Goal: Task Accomplishment & Management: Book appointment/travel/reservation

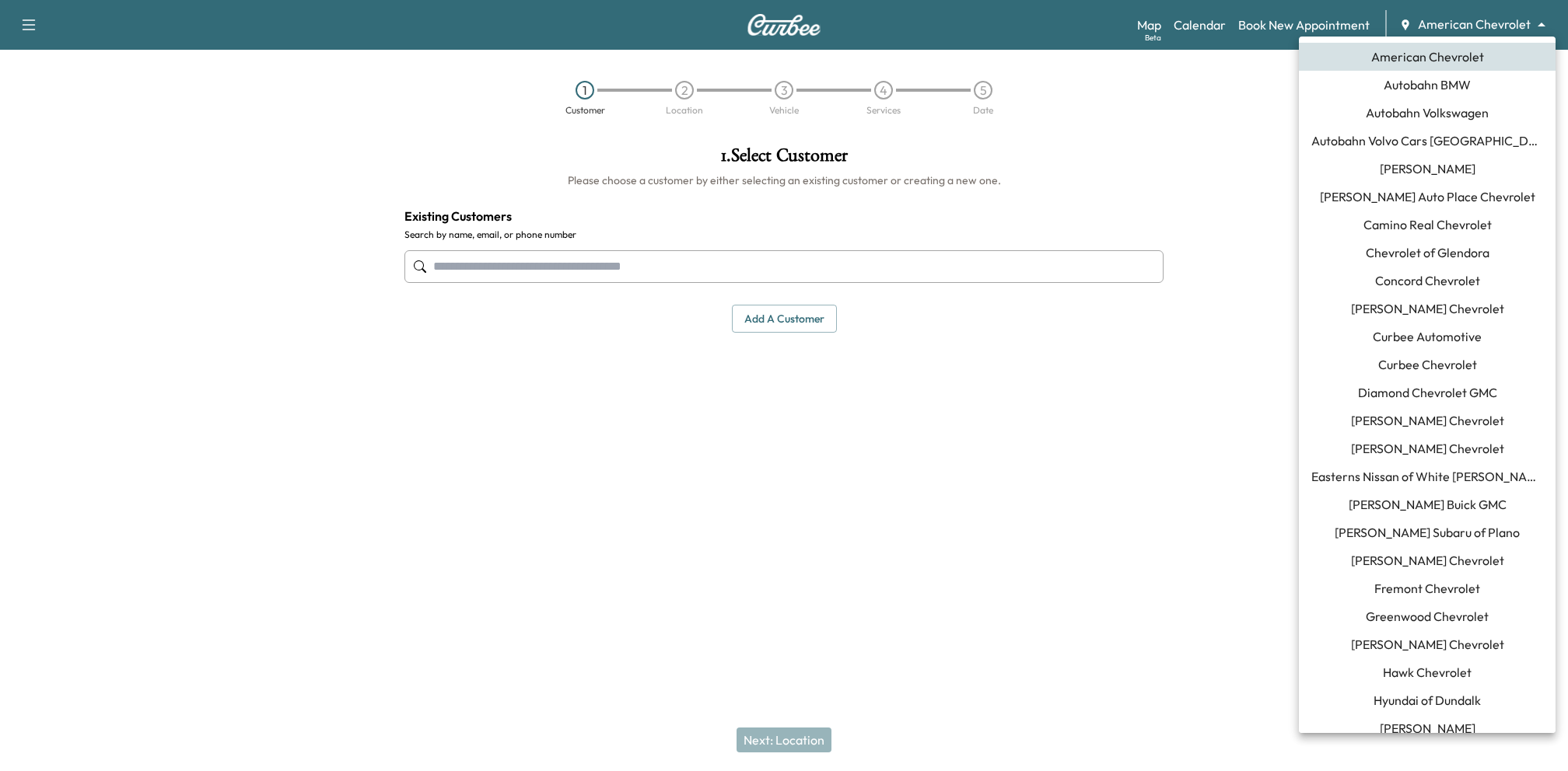
click at [1464, 27] on body "Support Log Out Map Beta Calendar Book New Appointment American Chevrolet *****…" at bounding box center [784, 386] width 1568 height 771
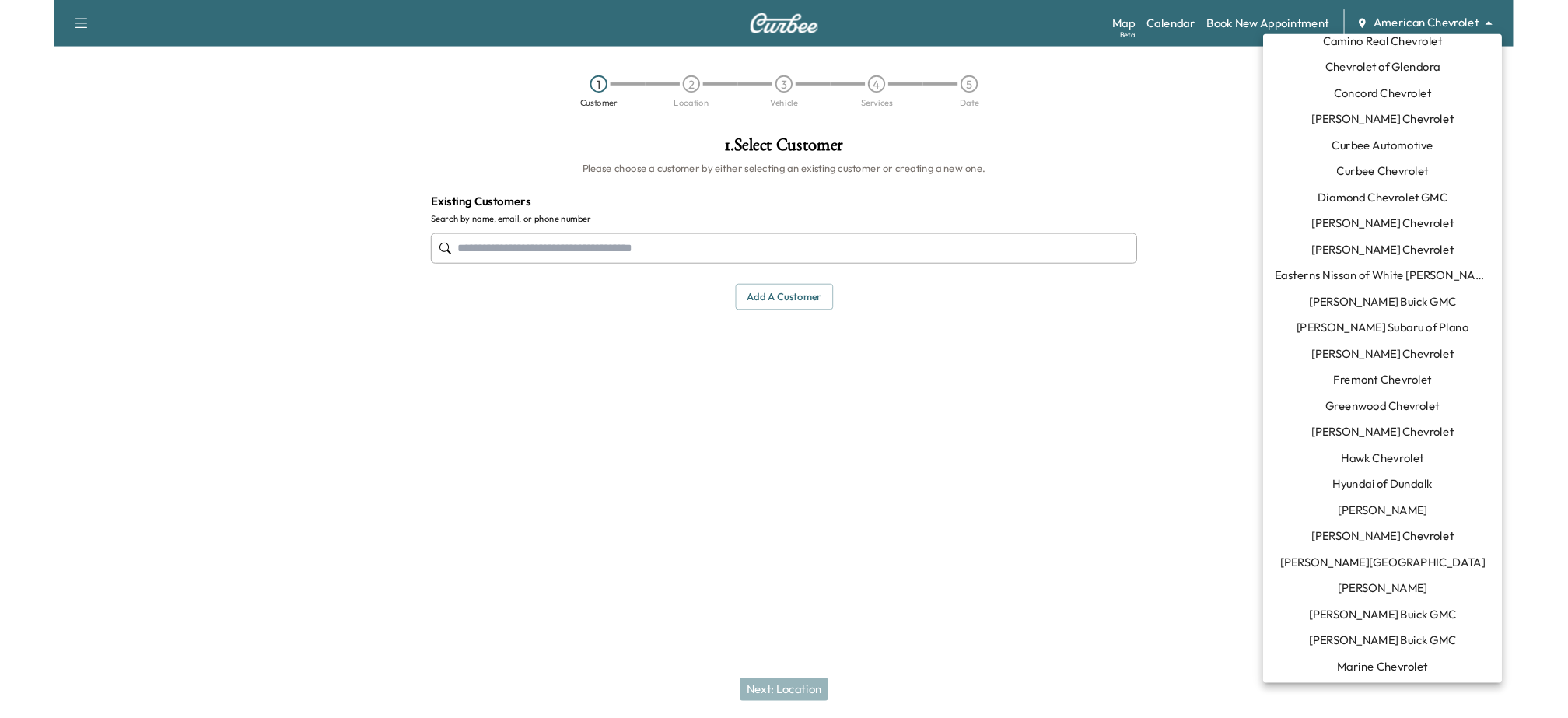
scroll to position [195, 0]
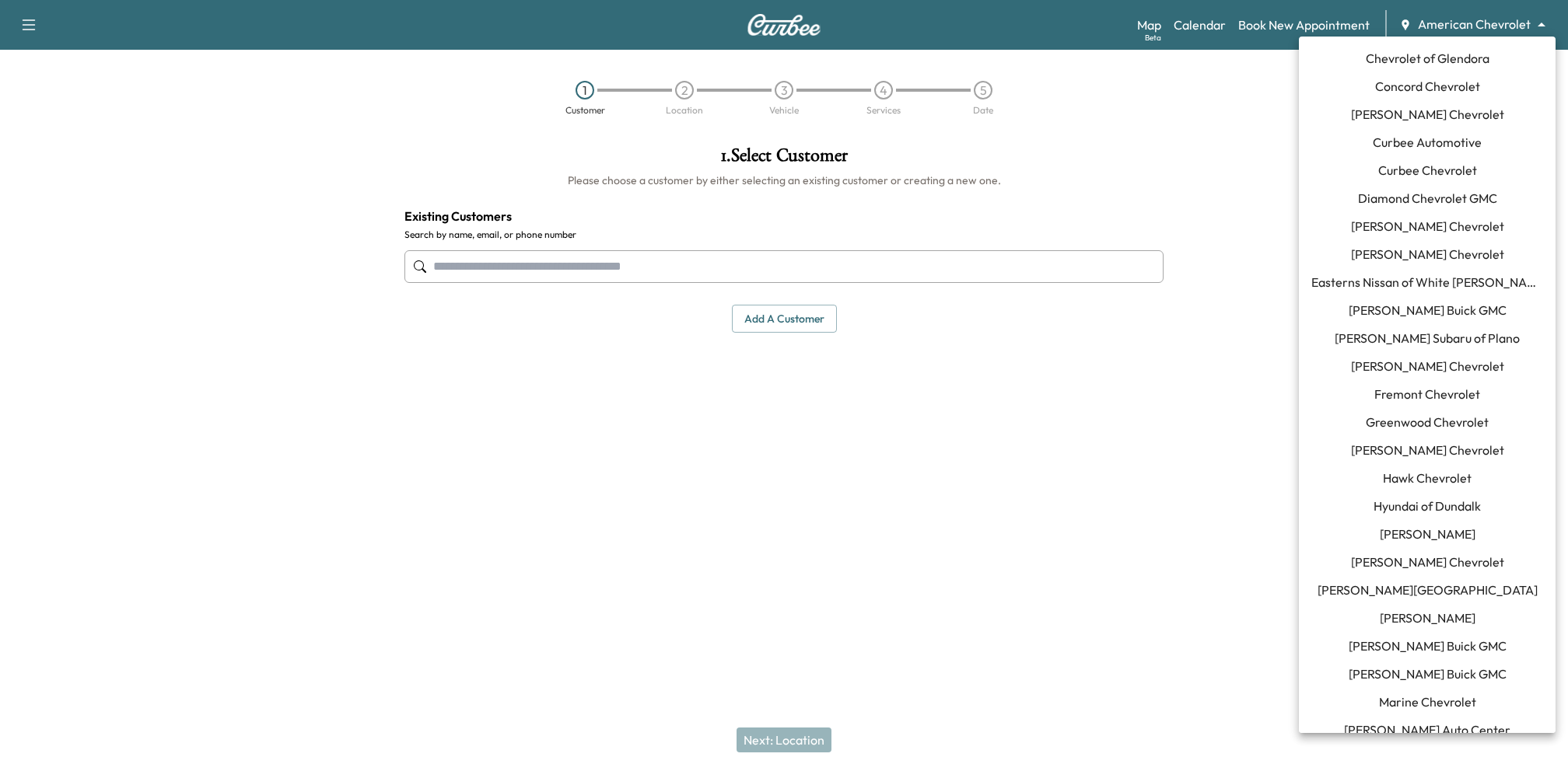
click at [1416, 221] on span "[PERSON_NAME] Chevrolet" at bounding box center [1428, 227] width 153 height 19
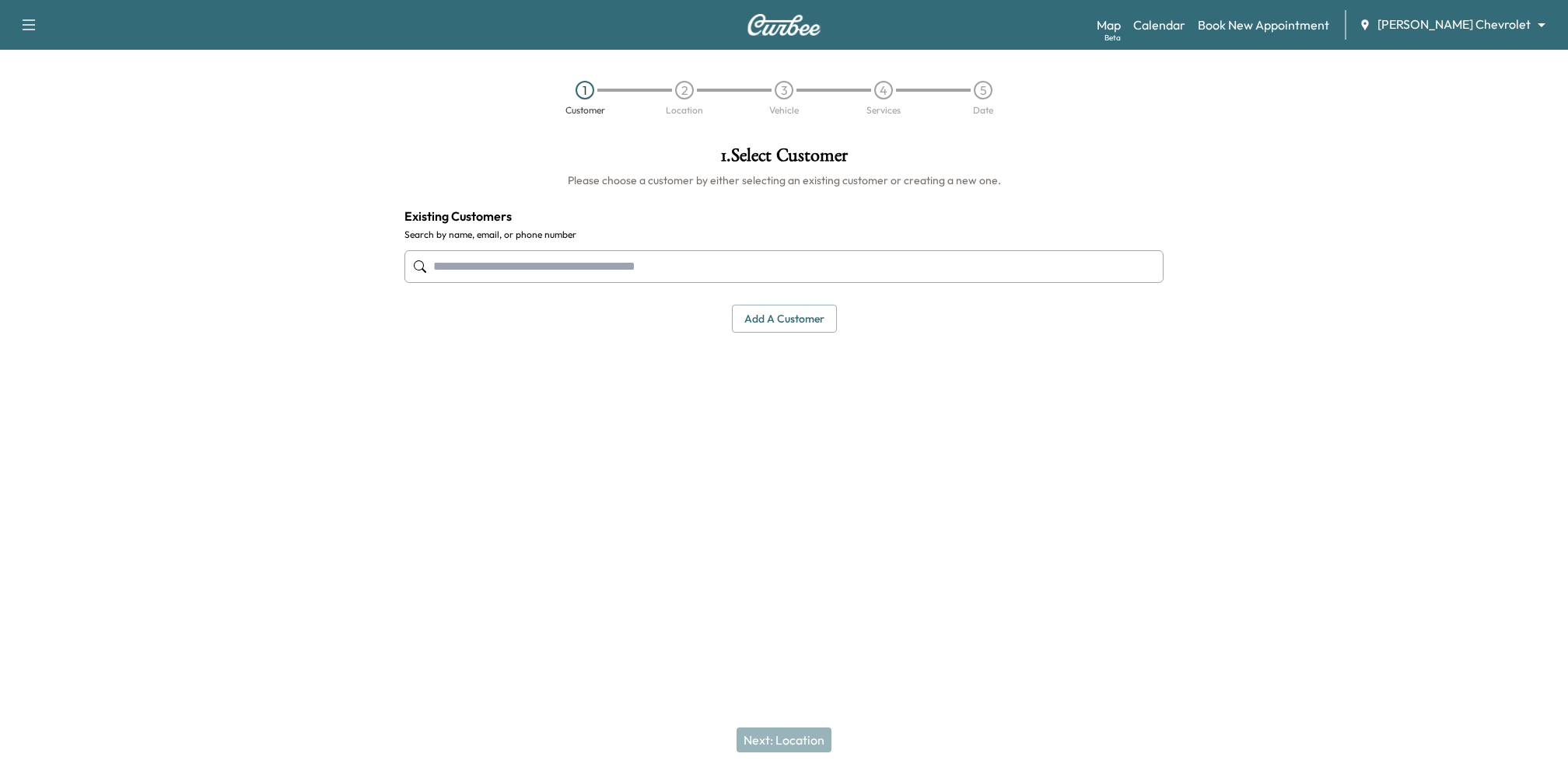
click at [862, 262] on input "text" at bounding box center [784, 266] width 760 height 32
type input "*****"
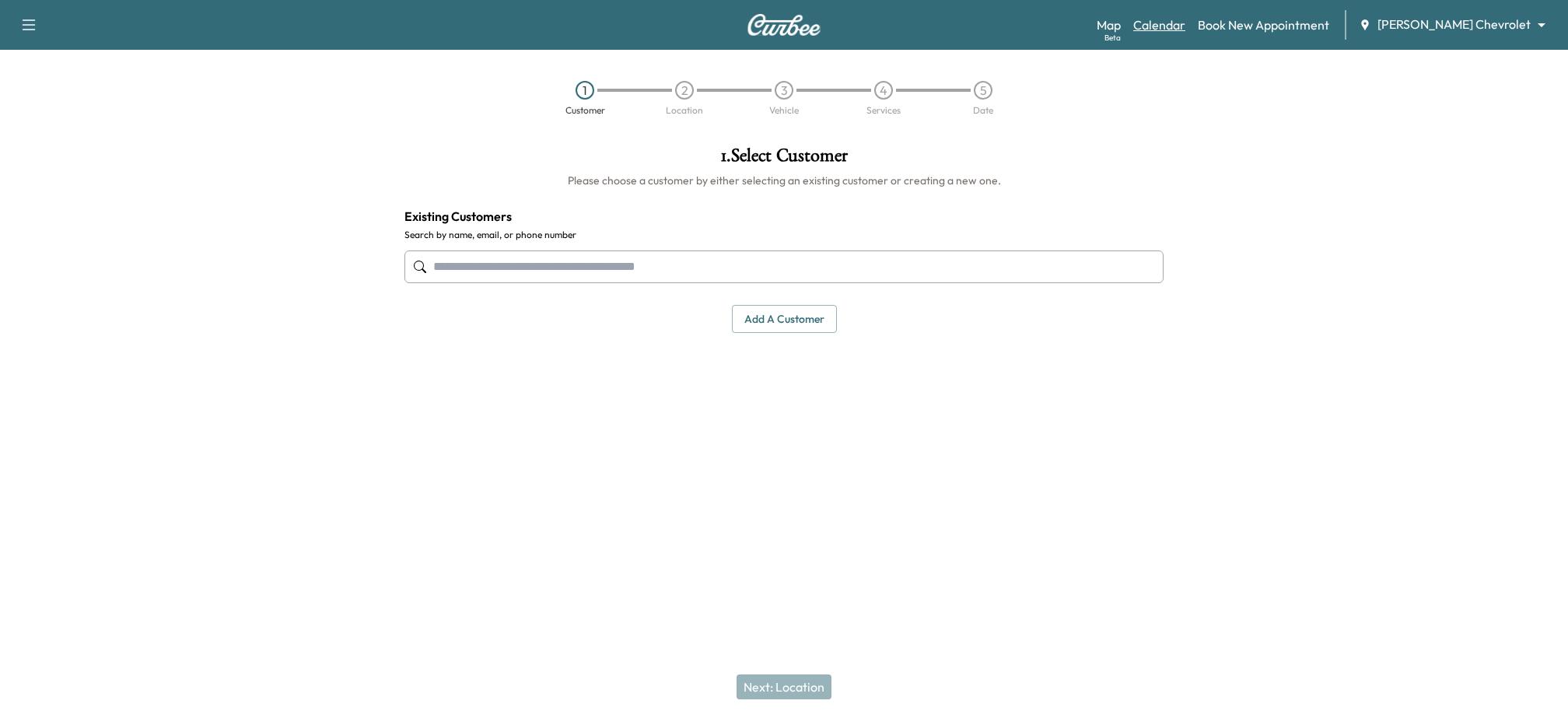
click at [1185, 25] on link "Calendar" at bounding box center [1159, 25] width 52 height 19
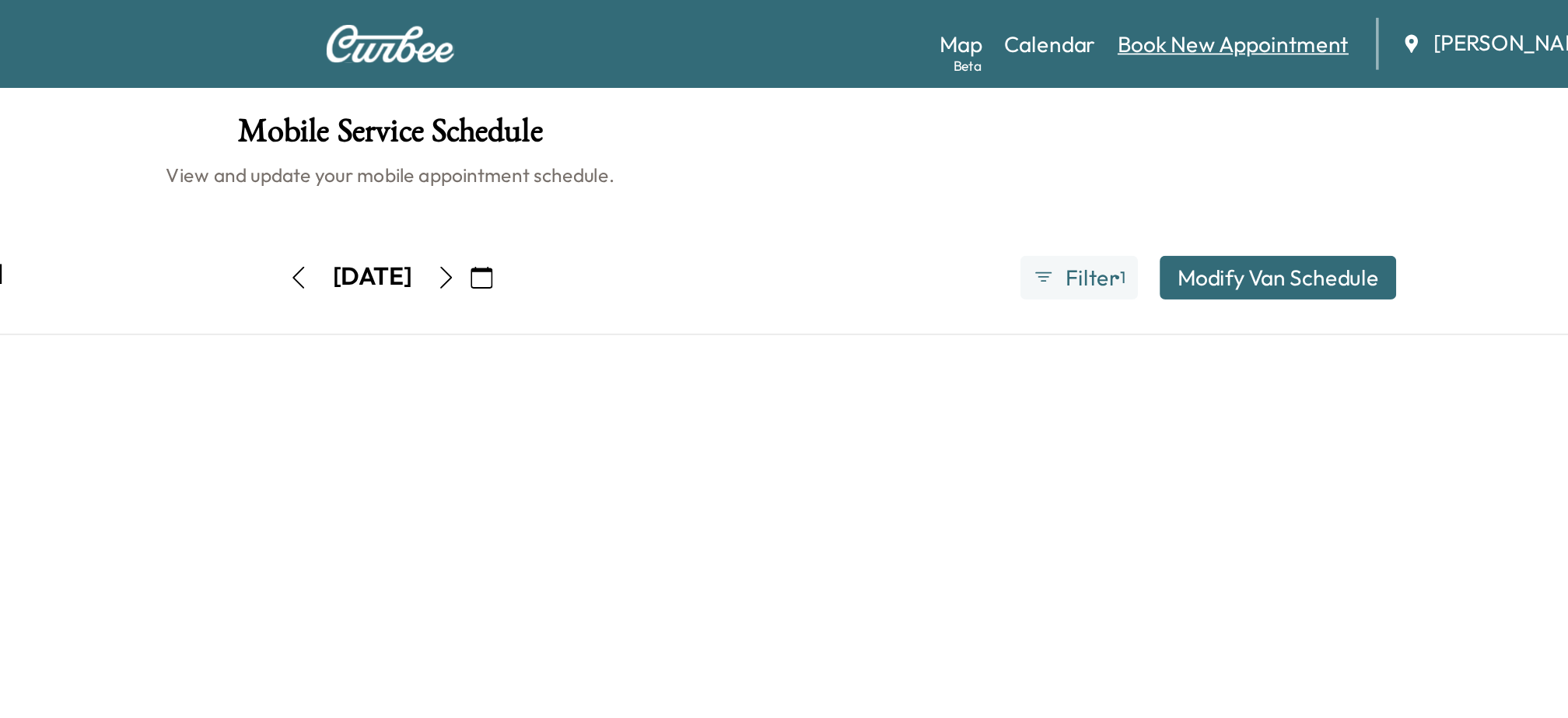
click at [1297, 25] on link "Book New Appointment" at bounding box center [1264, 25] width 131 height 19
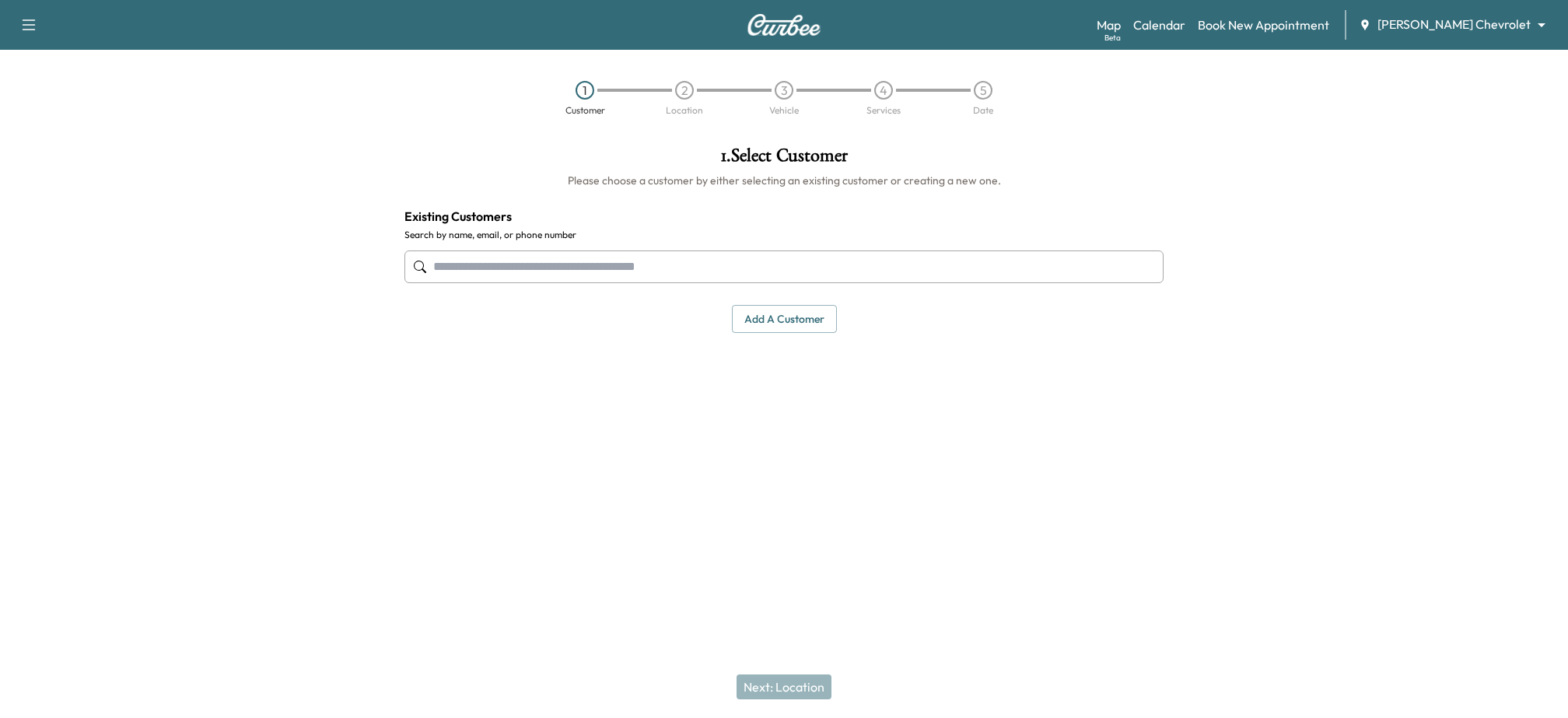
click at [502, 271] on input "text" at bounding box center [784, 266] width 760 height 32
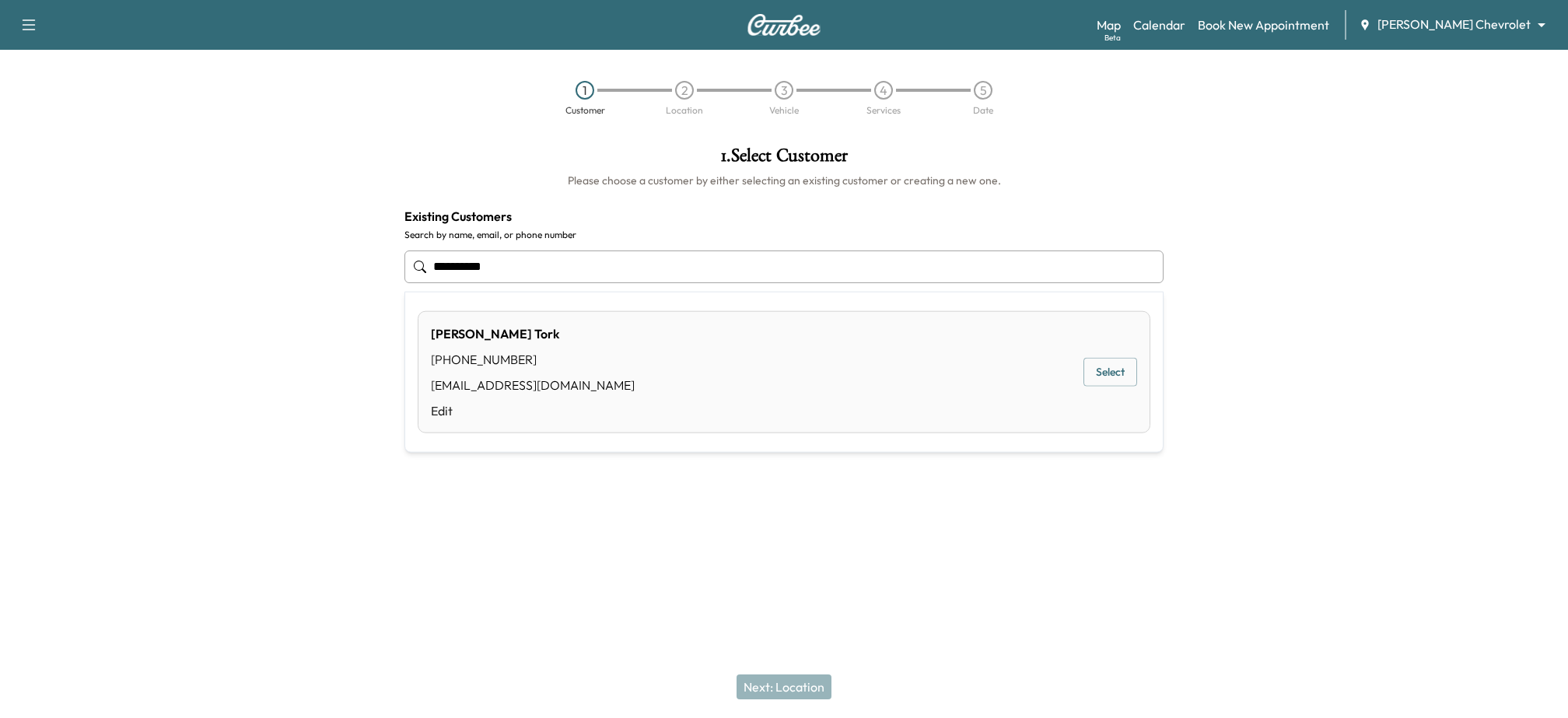
click at [1108, 374] on button "Select" at bounding box center [1110, 372] width 54 height 28
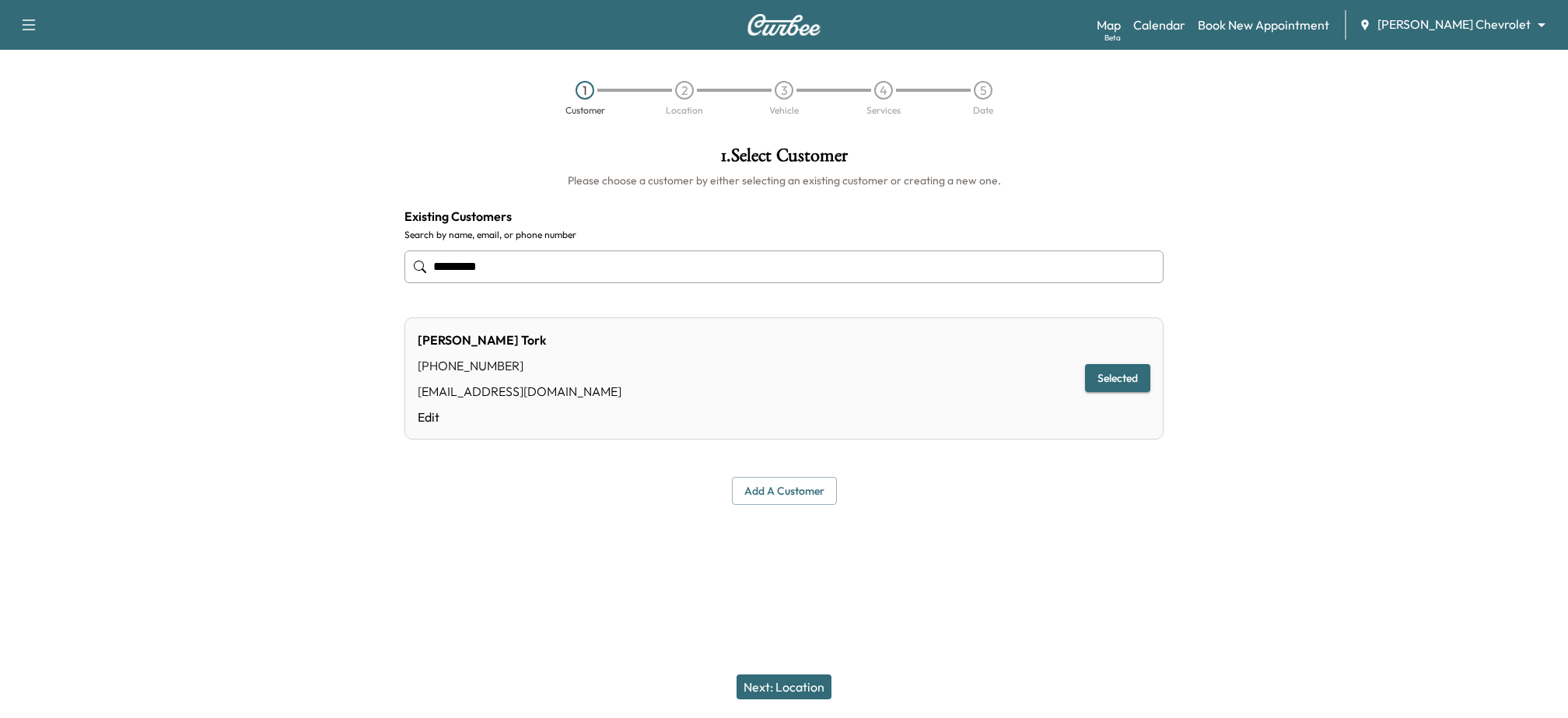
type input "*********"
click at [785, 497] on button "Add a customer" at bounding box center [784, 491] width 105 height 28
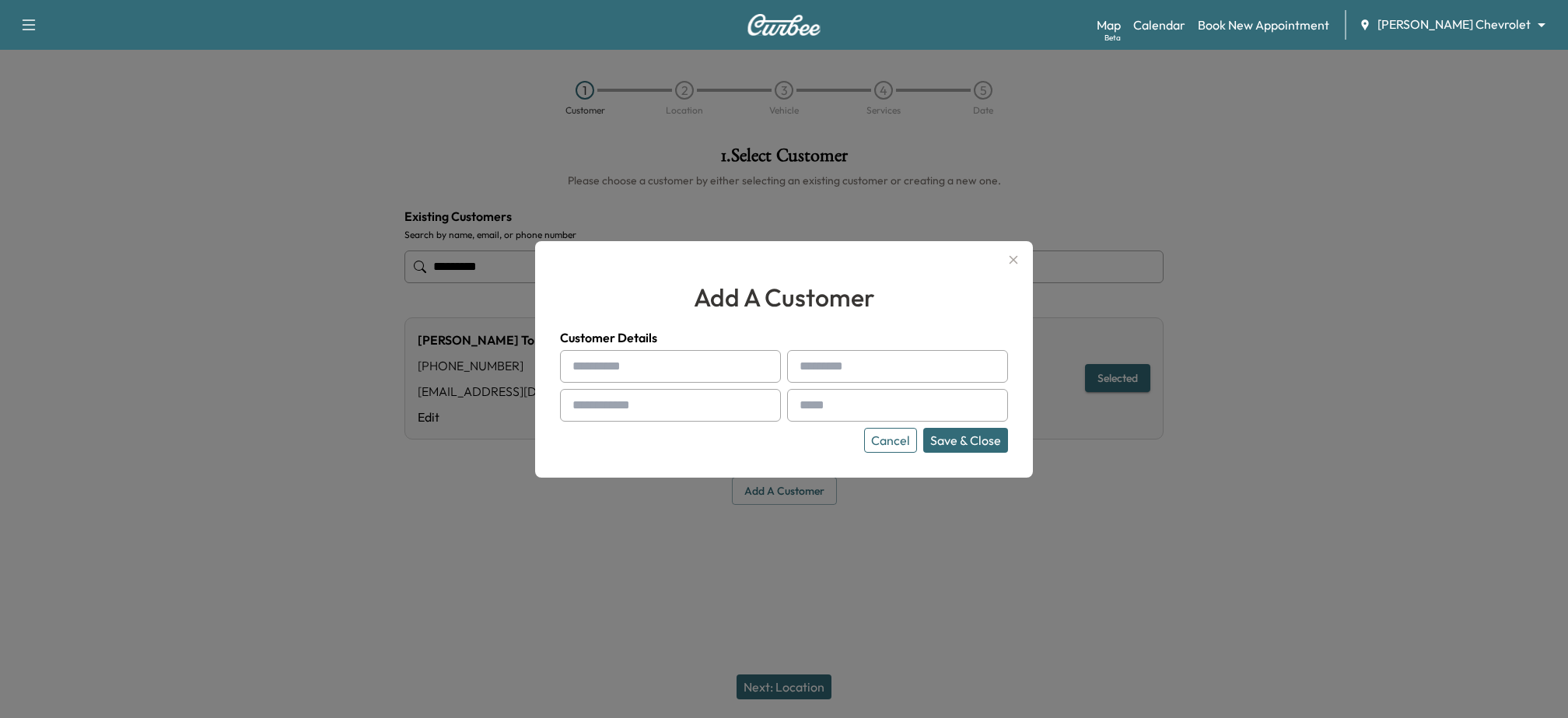
click at [891, 433] on button "Cancel" at bounding box center [890, 440] width 53 height 25
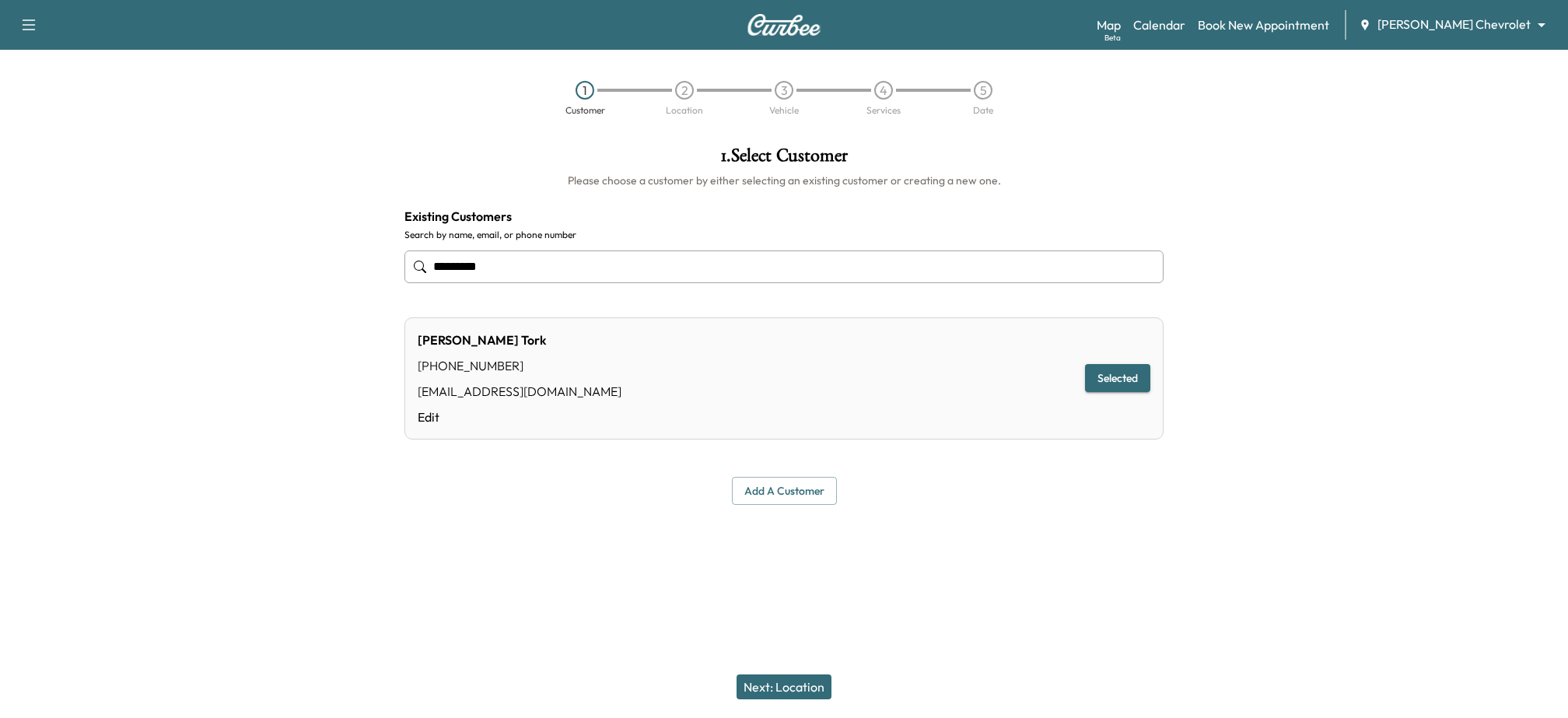
click at [788, 690] on button "Next: Location" at bounding box center [784, 686] width 95 height 25
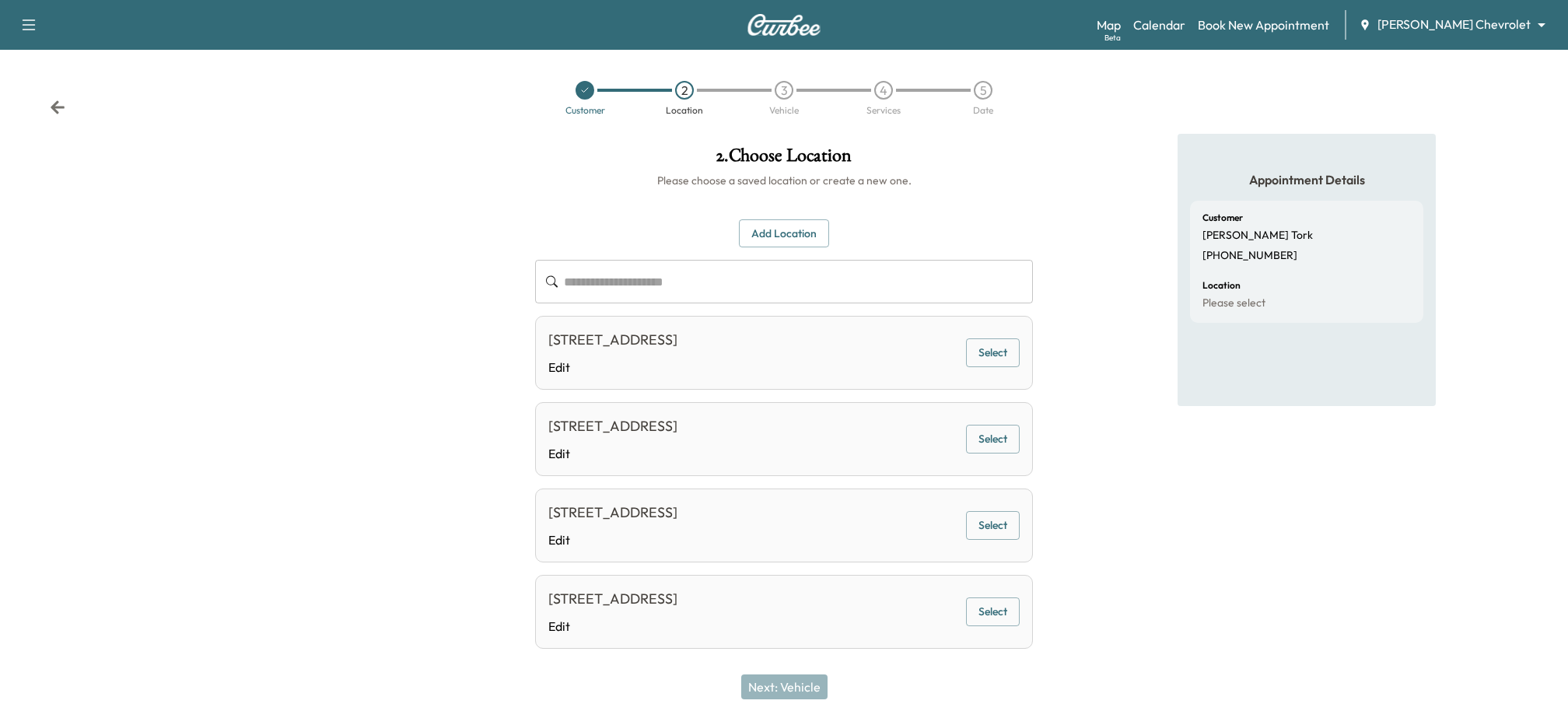
scroll to position [22, 0]
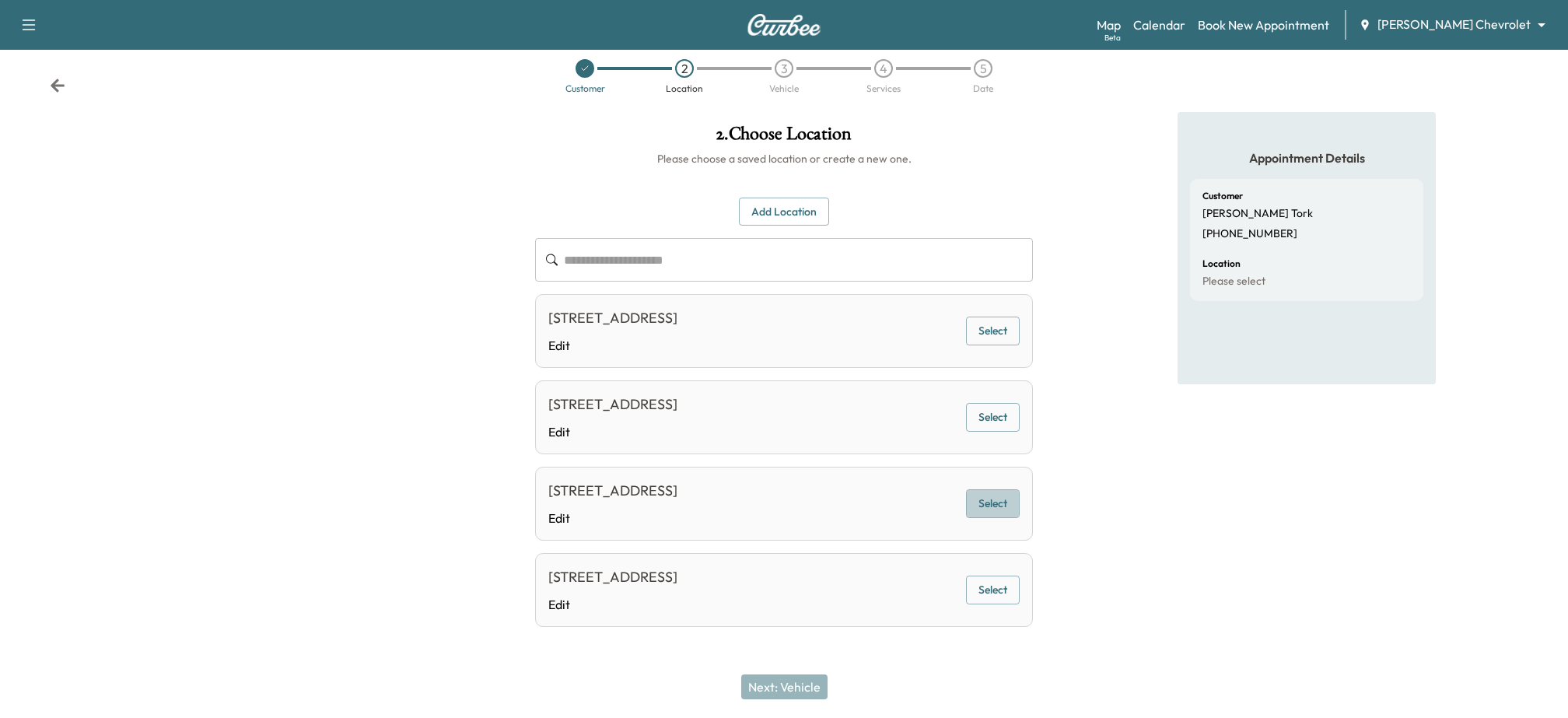
click at [989, 509] on button "Select" at bounding box center [993, 504] width 54 height 28
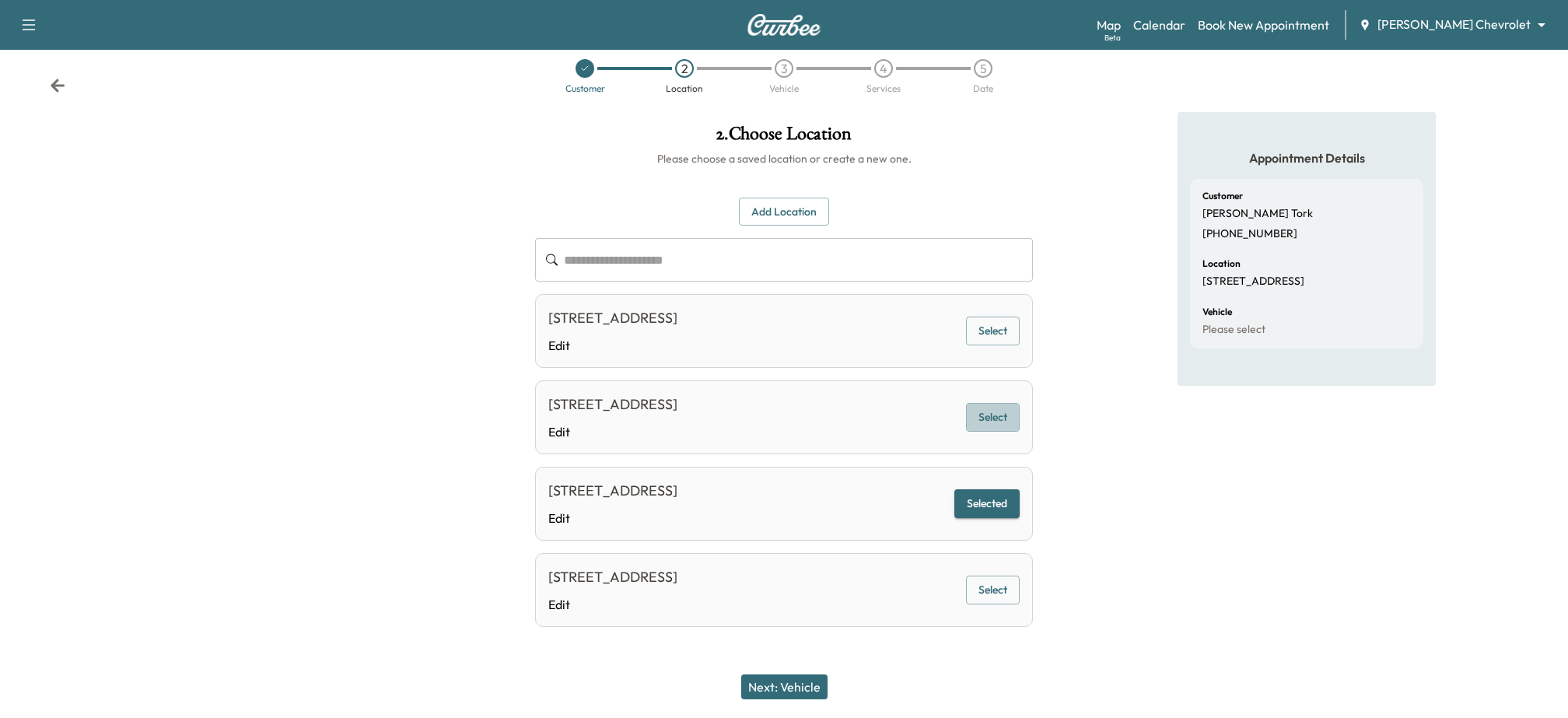
click at [989, 419] on button "Select" at bounding box center [993, 418] width 54 height 28
click at [989, 329] on button "Select" at bounding box center [993, 331] width 54 height 28
click at [767, 218] on button "Add Location" at bounding box center [784, 212] width 90 height 28
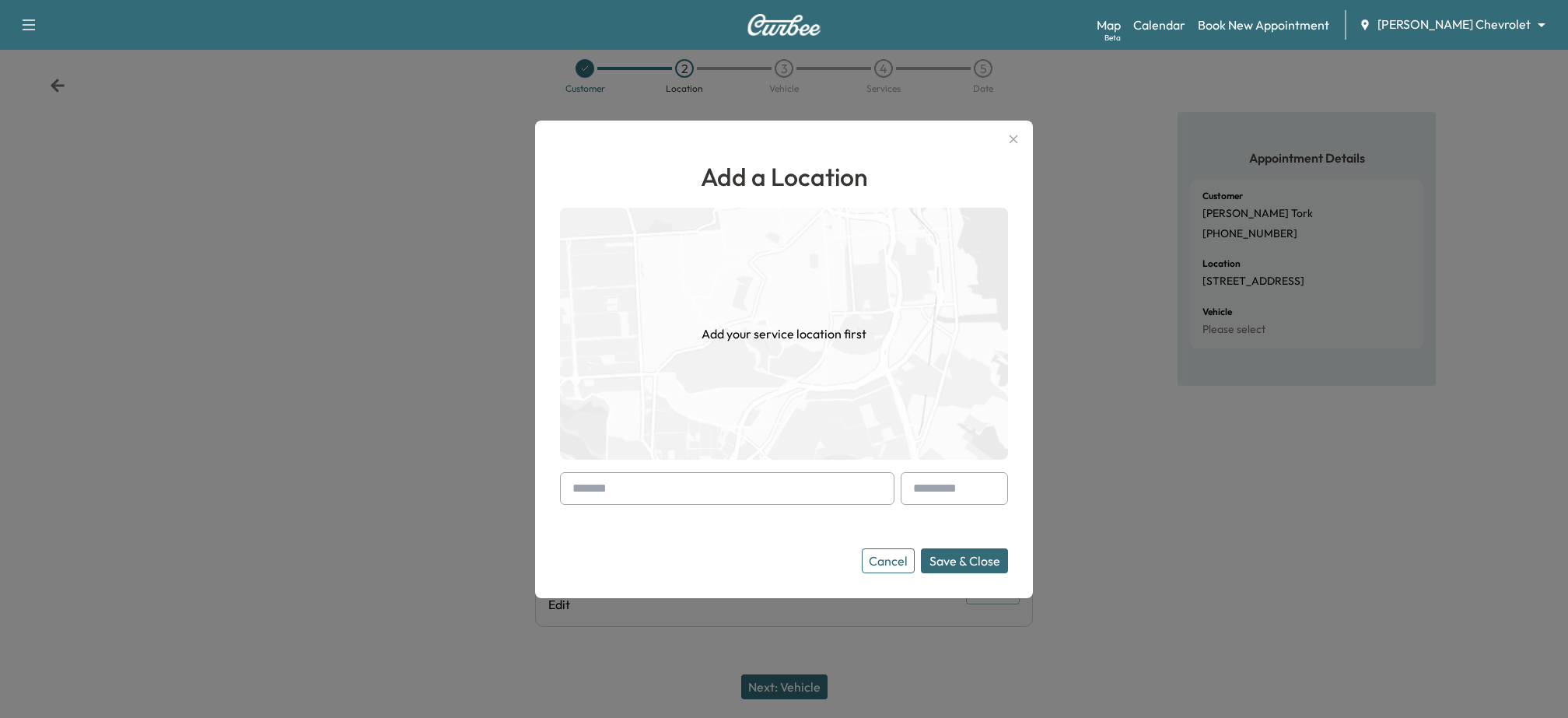
click at [758, 489] on input "text" at bounding box center [727, 488] width 334 height 32
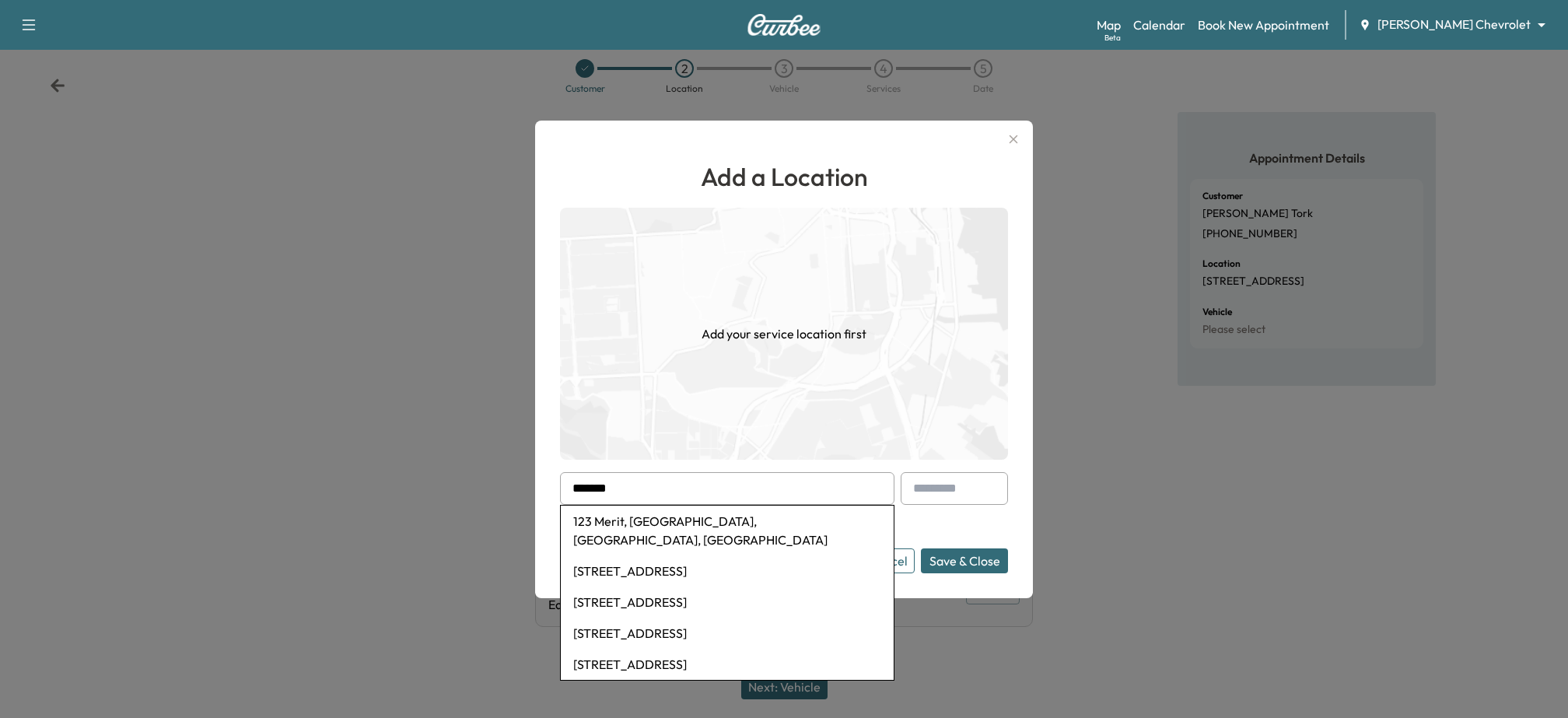
type input "********"
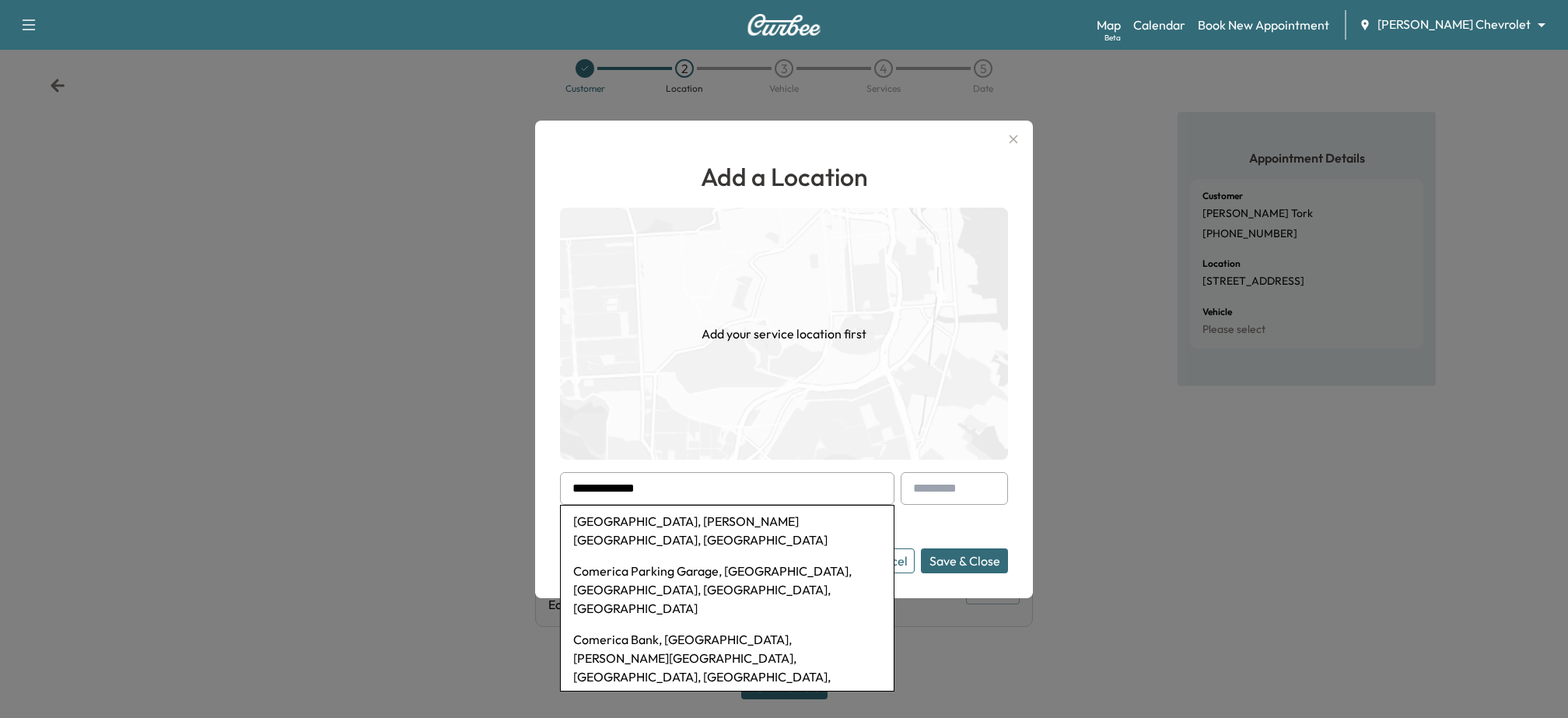
click at [789, 521] on li "[GEOGRAPHIC_DATA], [PERSON_NAME][GEOGRAPHIC_DATA], [GEOGRAPHIC_DATA]" at bounding box center [727, 531] width 333 height 50
type input "**********"
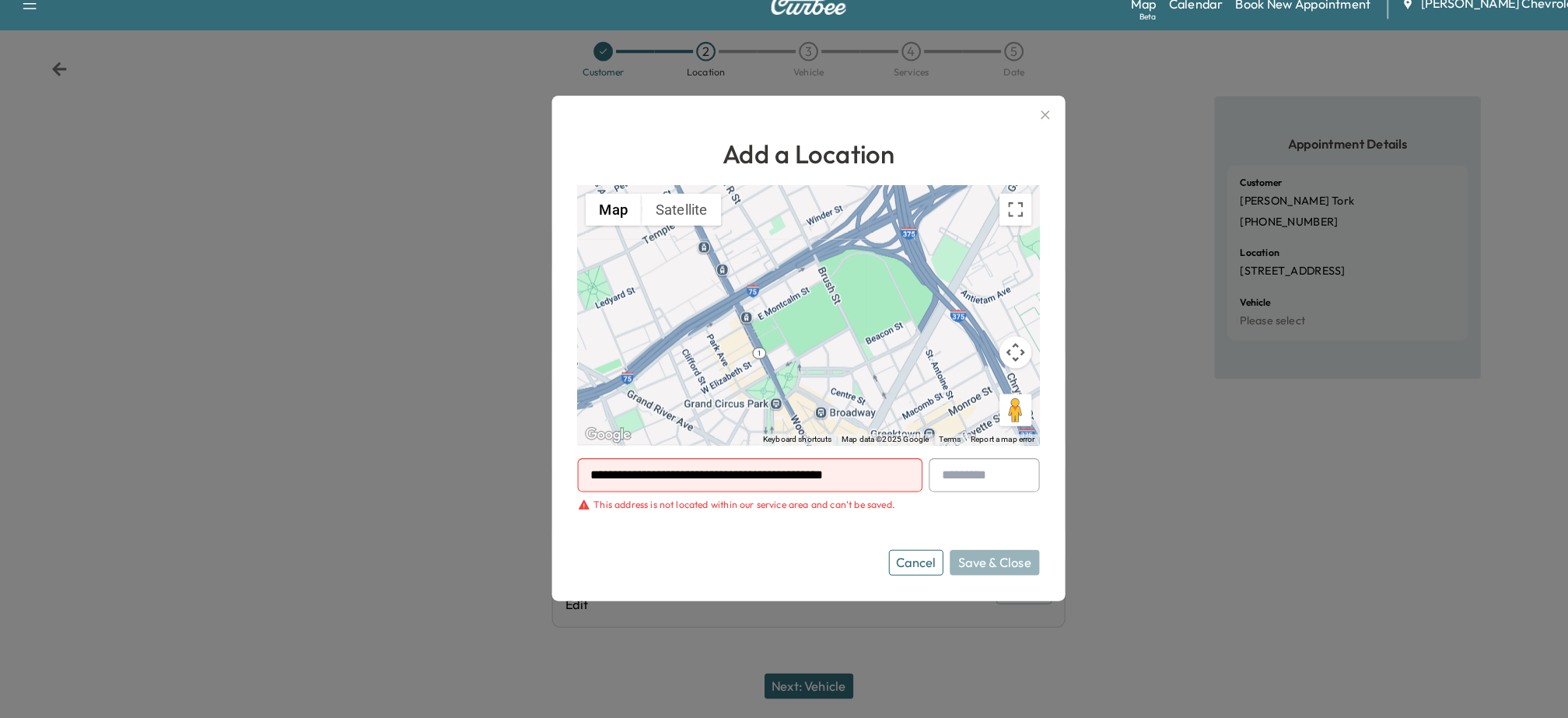
scroll to position [21, 0]
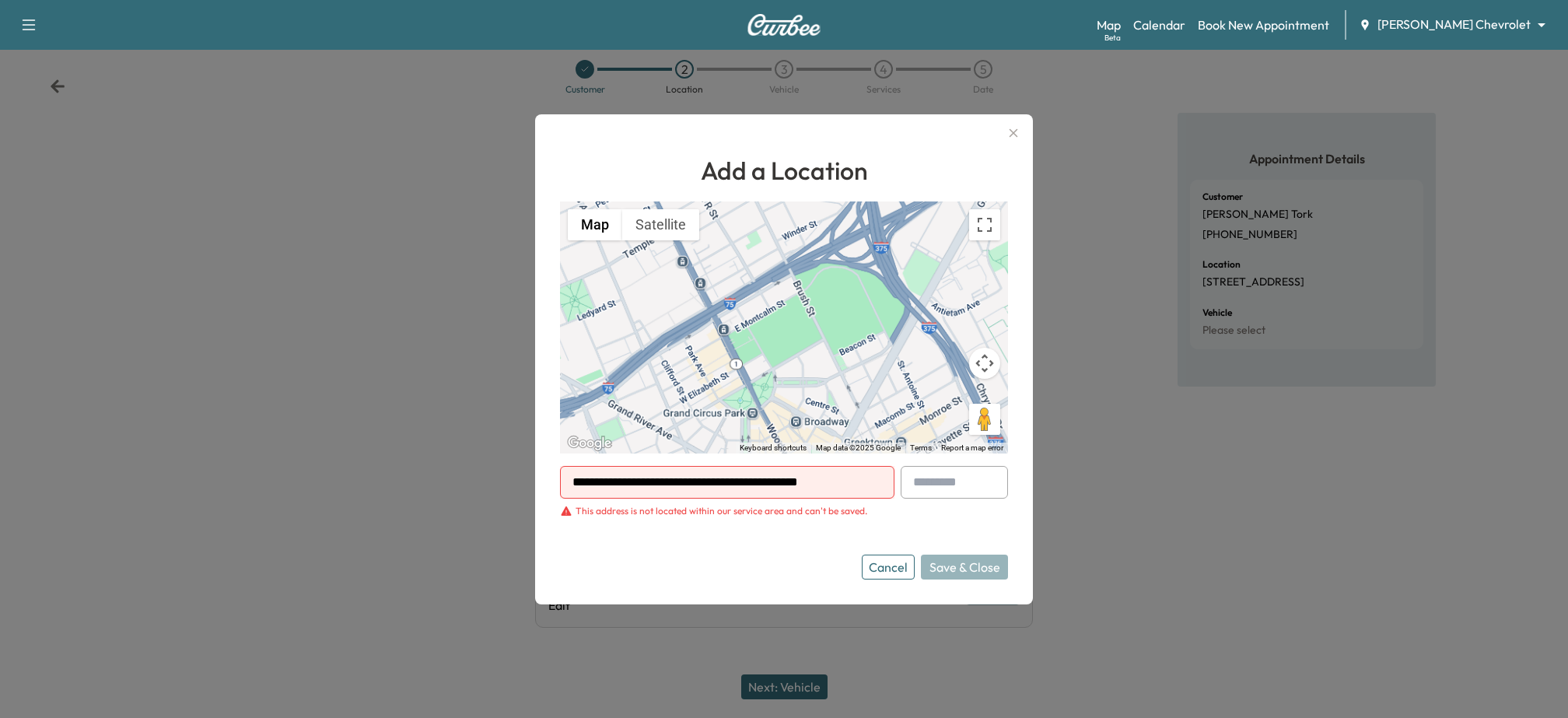
click at [959, 567] on div "Cancel Save & Close" at bounding box center [935, 567] width 146 height 25
click at [464, 146] on div at bounding box center [784, 359] width 1568 height 718
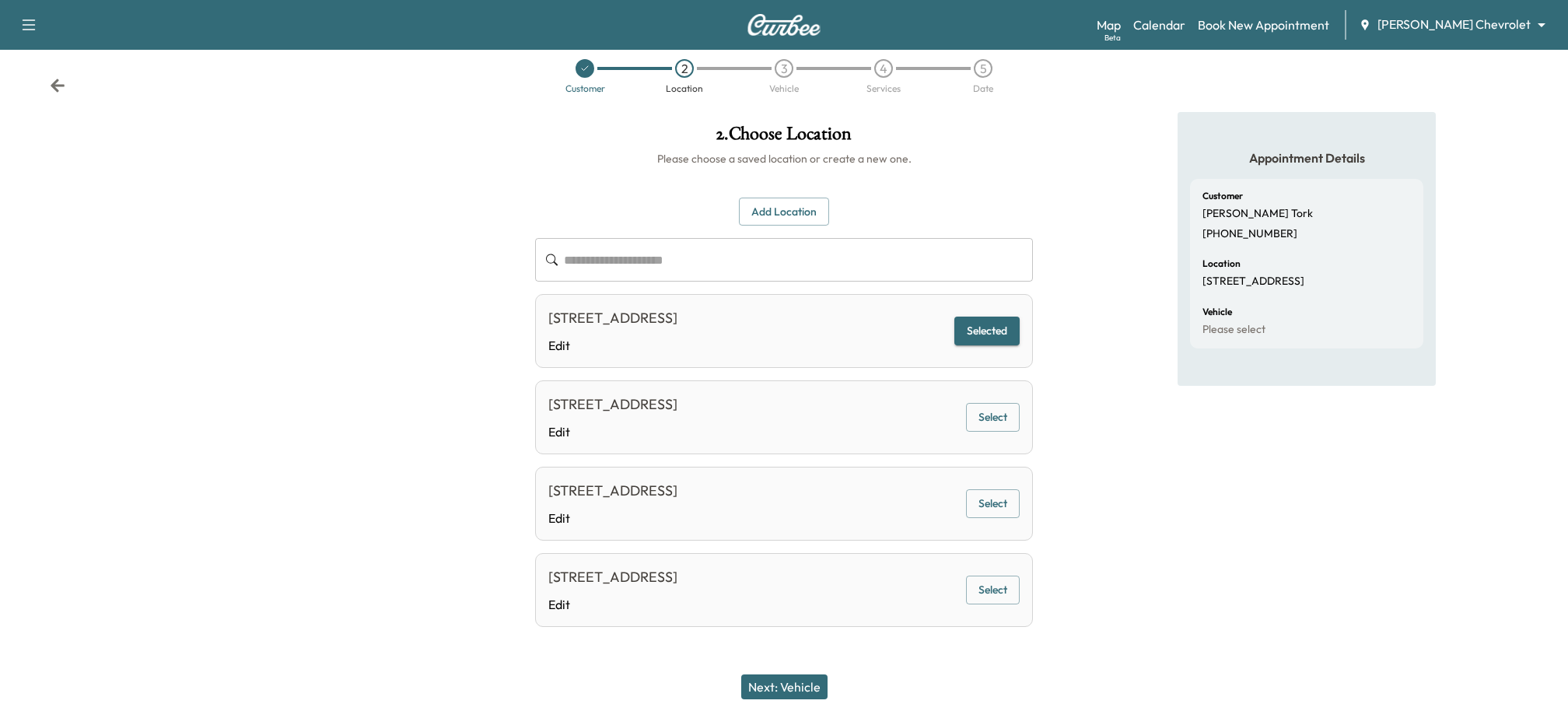
scroll to position [0, 0]
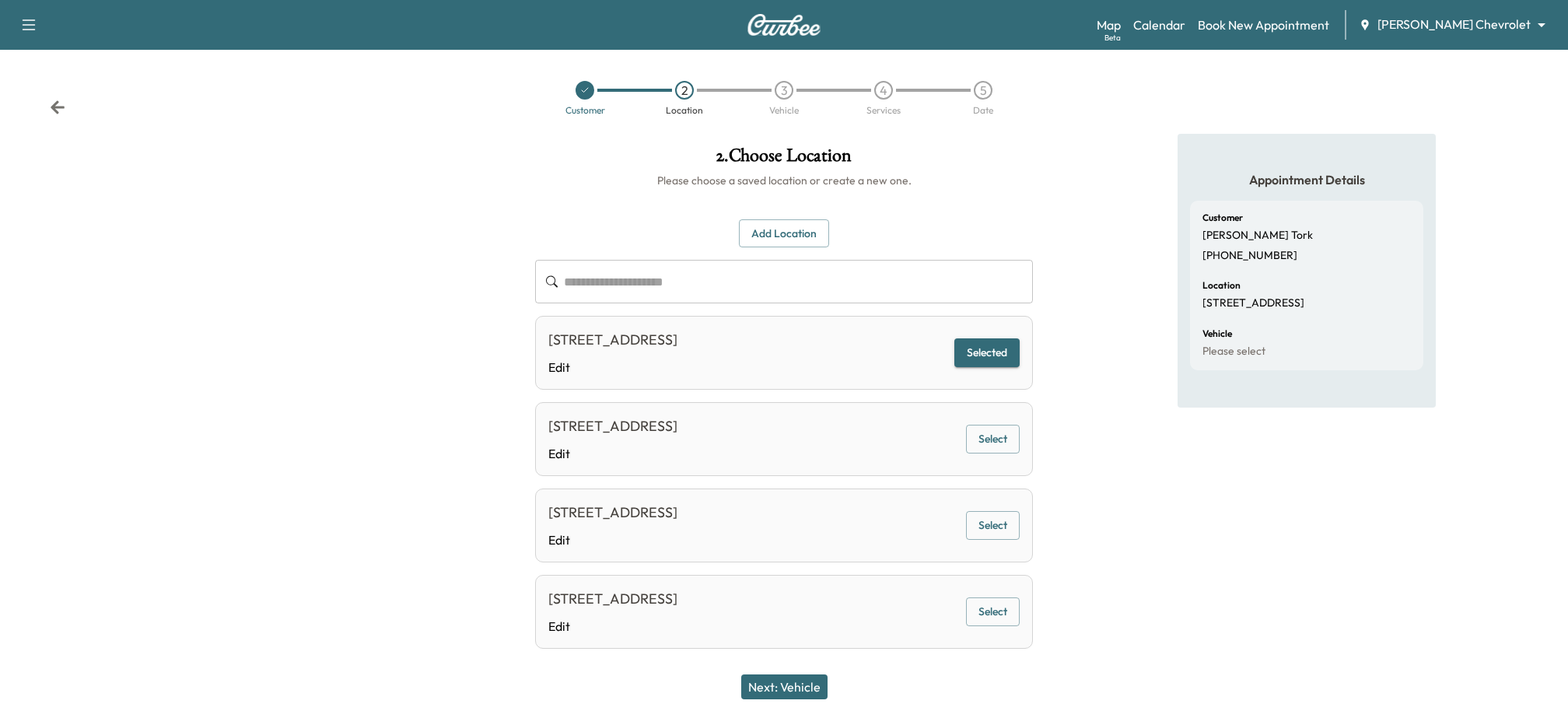
click at [64, 109] on icon at bounding box center [58, 108] width 16 height 16
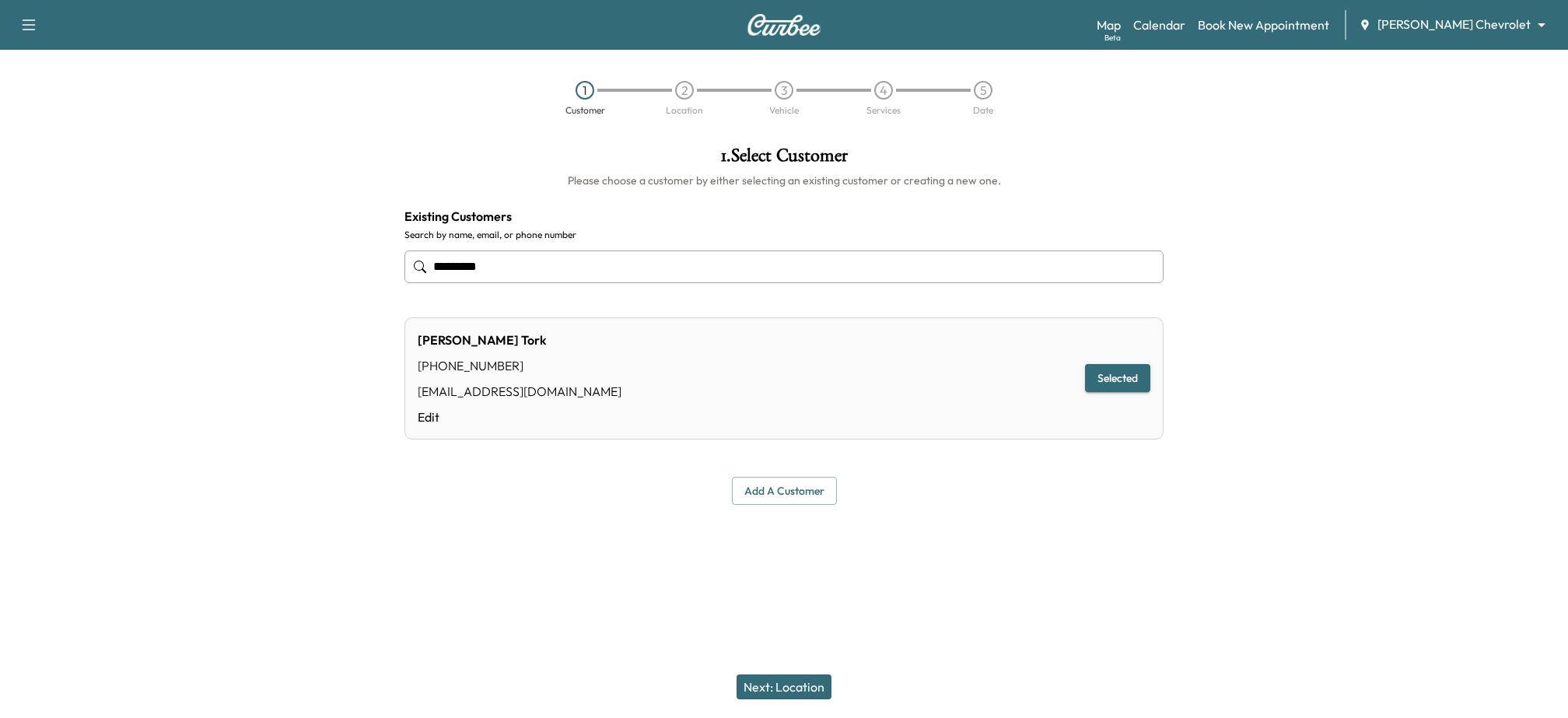
click at [1197, 132] on div "1 Customer 2 Location 3 Vehicle 4 Services 5 Date" at bounding box center [784, 98] width 1568 height 72
click at [624, 259] on input "*********" at bounding box center [784, 266] width 760 height 32
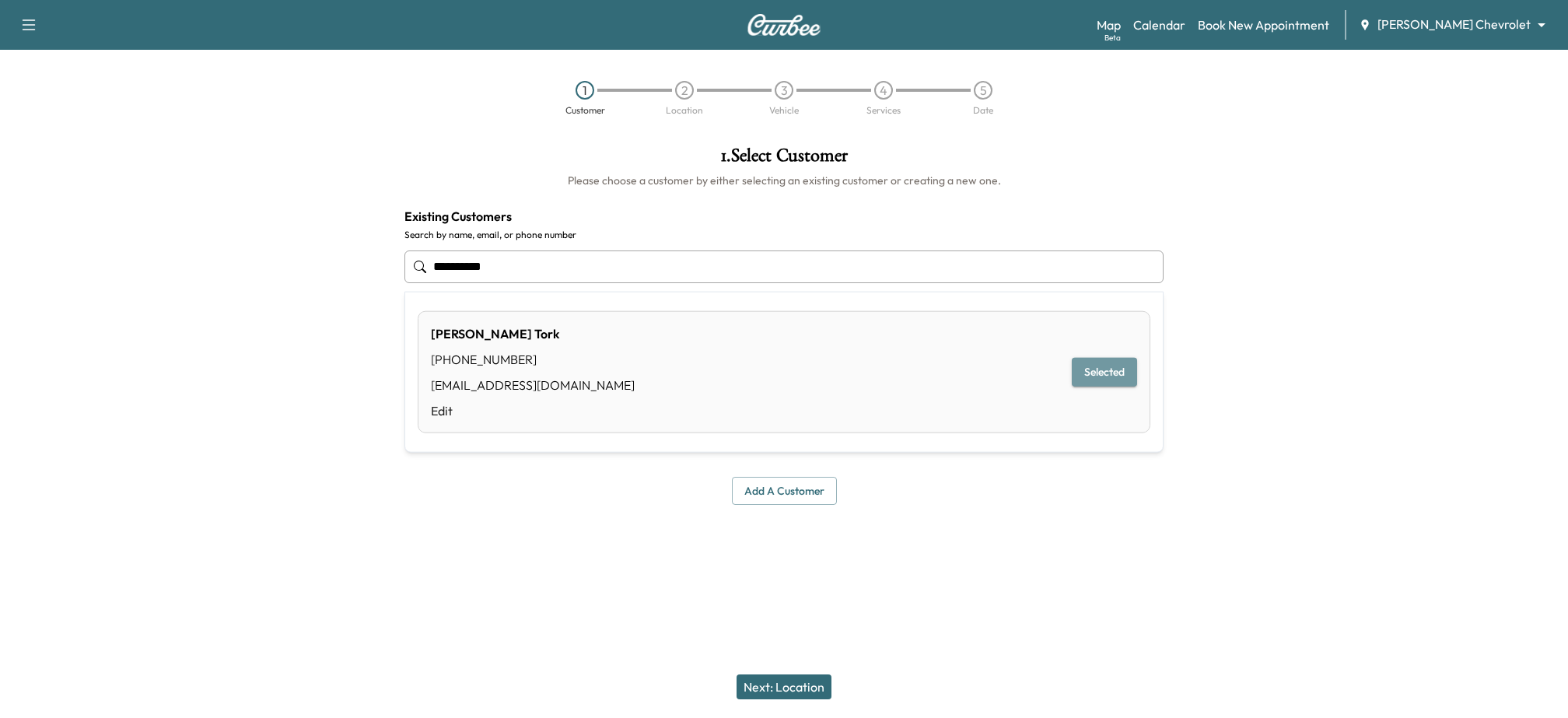
click at [1095, 371] on button "Selected" at bounding box center [1104, 372] width 66 height 28
type input "*********"
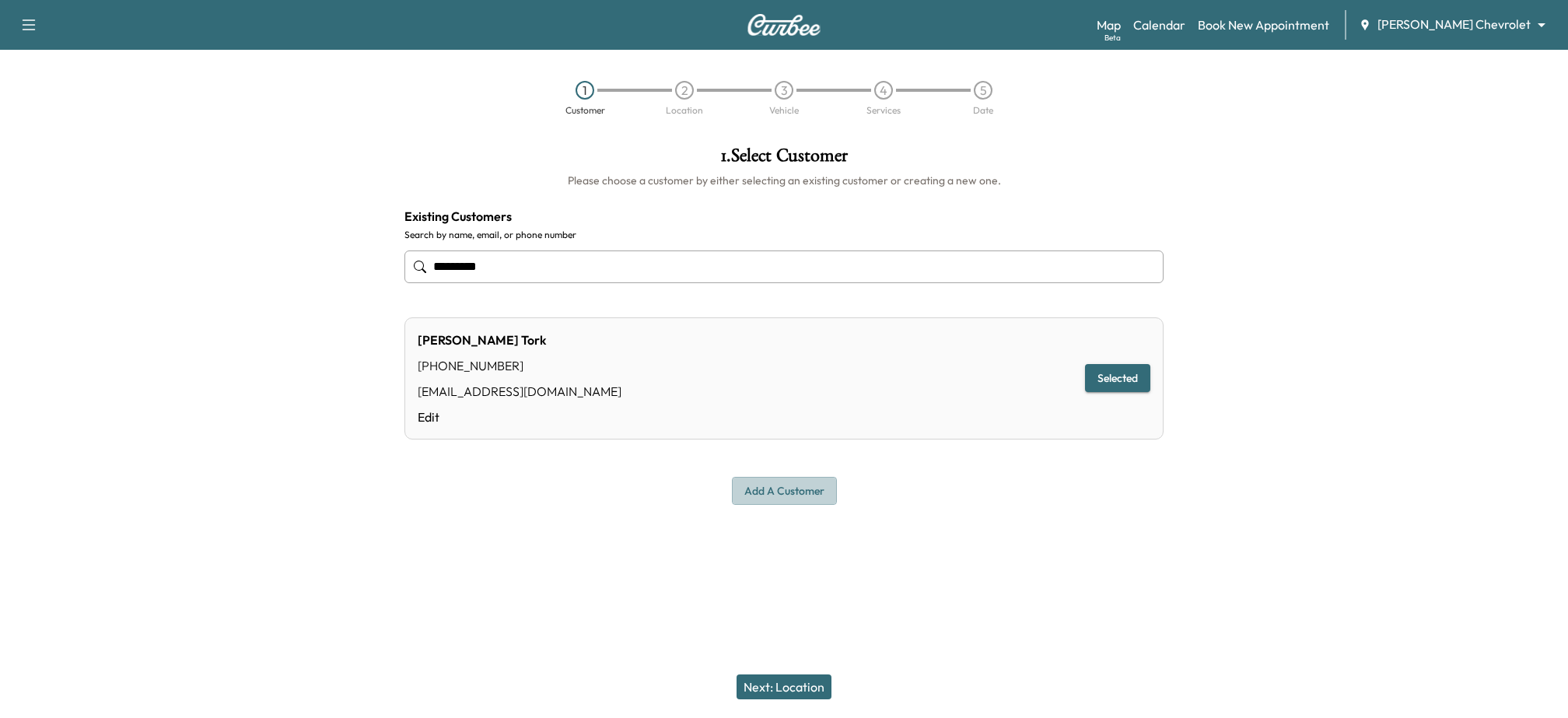
click at [755, 500] on button "Add a customer" at bounding box center [784, 491] width 105 height 28
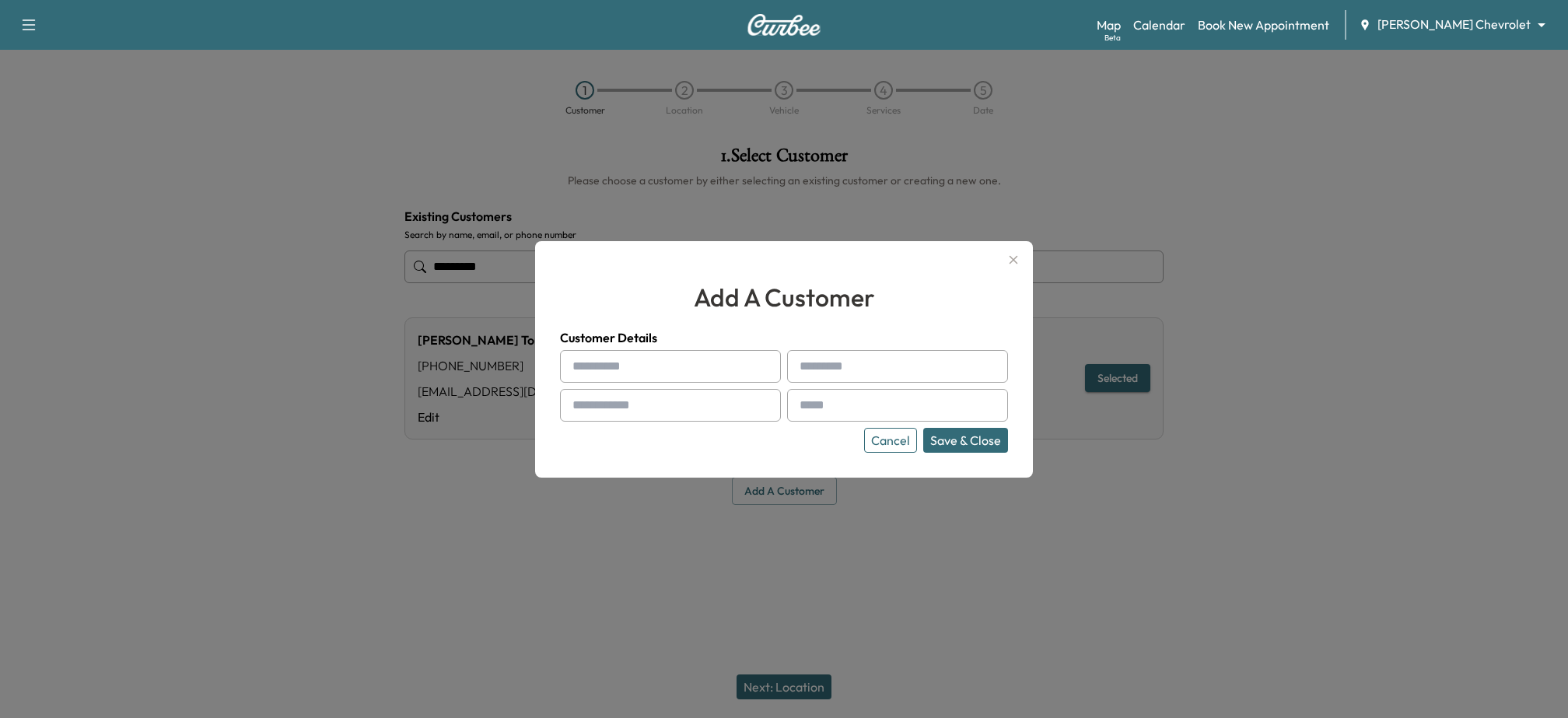
click at [908, 567] on div at bounding box center [784, 359] width 1568 height 718
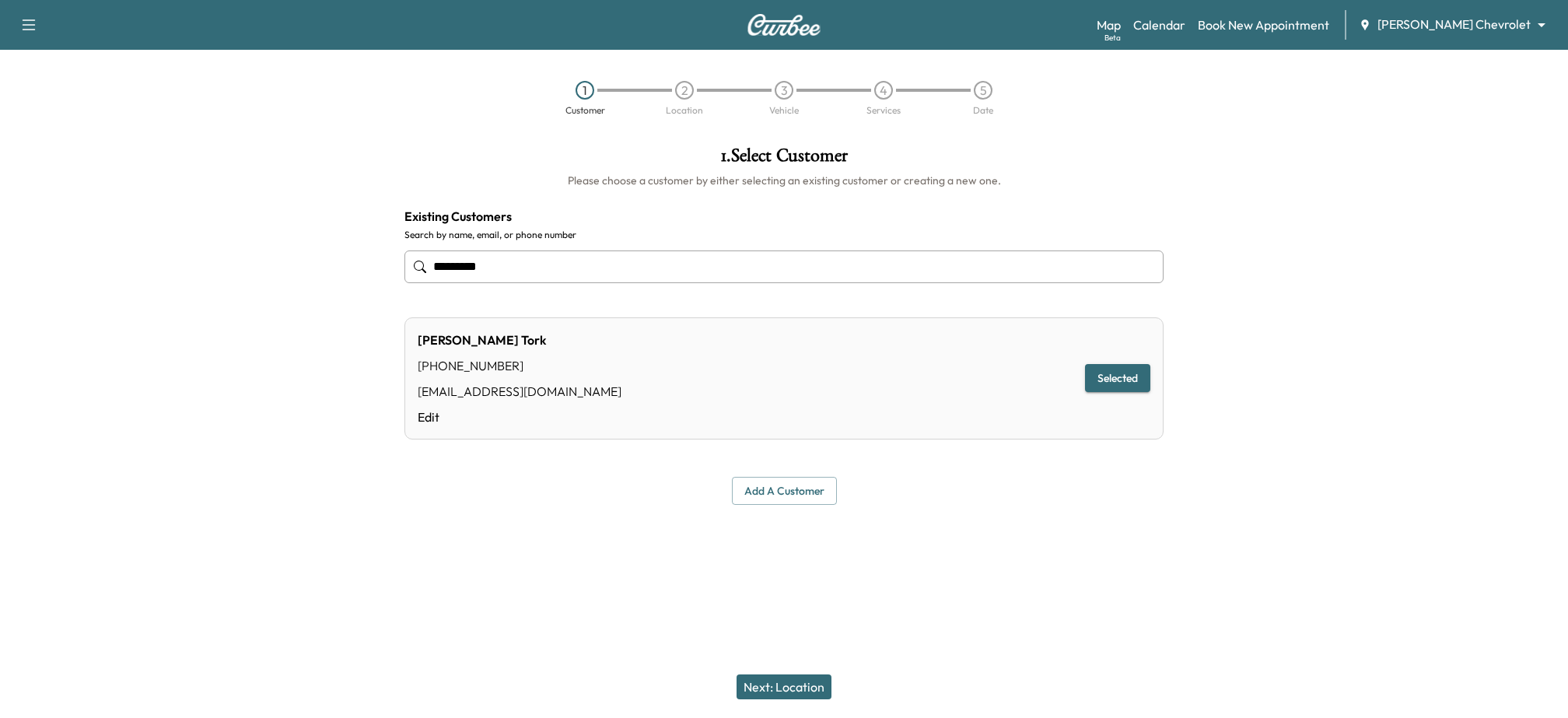
click at [799, 690] on button "Next: Location" at bounding box center [784, 686] width 95 height 25
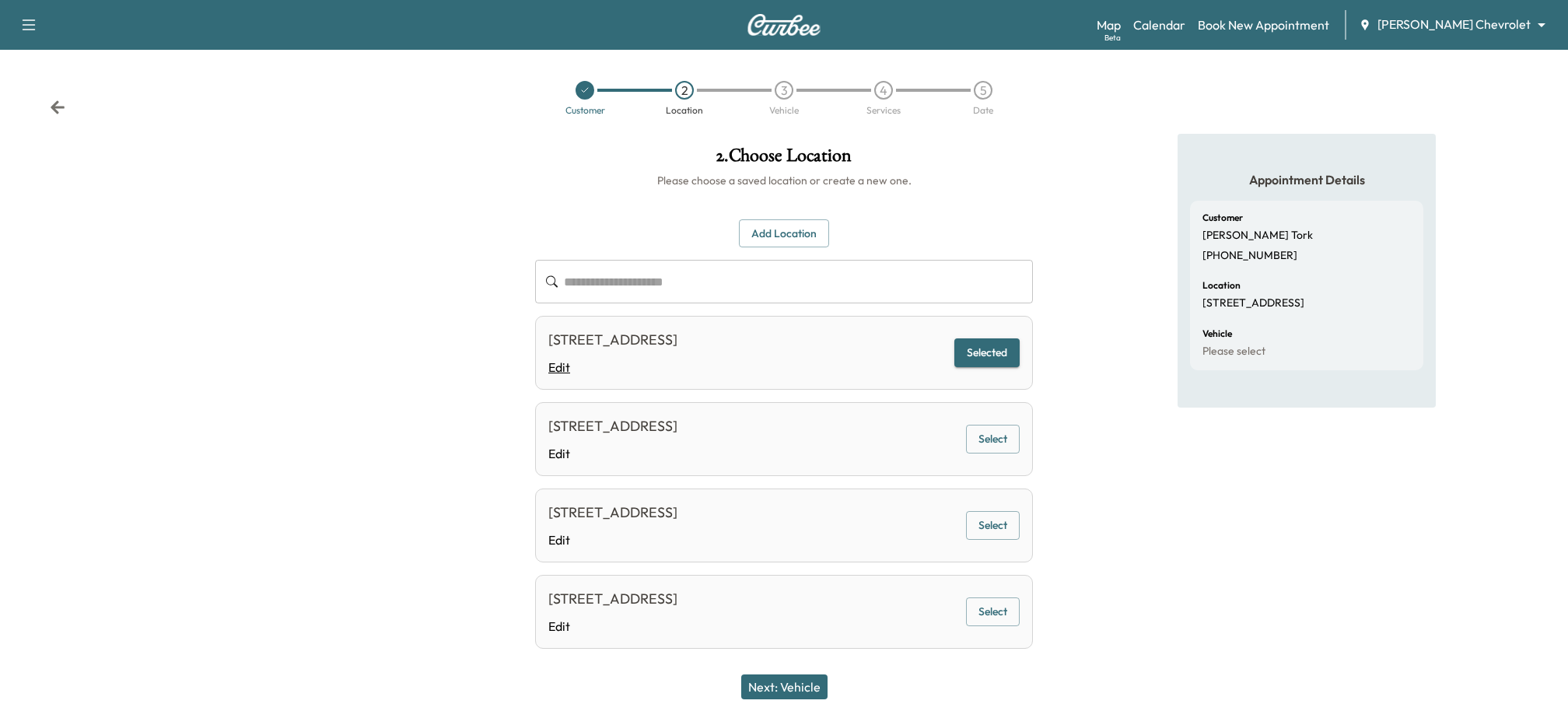
scroll to position [22, 0]
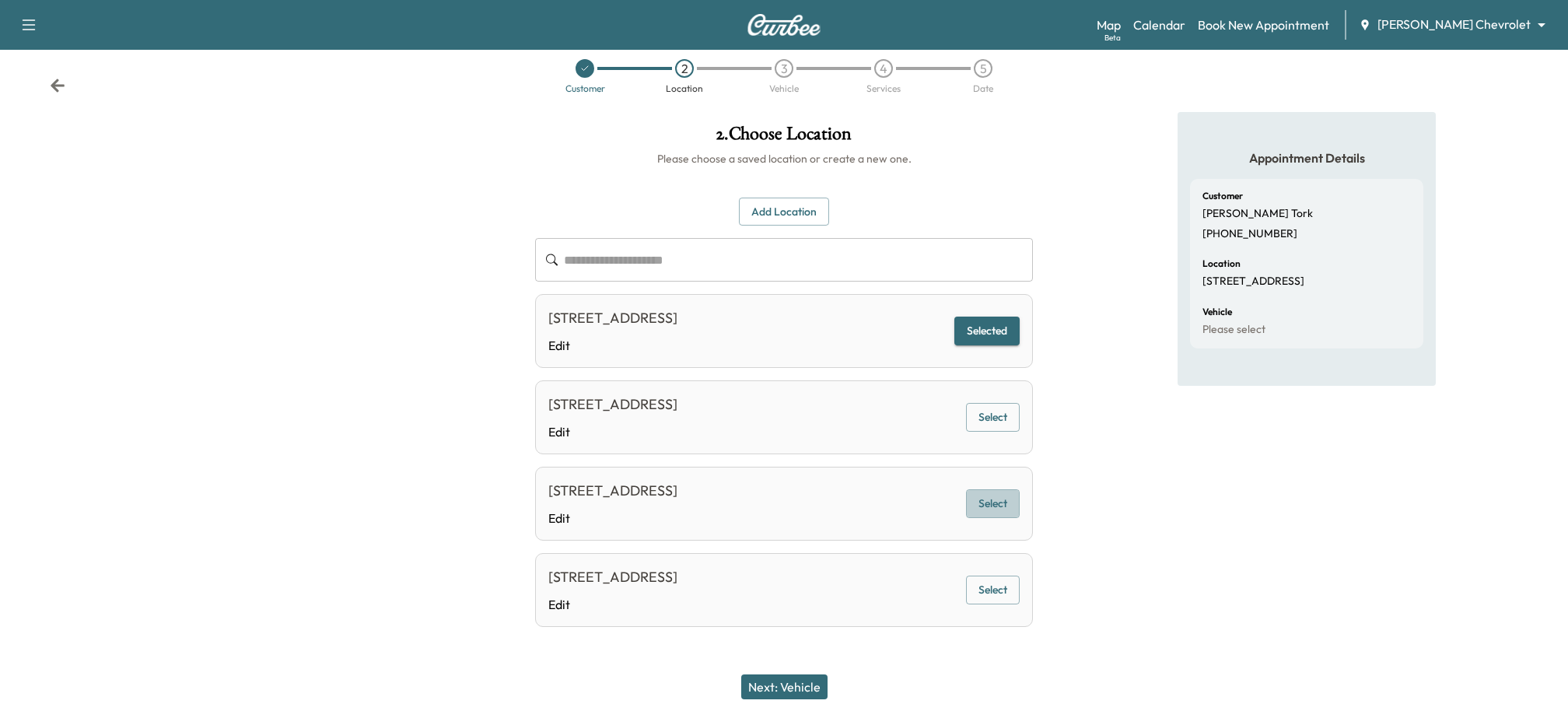
click at [1001, 499] on button "Select" at bounding box center [993, 504] width 54 height 28
click at [999, 419] on button "Select" at bounding box center [993, 418] width 54 height 28
click at [999, 327] on button "Select" at bounding box center [993, 331] width 54 height 28
click at [810, 218] on button "Add Location" at bounding box center [784, 212] width 90 height 28
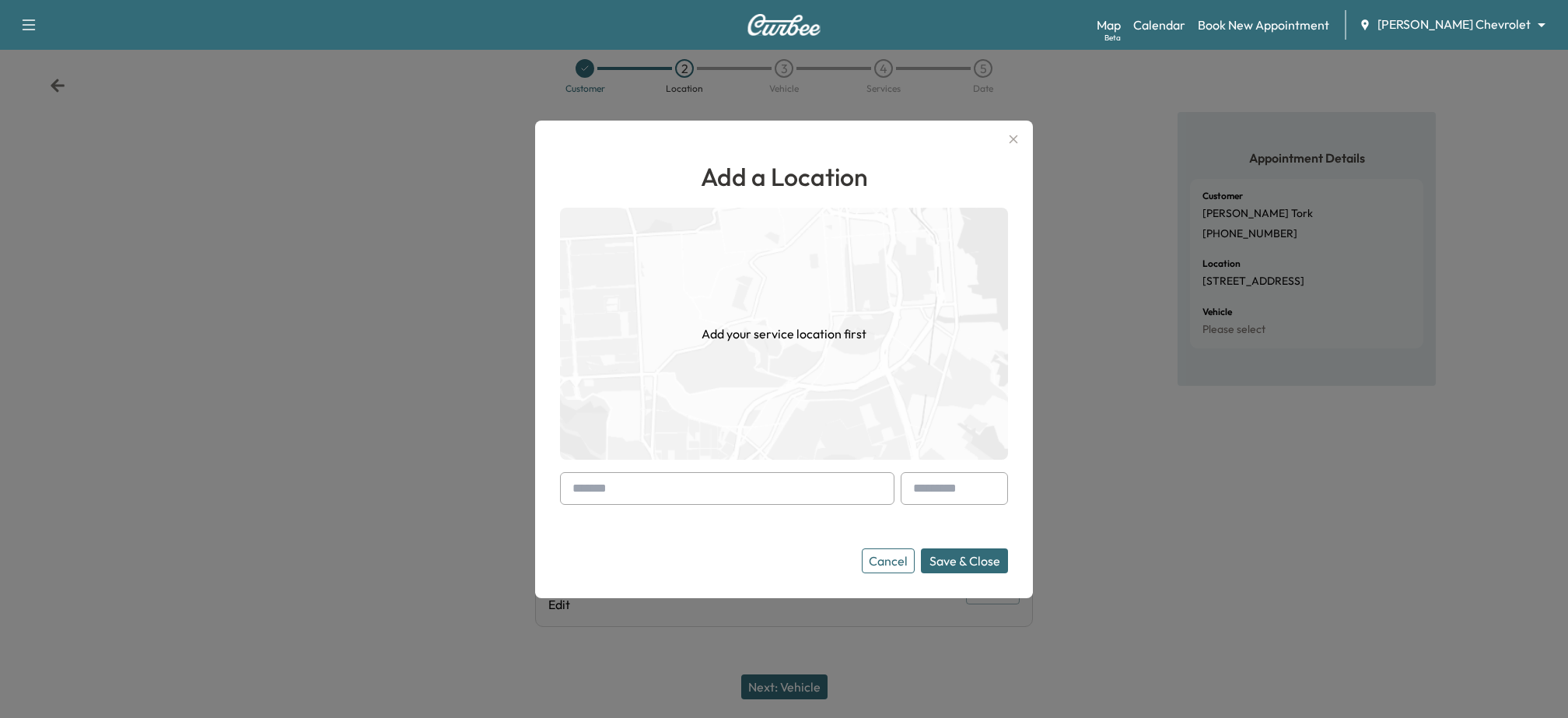
click at [733, 486] on input "text" at bounding box center [727, 488] width 334 height 32
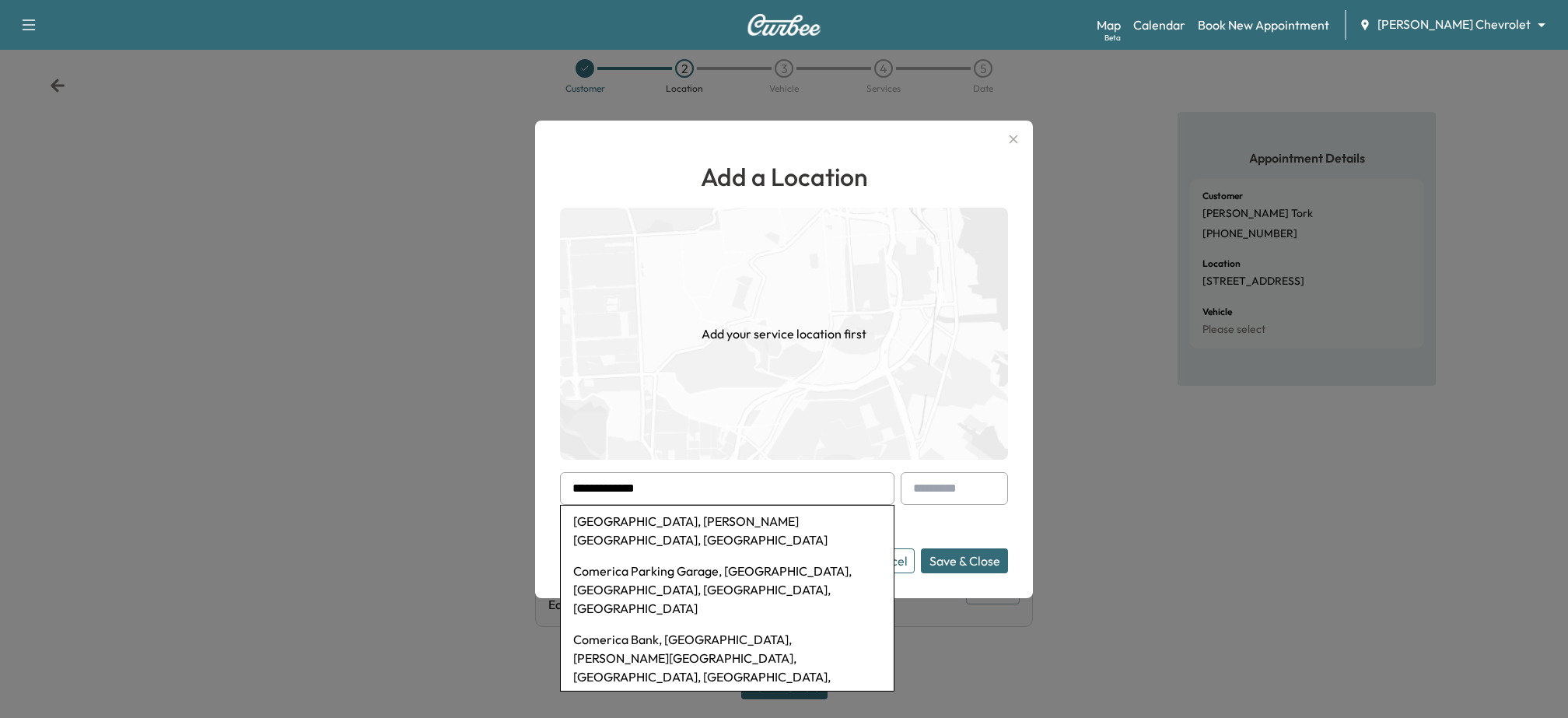
click at [735, 520] on li "[GEOGRAPHIC_DATA], [PERSON_NAME][GEOGRAPHIC_DATA], [GEOGRAPHIC_DATA]" at bounding box center [727, 531] width 333 height 50
type input "**********"
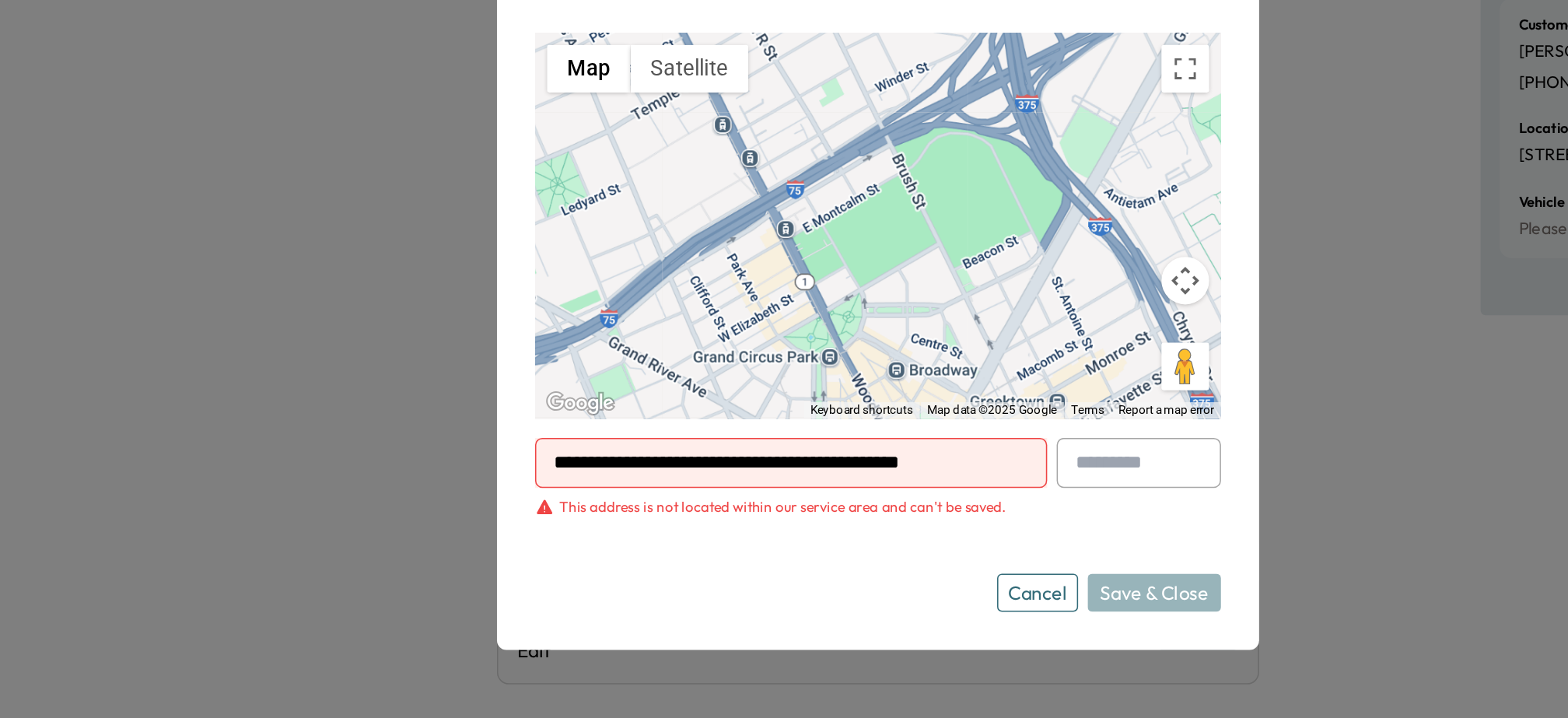
click at [977, 561] on div "Cancel Save & Close" at bounding box center [935, 567] width 146 height 25
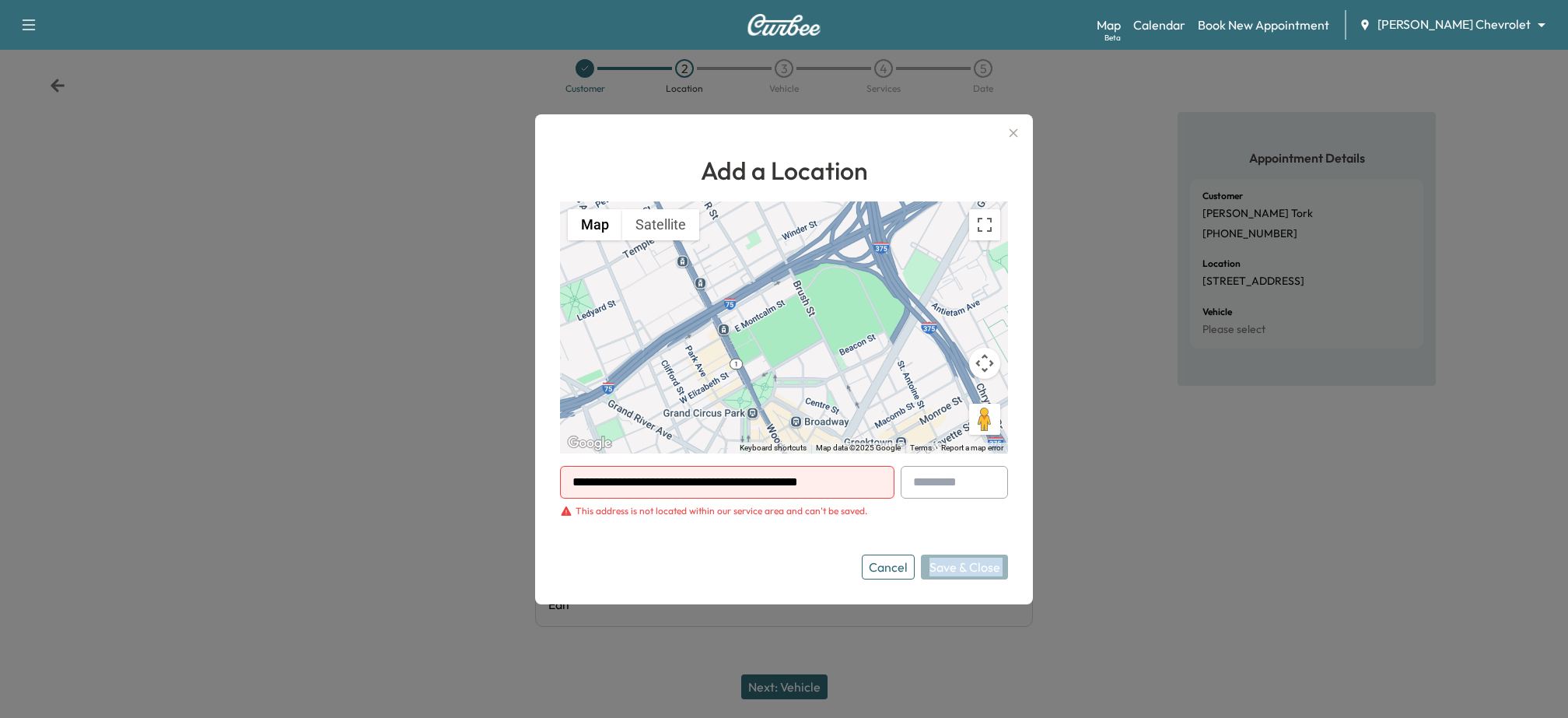
click at [892, 571] on button "Cancel" at bounding box center [888, 567] width 53 height 25
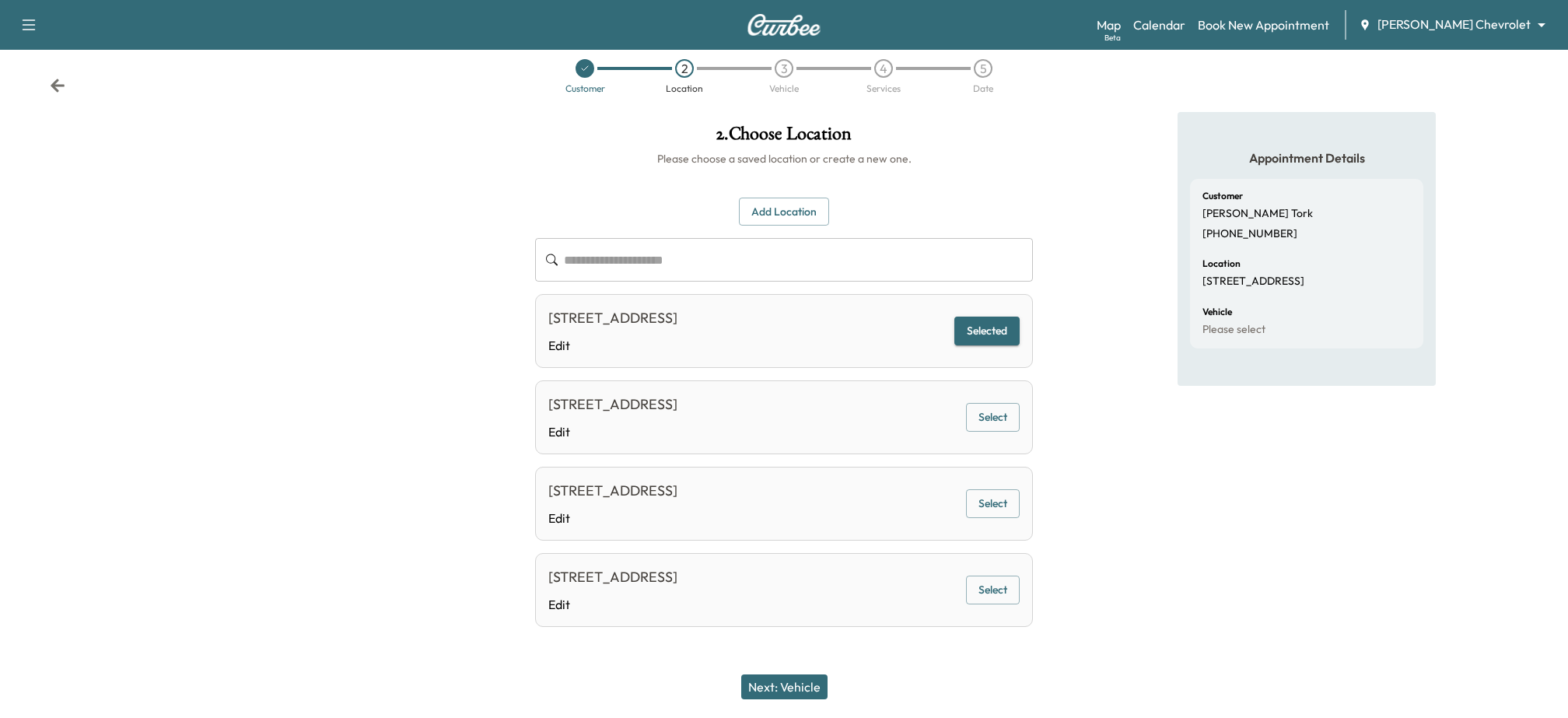
click at [765, 692] on button "Next: Vehicle" at bounding box center [784, 686] width 86 height 25
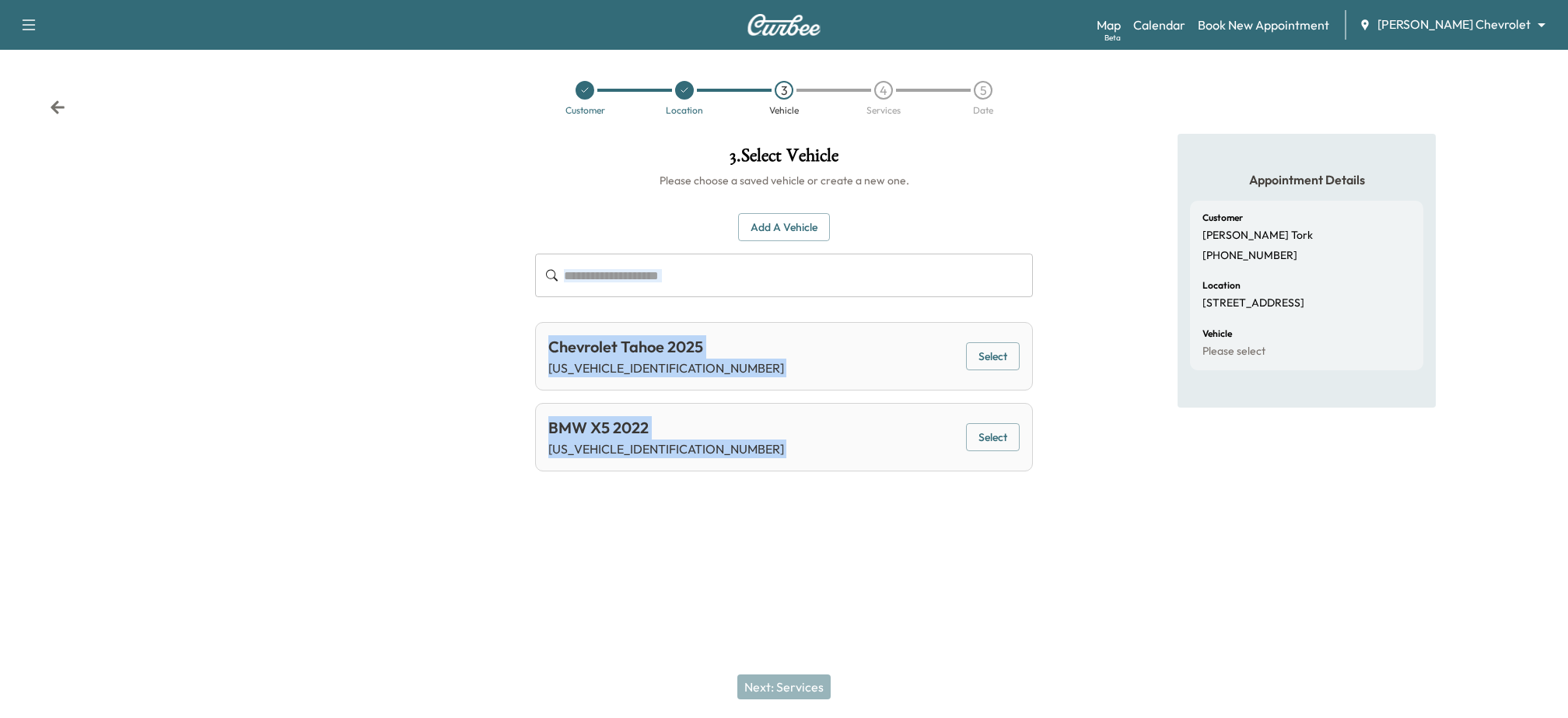
scroll to position [0, 0]
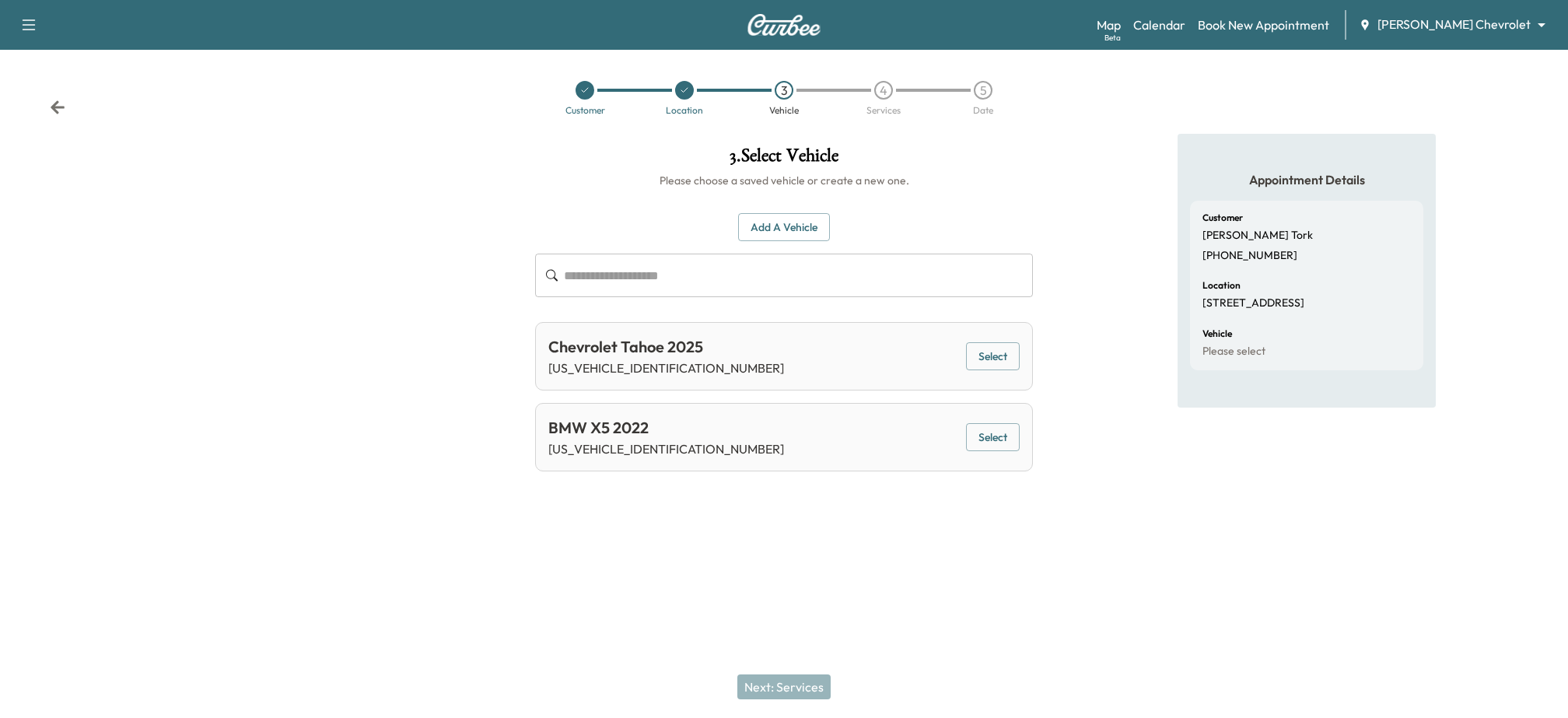
click at [649, 546] on div "Support Log Out Map Beta Calendar Book New Appointment [PERSON_NAME] Chevrolet …" at bounding box center [784, 359] width 1568 height 718
click at [797, 225] on button "Add a Vehicle" at bounding box center [784, 228] width 92 height 28
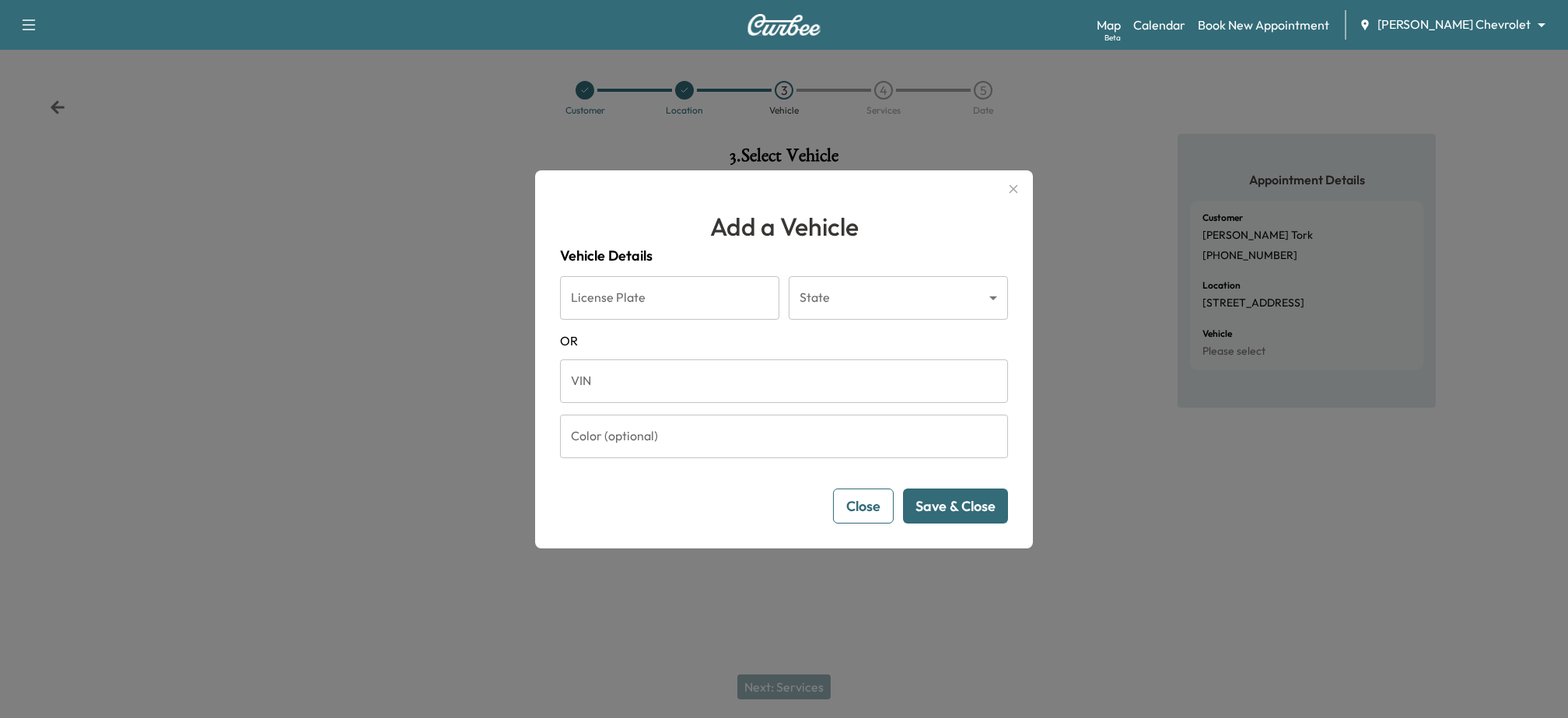
click at [634, 297] on input "License Plate" at bounding box center [670, 297] width 220 height 43
click at [599, 390] on input "VIN" at bounding box center [784, 381] width 448 height 43
type input "**********"
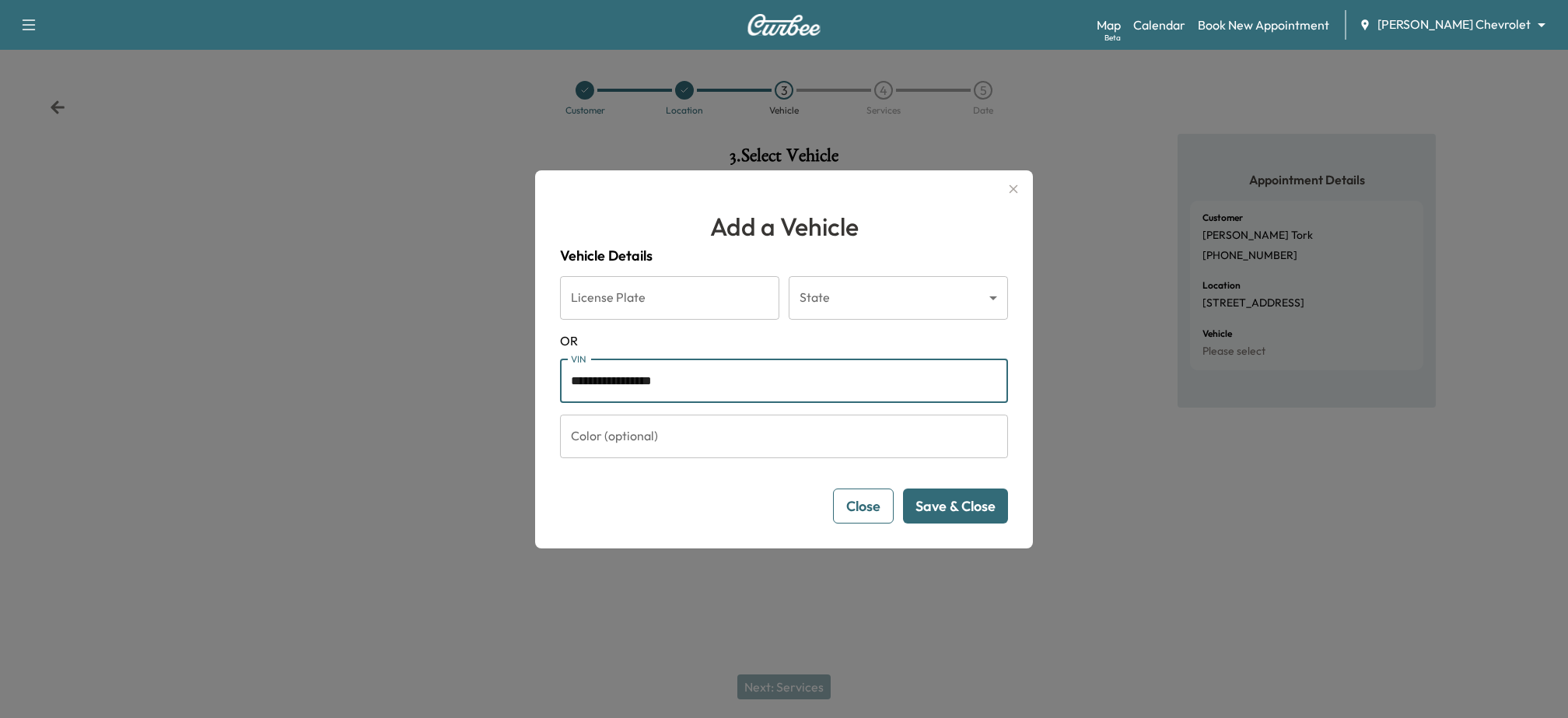
click at [773, 429] on input "Color (optional)" at bounding box center [784, 436] width 448 height 43
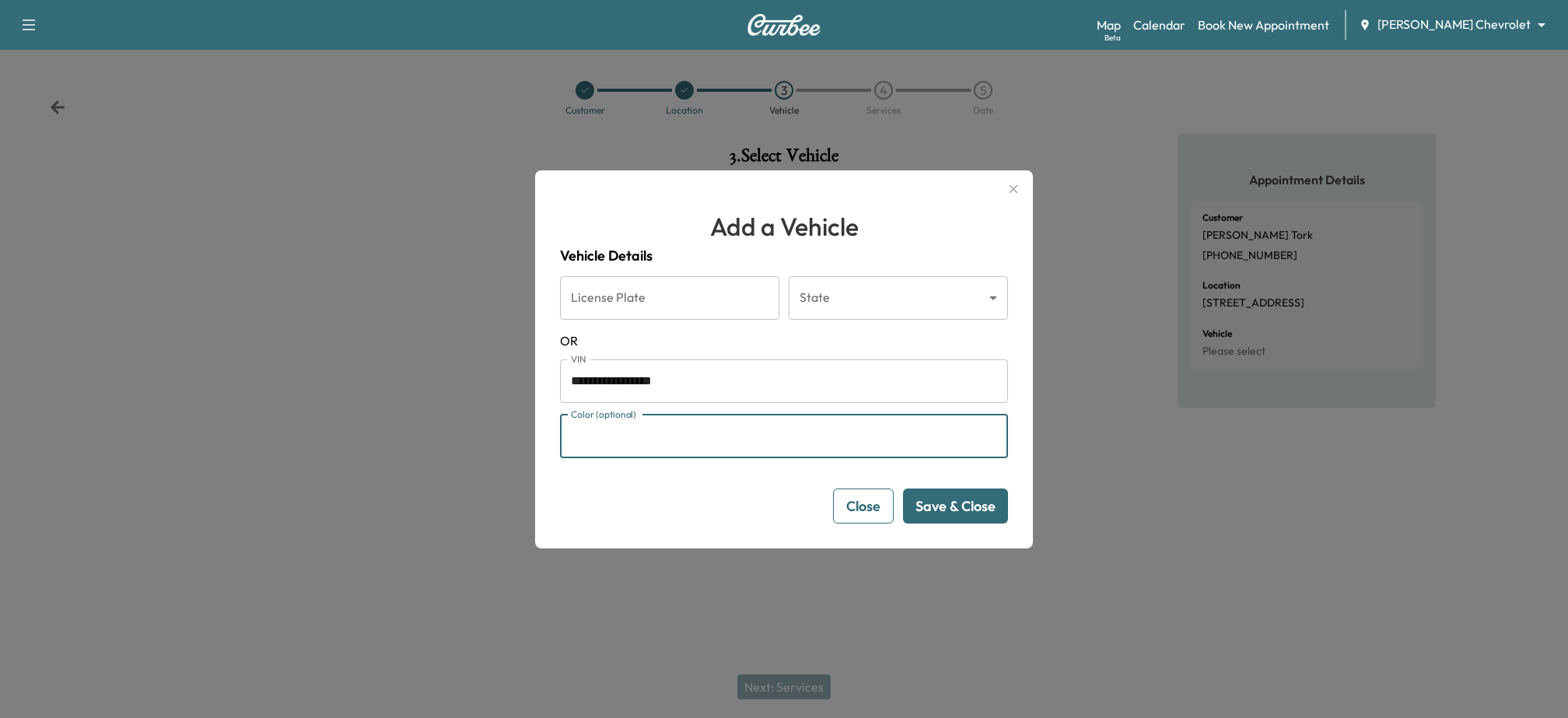
type input "****"
click at [976, 504] on button "Save & Close" at bounding box center [956, 506] width 105 height 35
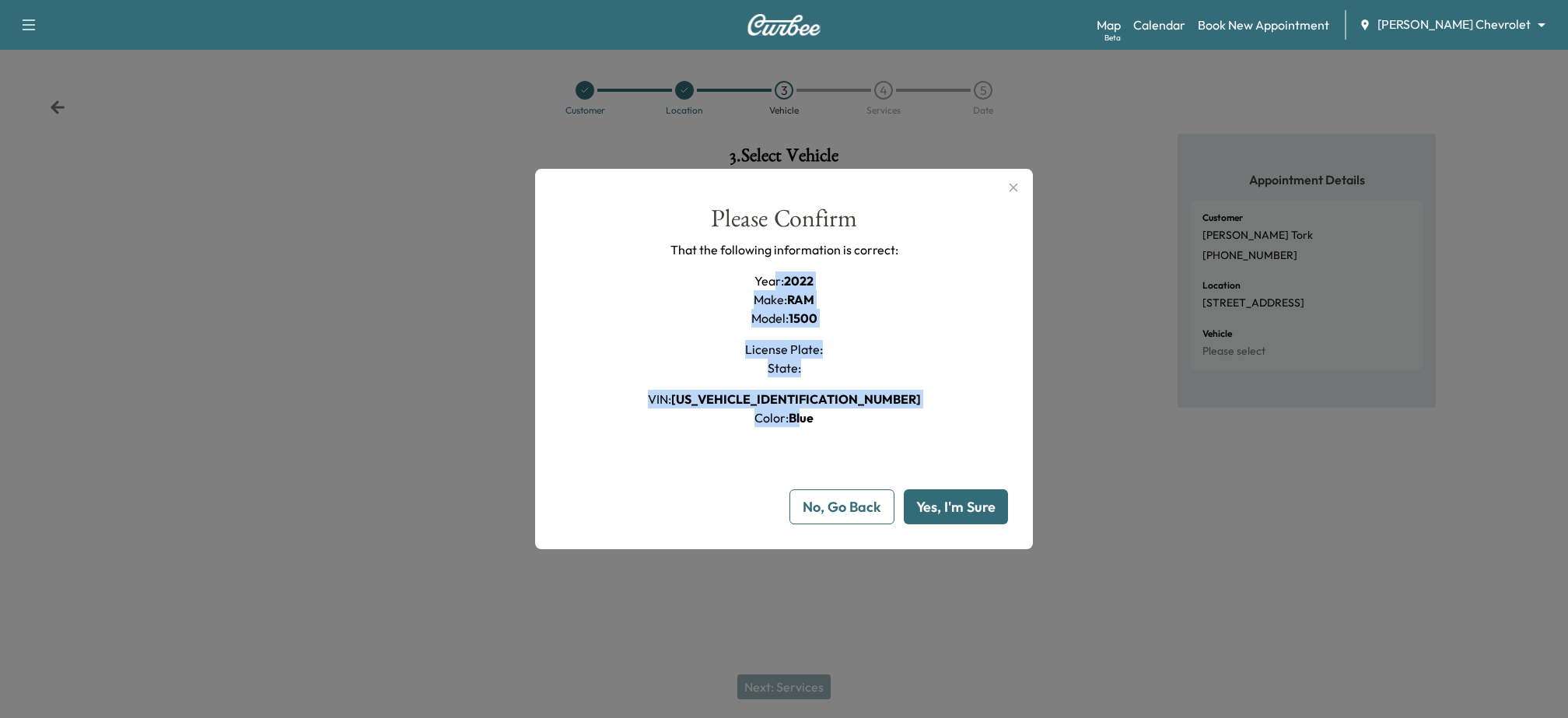
drag, startPoint x: 770, startPoint y: 289, endPoint x: 802, endPoint y: 426, distance: 140.7
click at [802, 426] on div "Year : 2022 Make : RAM Model : 1500 License Plate : State : VIN : [US_VEHICLE_I…" at bounding box center [784, 349] width 273 height 156
click at [864, 427] on div "Please Confirm That the following information is correct: Year : 2022 Make : RA…" at bounding box center [784, 366] width 448 height 319
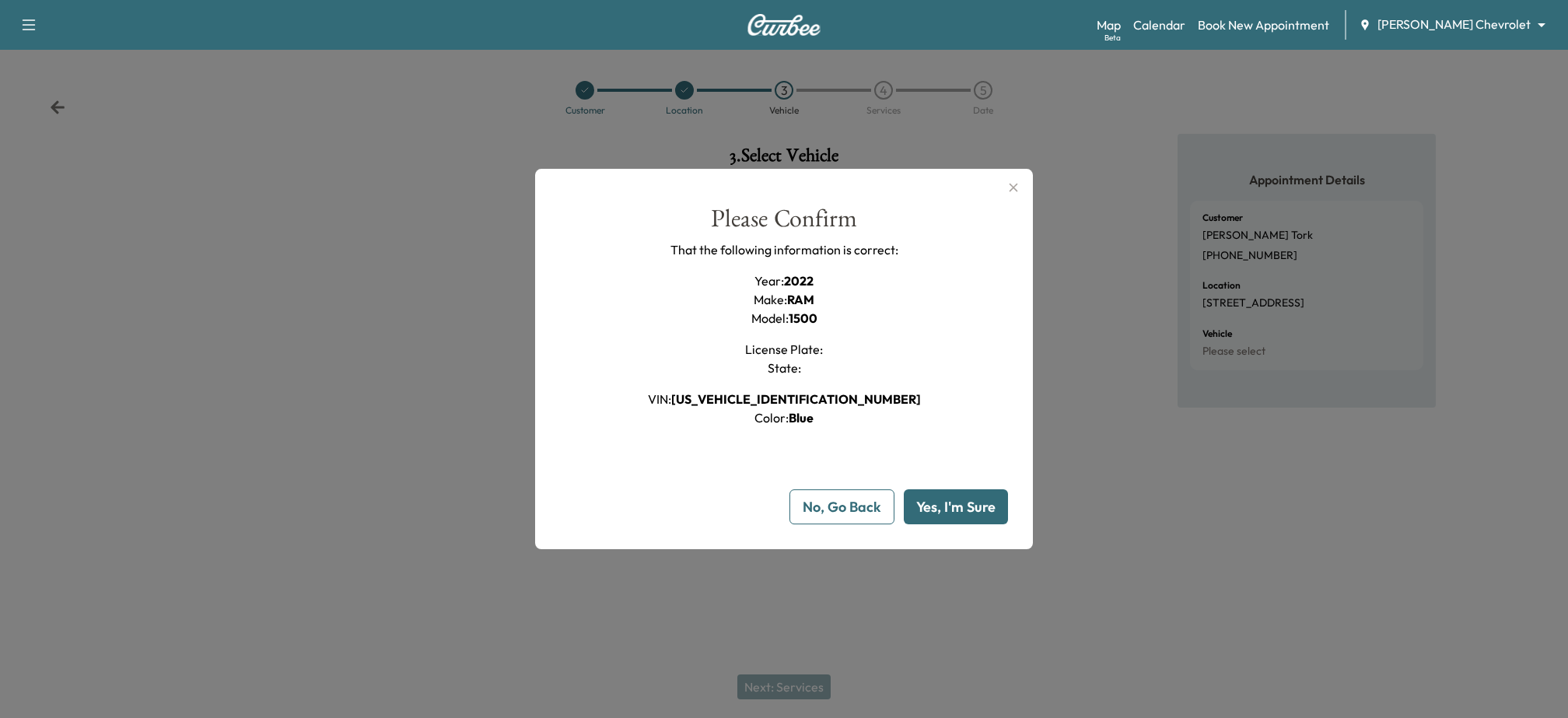
click at [933, 497] on button "Yes, I'm Sure" at bounding box center [956, 507] width 104 height 35
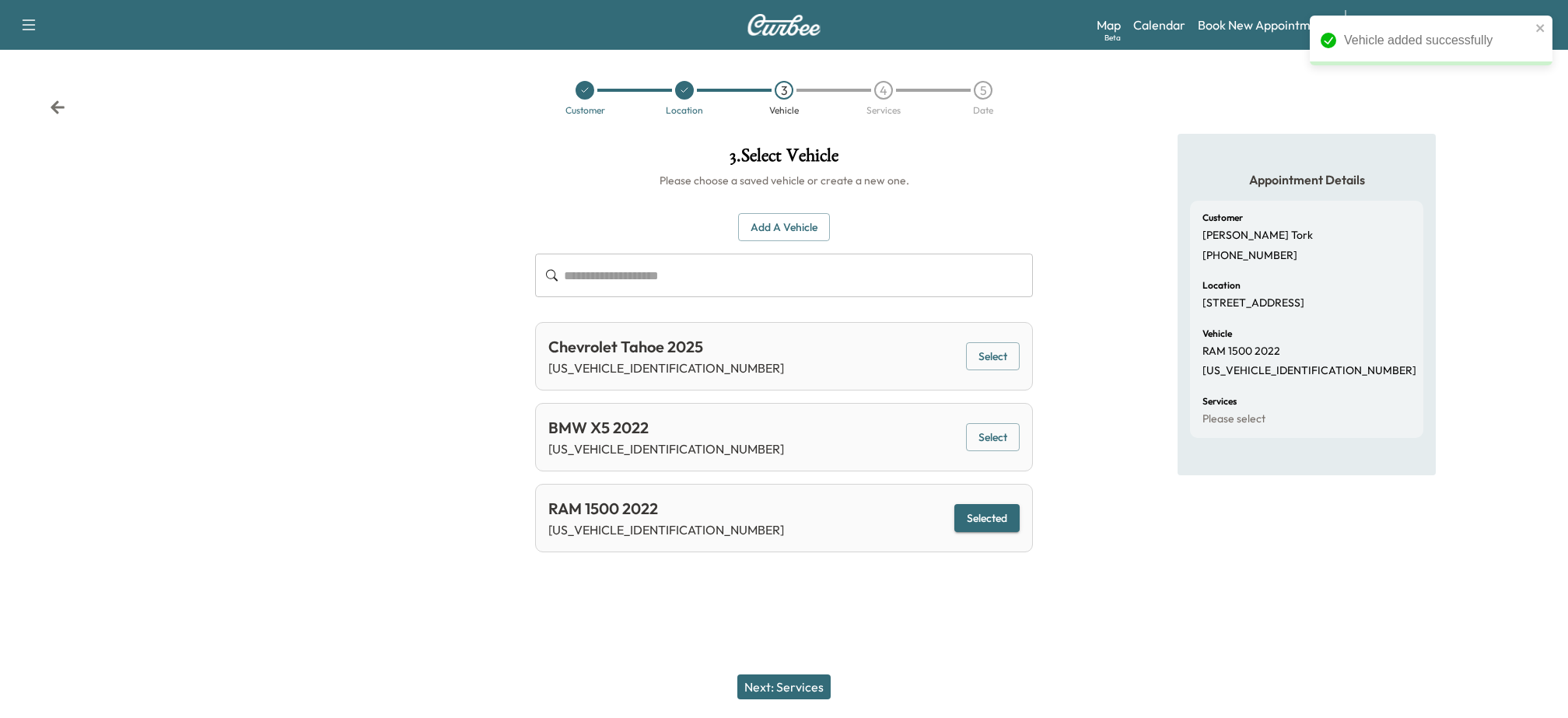
click at [1004, 363] on button "Select" at bounding box center [993, 357] width 54 height 28
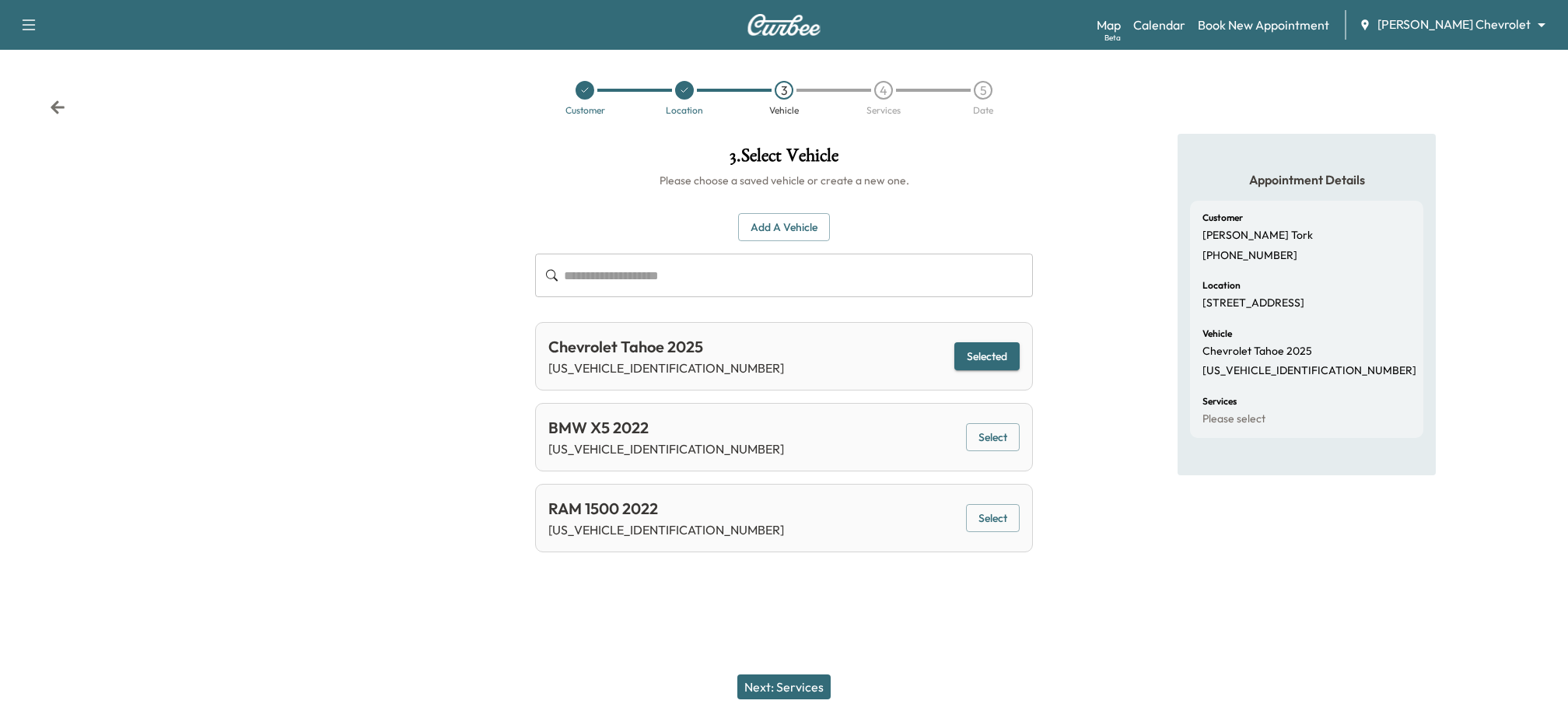
click at [804, 680] on button "Next: Services" at bounding box center [784, 686] width 93 height 25
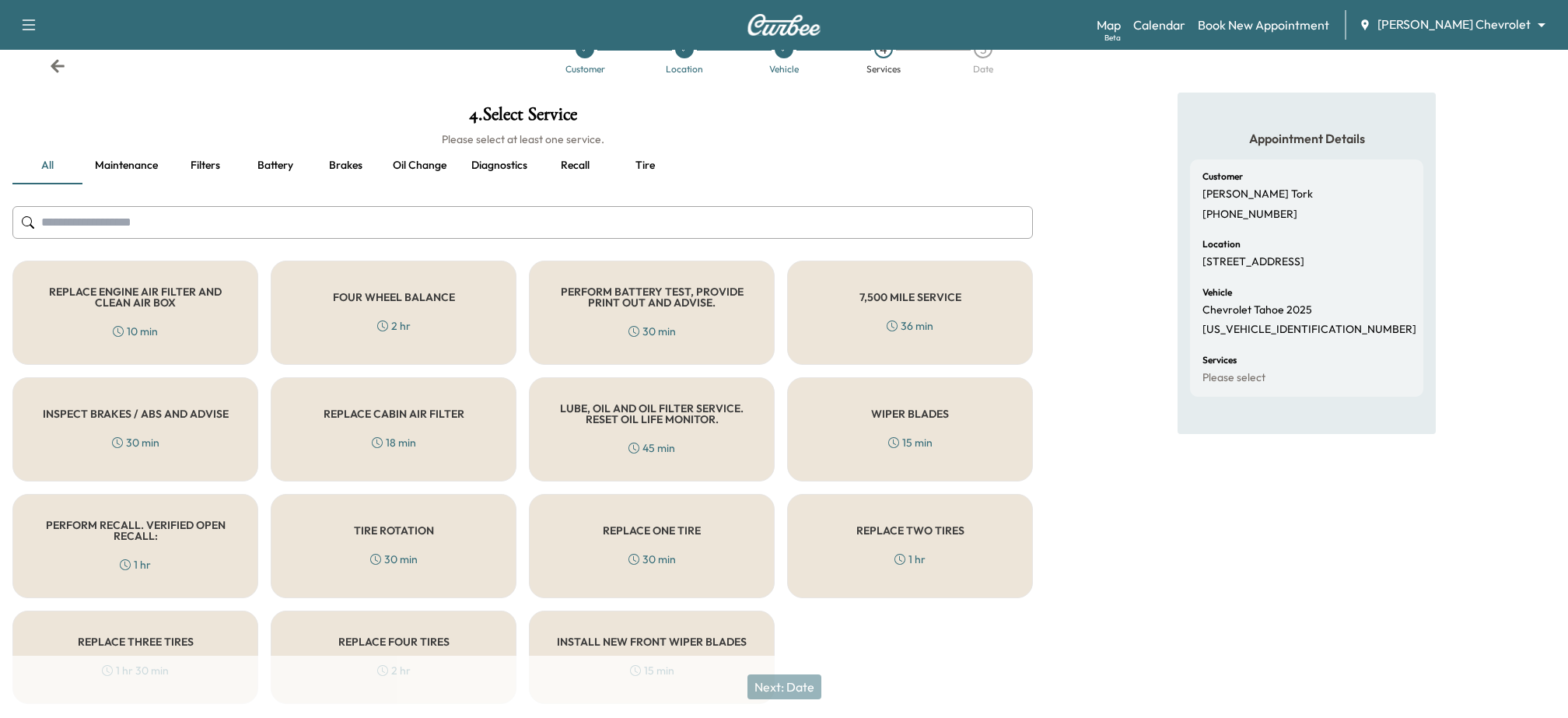
scroll to position [86, 0]
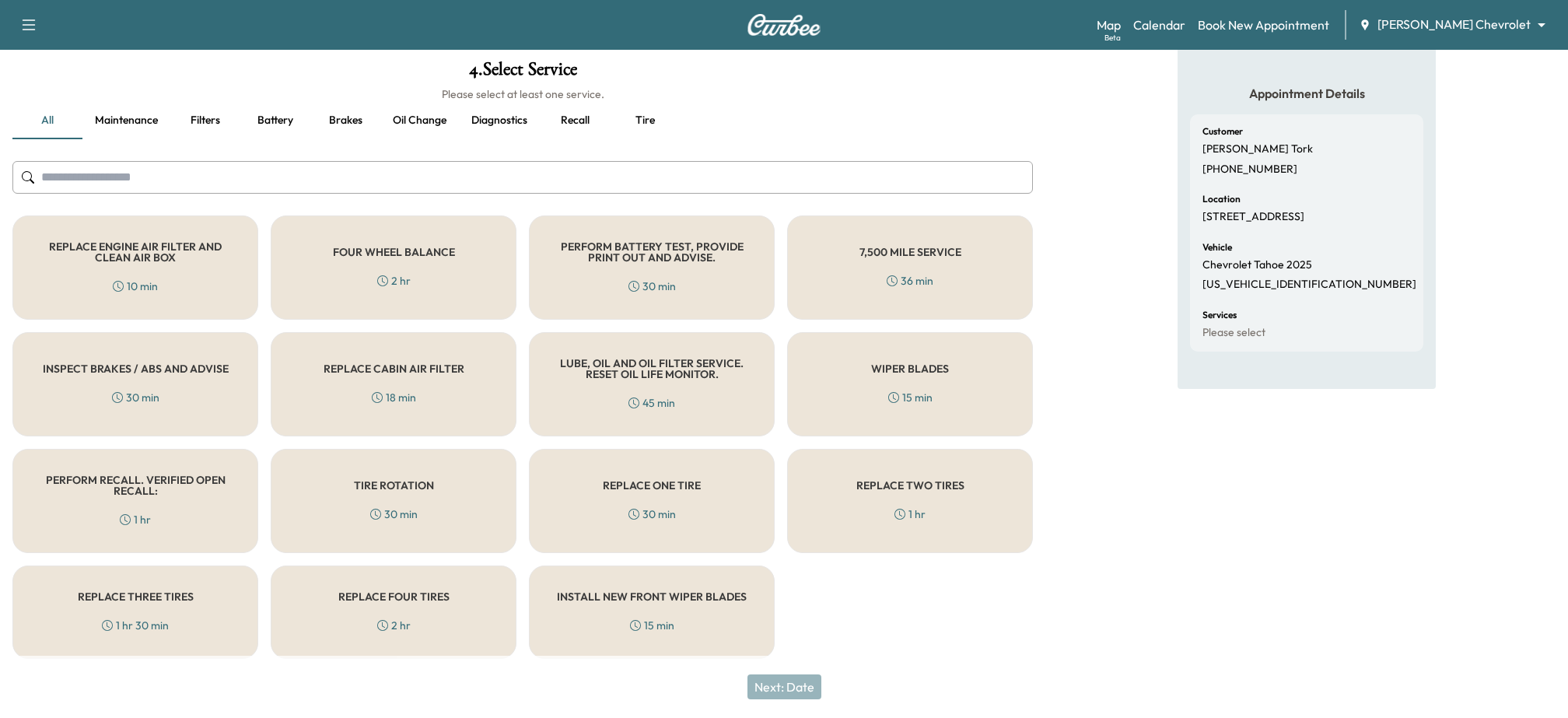
click at [602, 386] on div "LUBE, OIL AND OIL FILTER SERVICE. RESET OIL LIFE MONITOR. 45 min" at bounding box center [651, 384] width 246 height 104
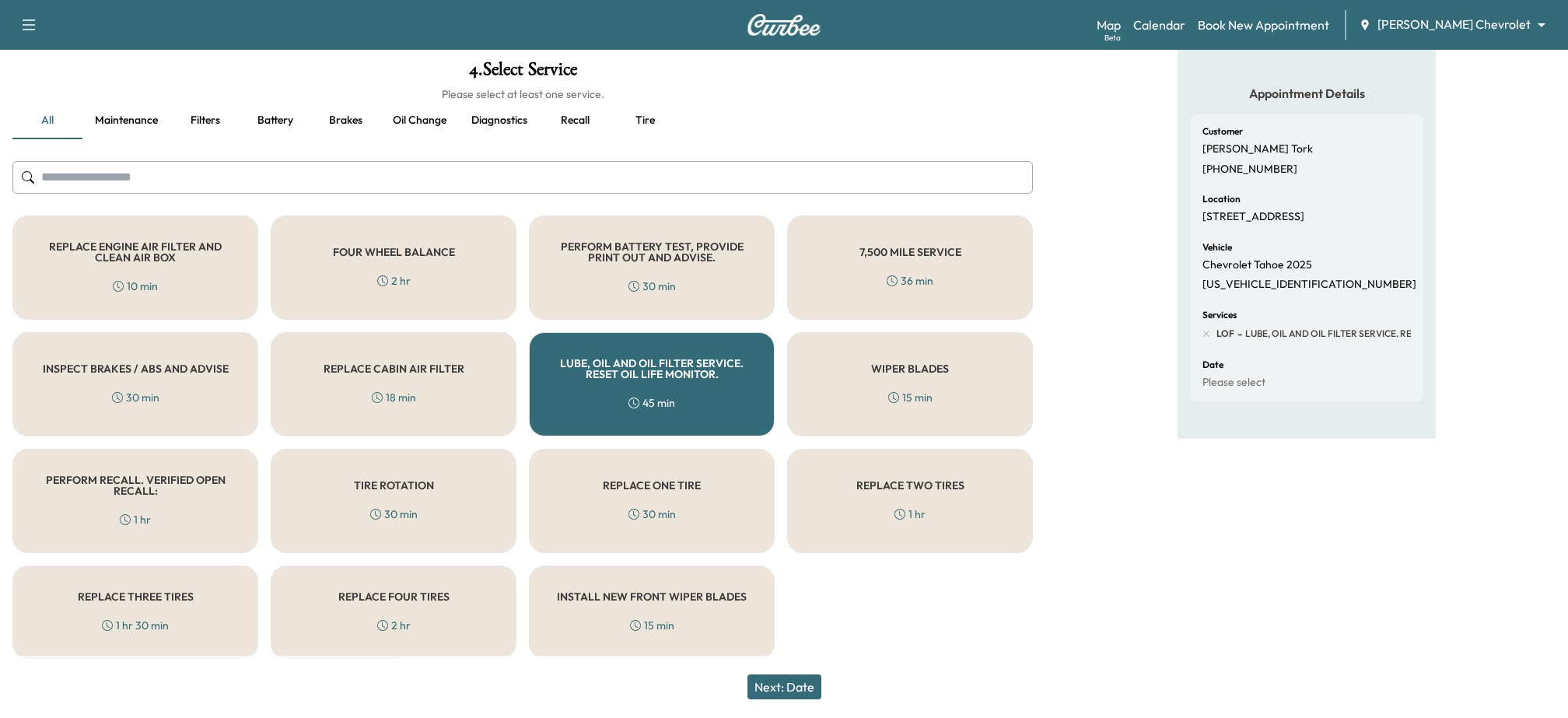
click at [236, 179] on input "text" at bounding box center [522, 177] width 1020 height 32
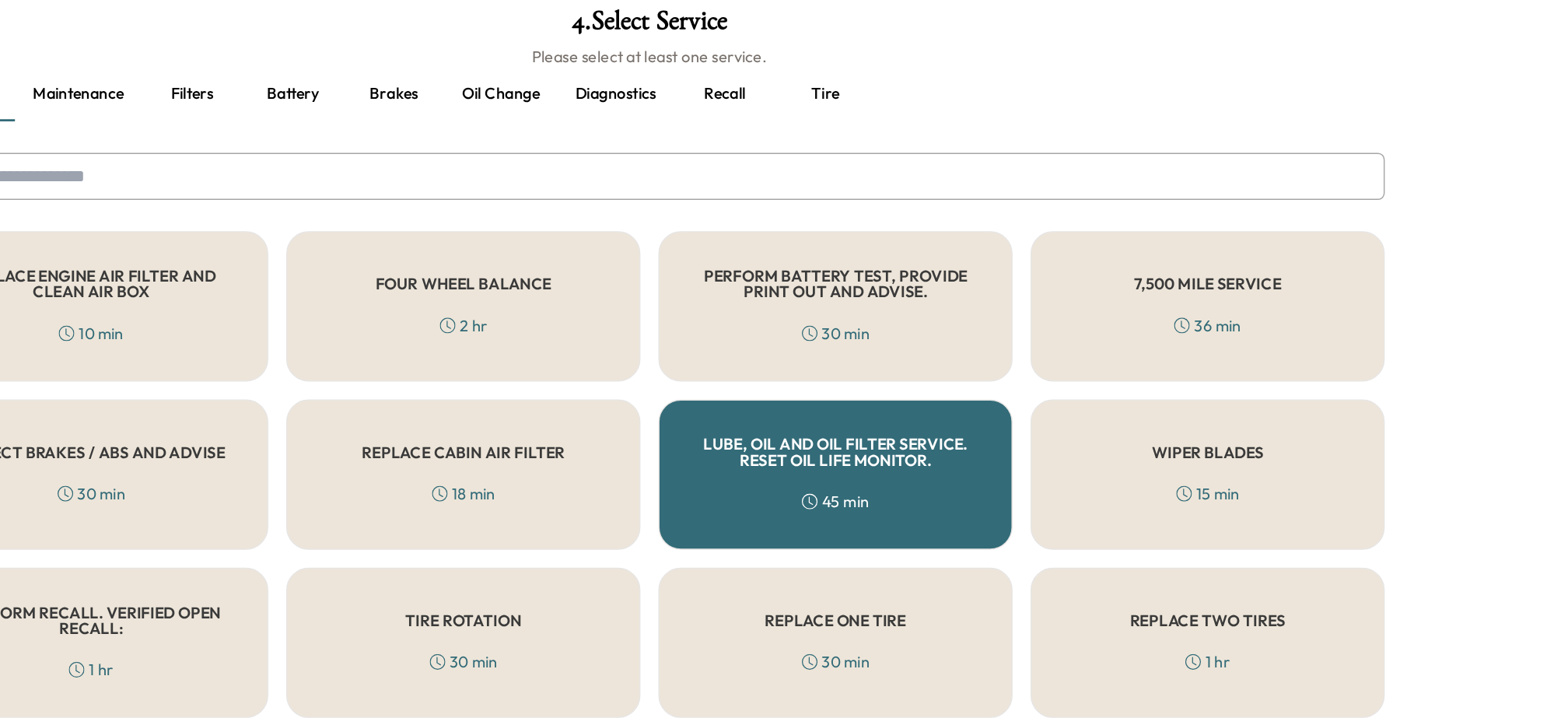
click at [236, 179] on input "text" at bounding box center [522, 177] width 1020 height 32
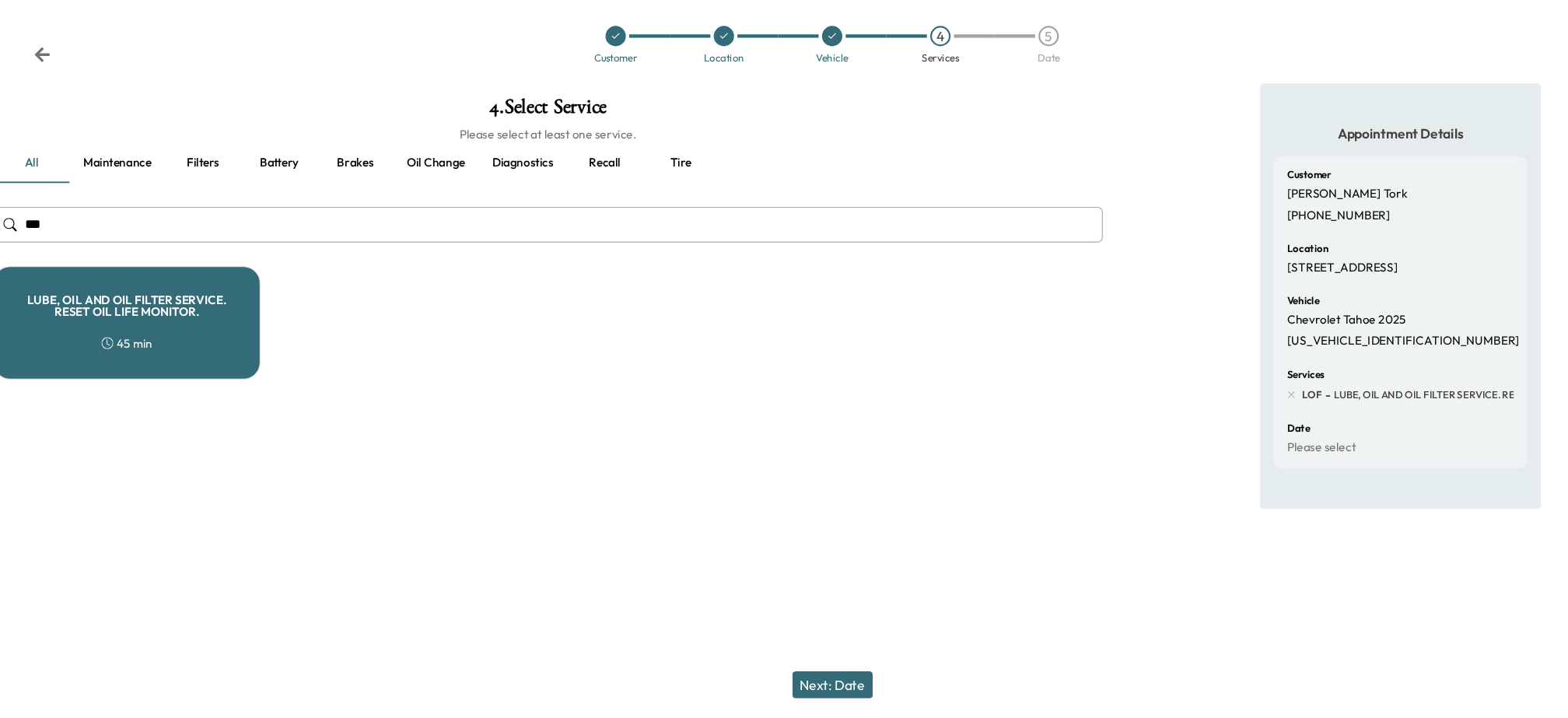
type input "***"
click at [217, 356] on div "LUBE, OIL AND OIL FILTER SERVICE. RESET OIL LIFE MONITOR. 45 min" at bounding box center [135, 354] width 246 height 104
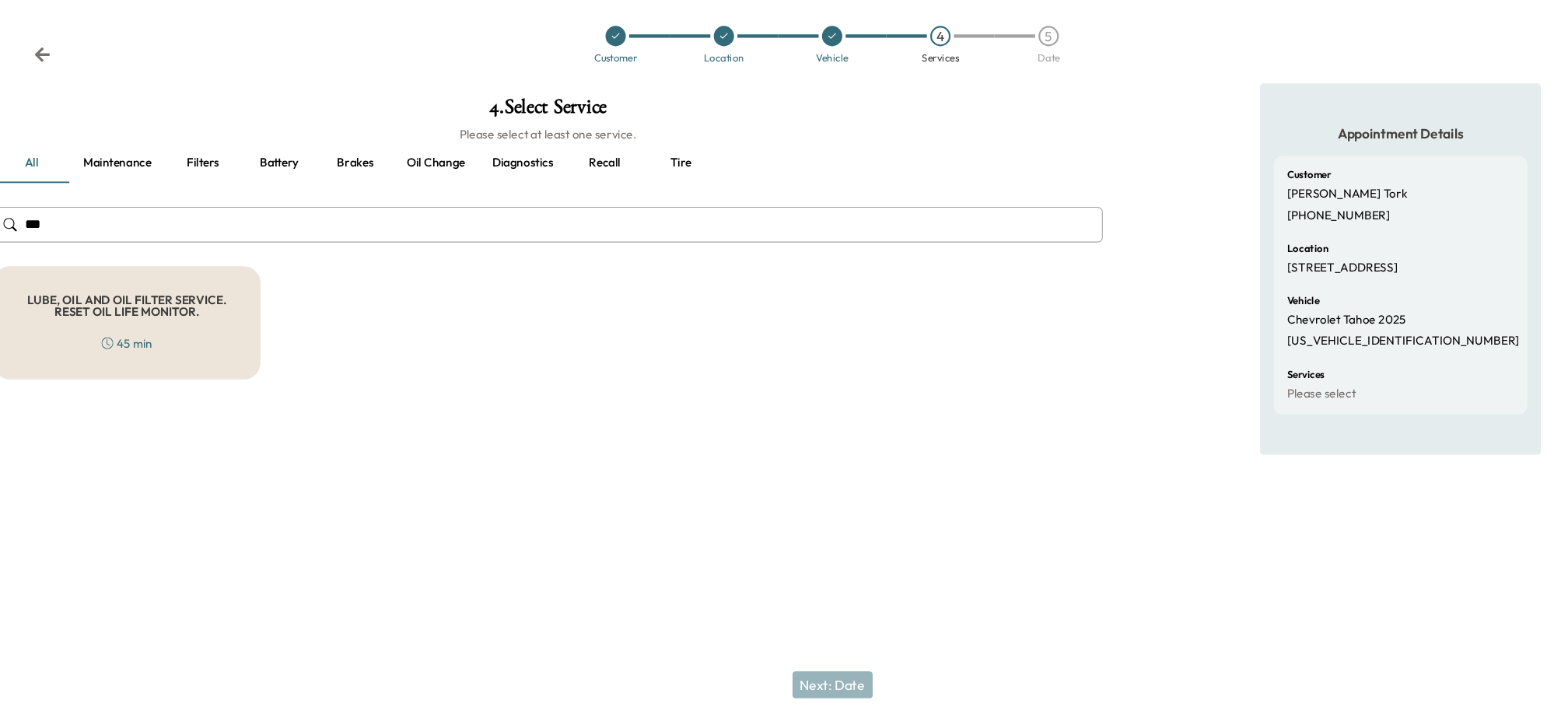
click at [213, 365] on div "LUBE, OIL AND OIL FILTER SERVICE. RESET OIL LIFE MONITOR. 45 min" at bounding box center [135, 354] width 246 height 104
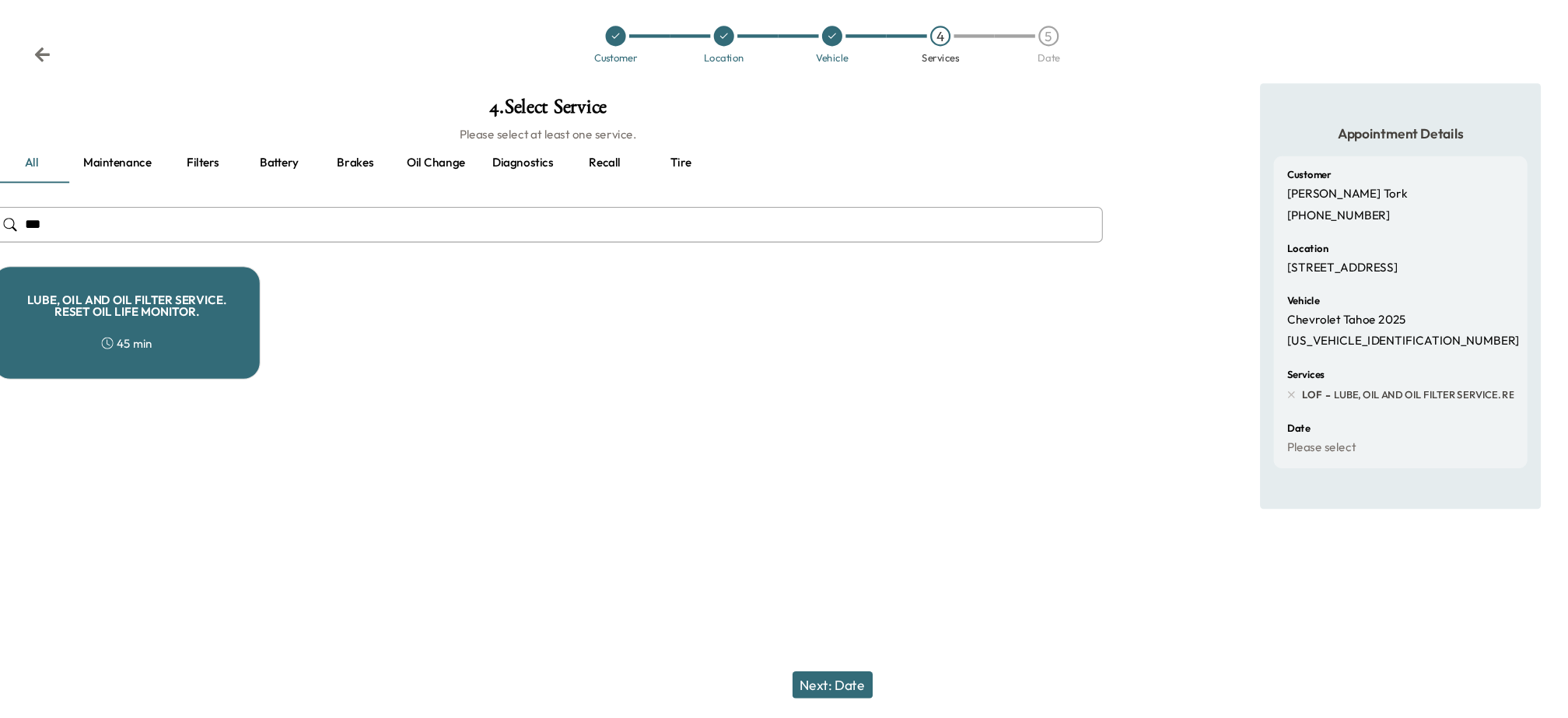
click at [213, 365] on div "LUBE, OIL AND OIL FILTER SERVICE. RESET OIL LIFE MONITOR. 45 min" at bounding box center [135, 354] width 246 height 104
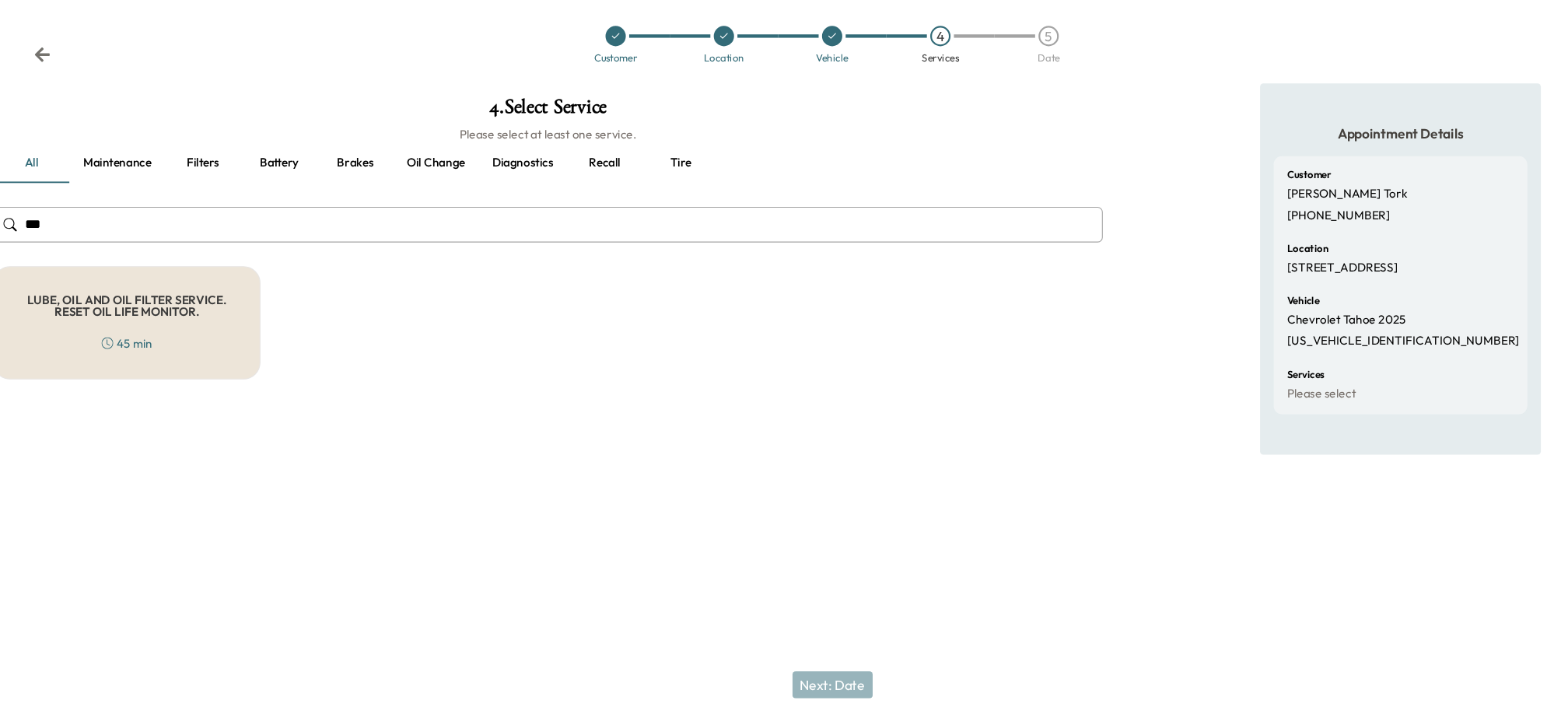
click at [213, 365] on div "LUBE, OIL AND OIL FILTER SERVICE. RESET OIL LIFE MONITOR. 45 min" at bounding box center [135, 354] width 246 height 104
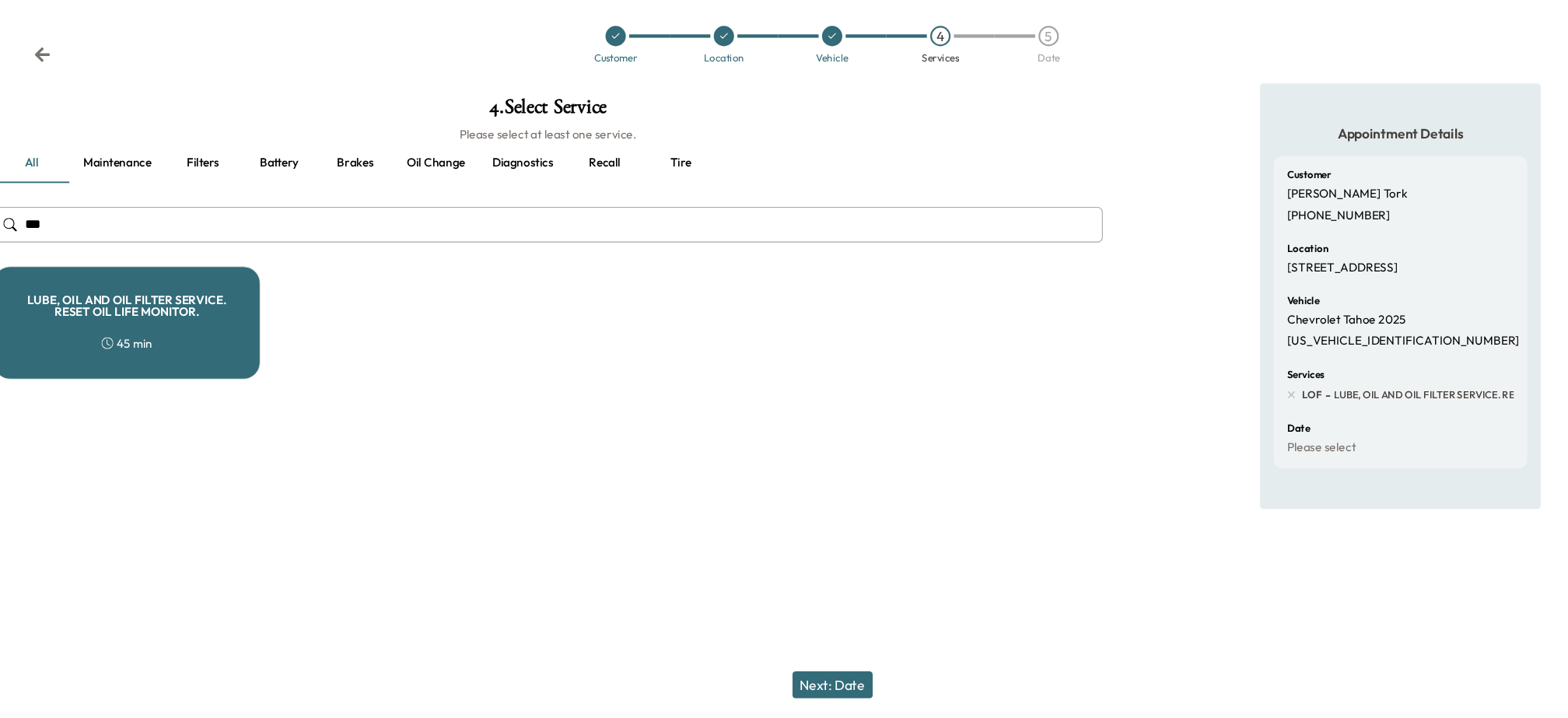
click at [213, 365] on div "LUBE, OIL AND OIL FILTER SERVICE. RESET OIL LIFE MONITOR. 45 min" at bounding box center [135, 354] width 246 height 104
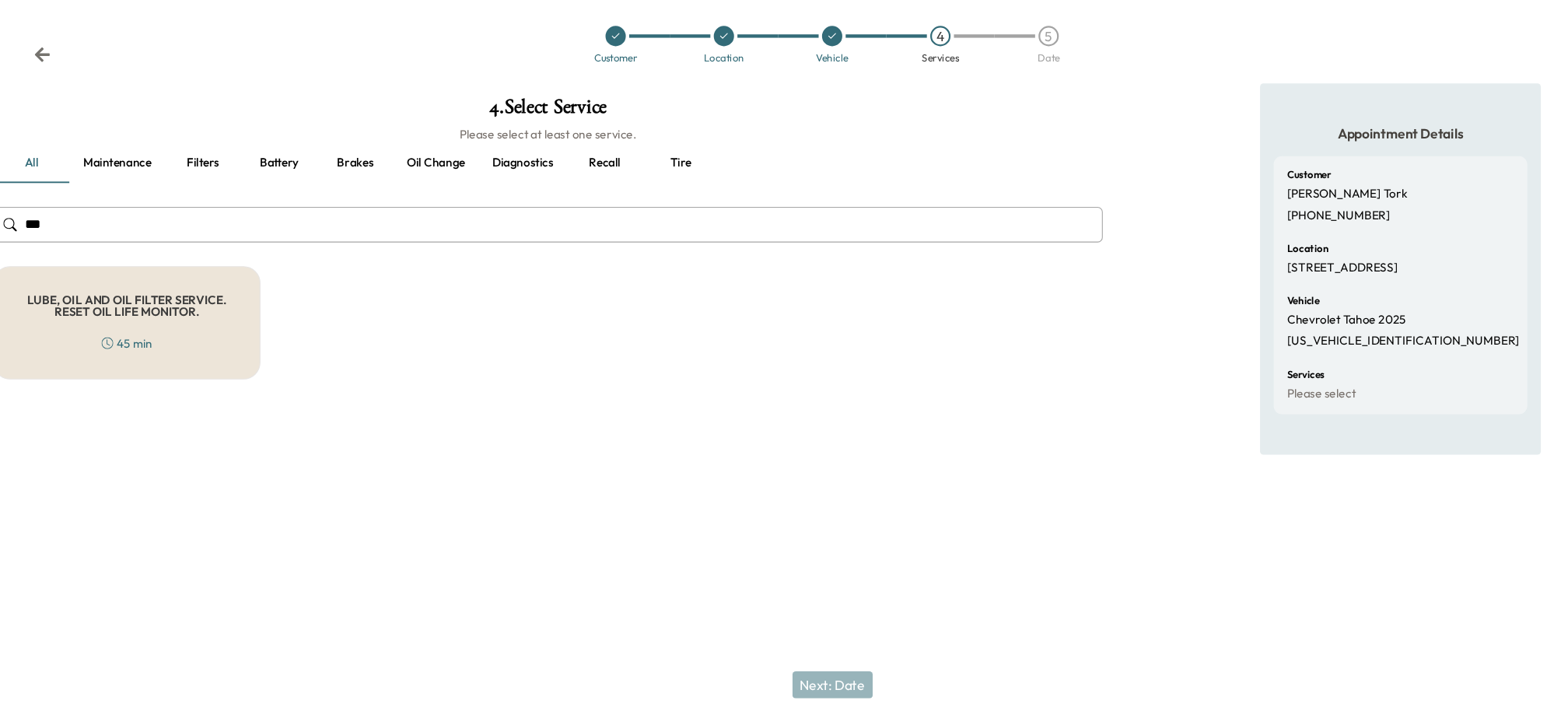
click at [213, 365] on div "LUBE, OIL AND OIL FILTER SERVICE. RESET OIL LIFE MONITOR. 45 min" at bounding box center [135, 354] width 246 height 104
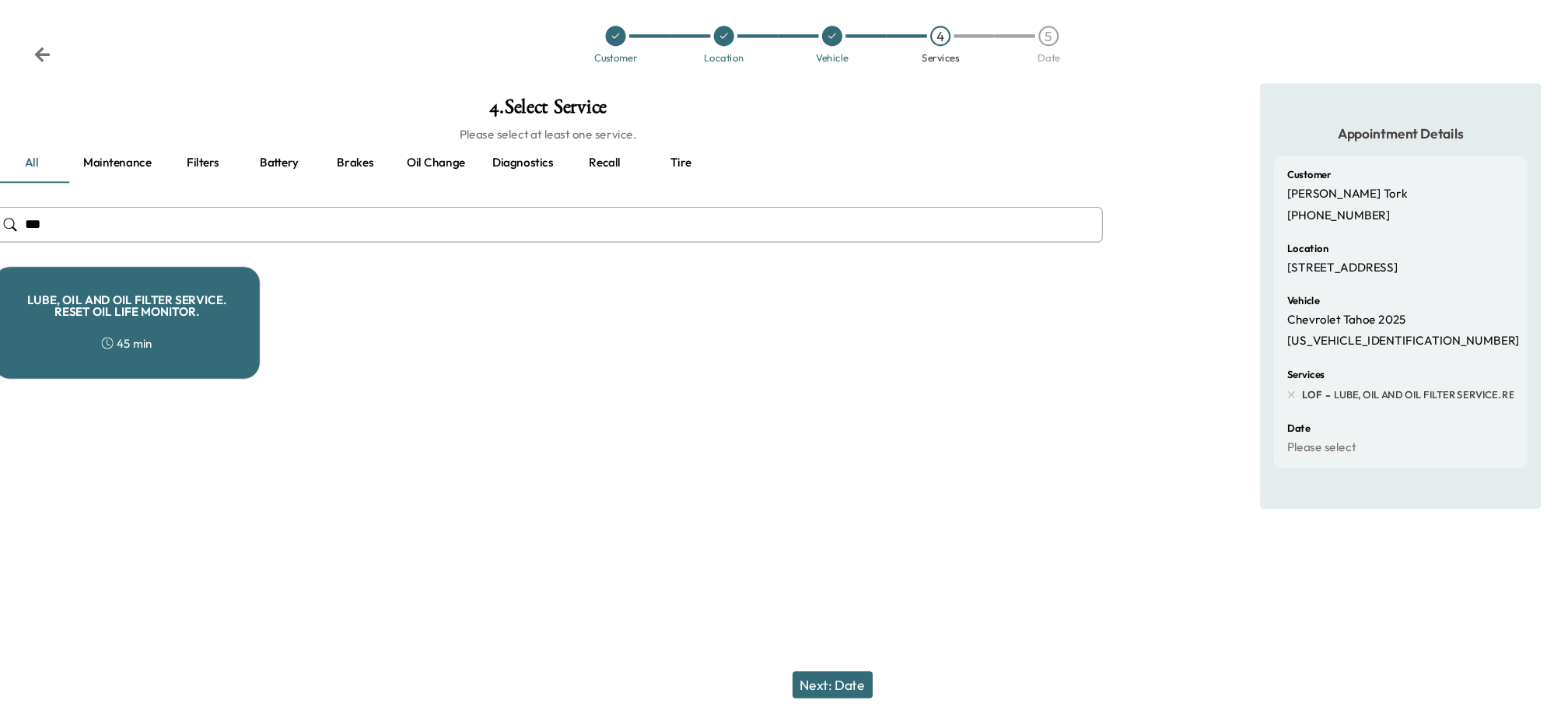
click at [236, 260] on input "***" at bounding box center [522, 263] width 1020 height 32
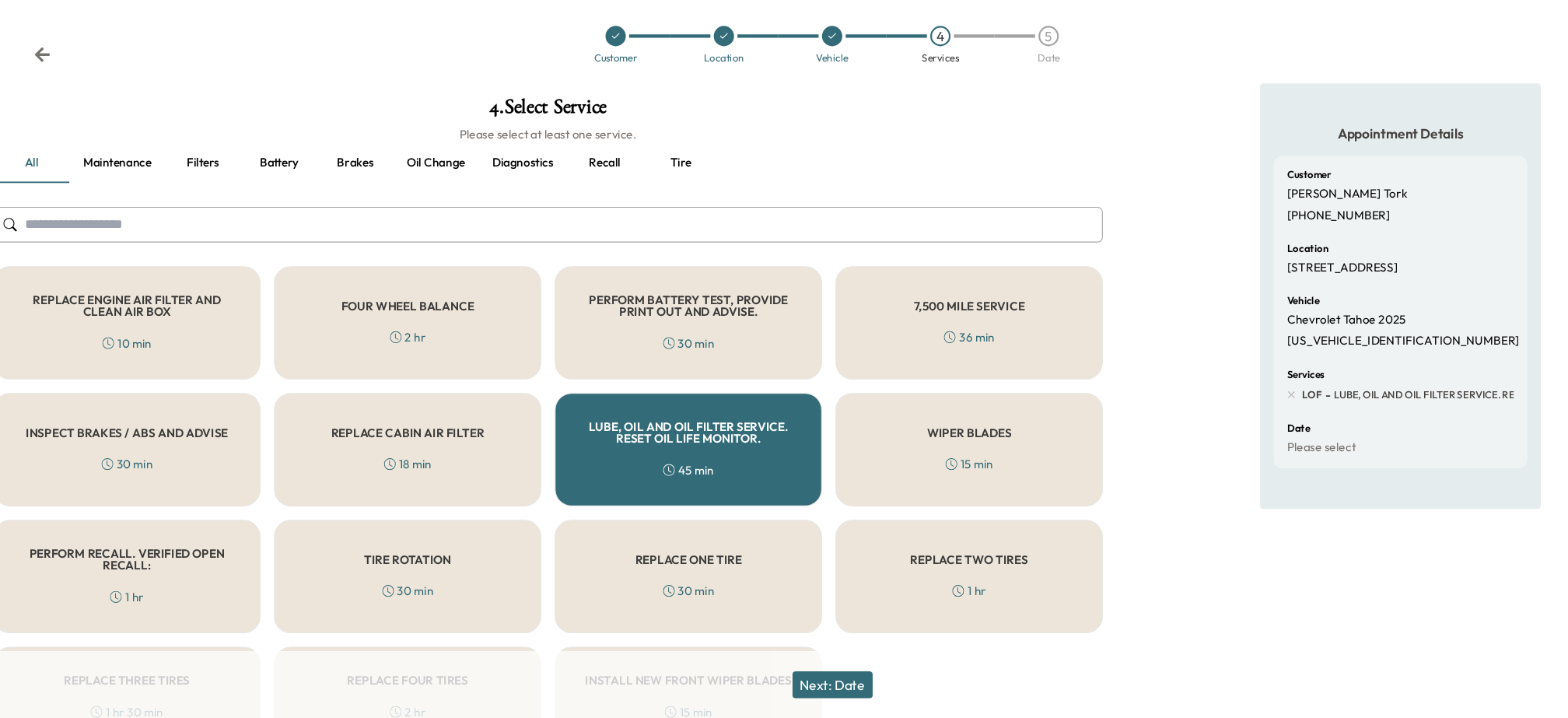
click at [933, 463] on div "WIPER BLADES 15 min" at bounding box center [910, 471] width 246 height 104
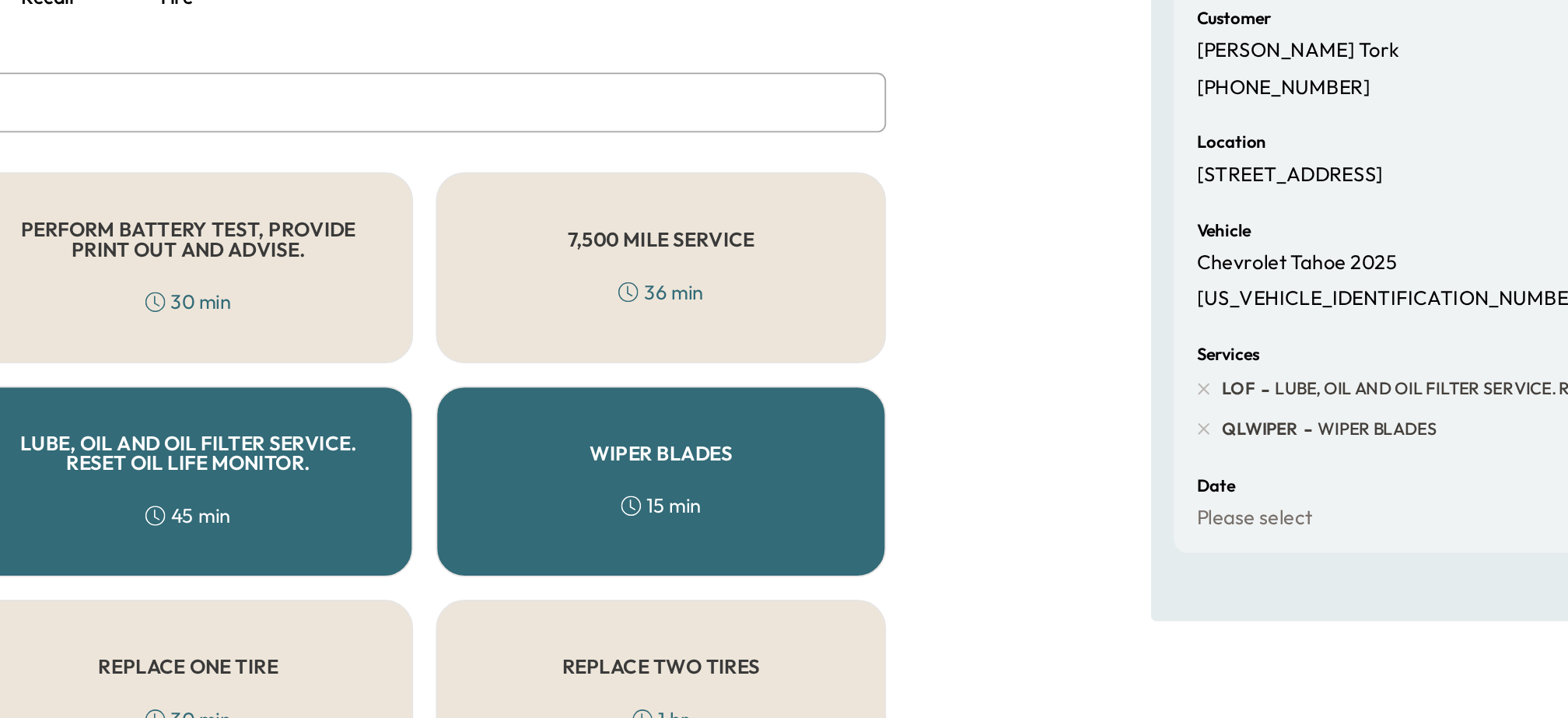
scroll to position [86, 0]
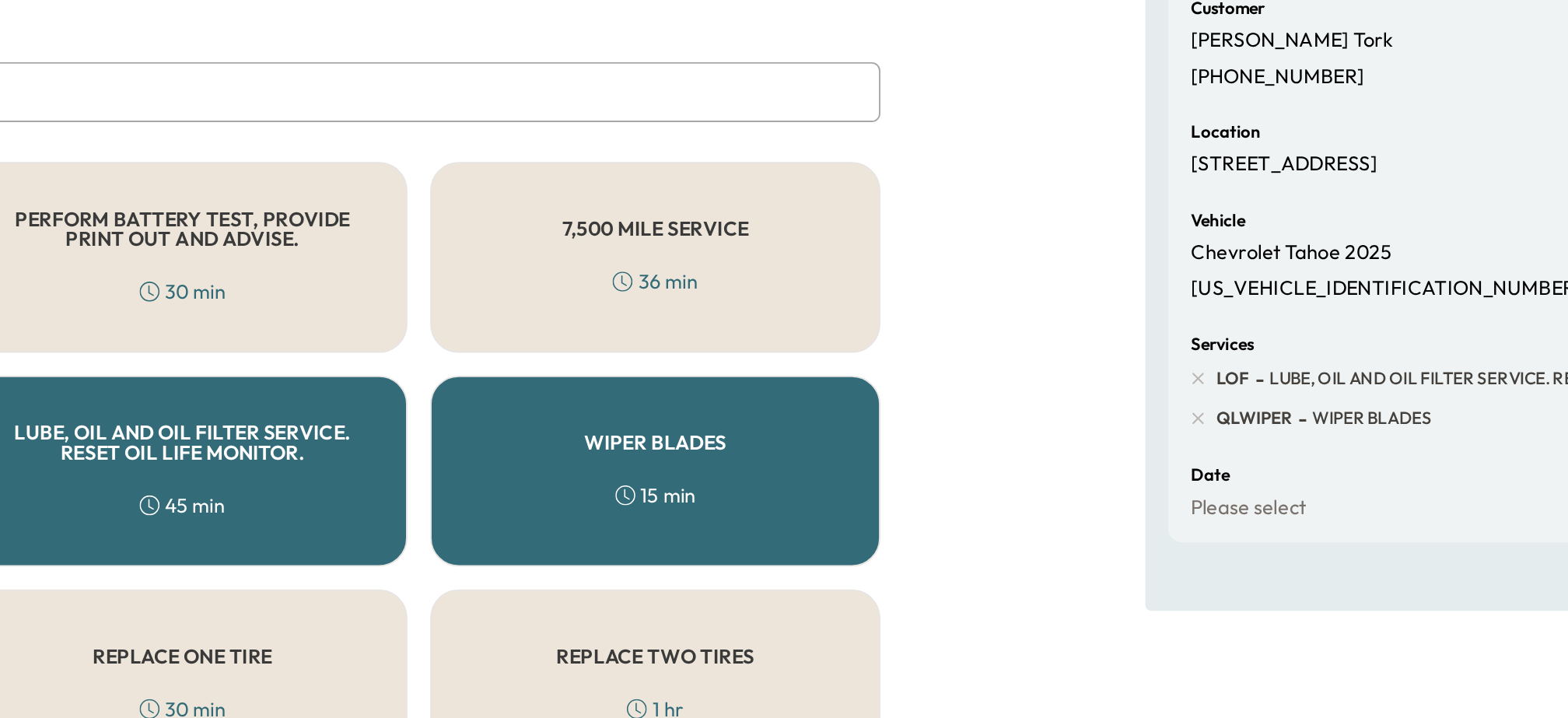
click at [1043, 323] on div "4 . Select Service Please select at least one service. all Maintenance Filters …" at bounding box center [522, 359] width 1046 height 624
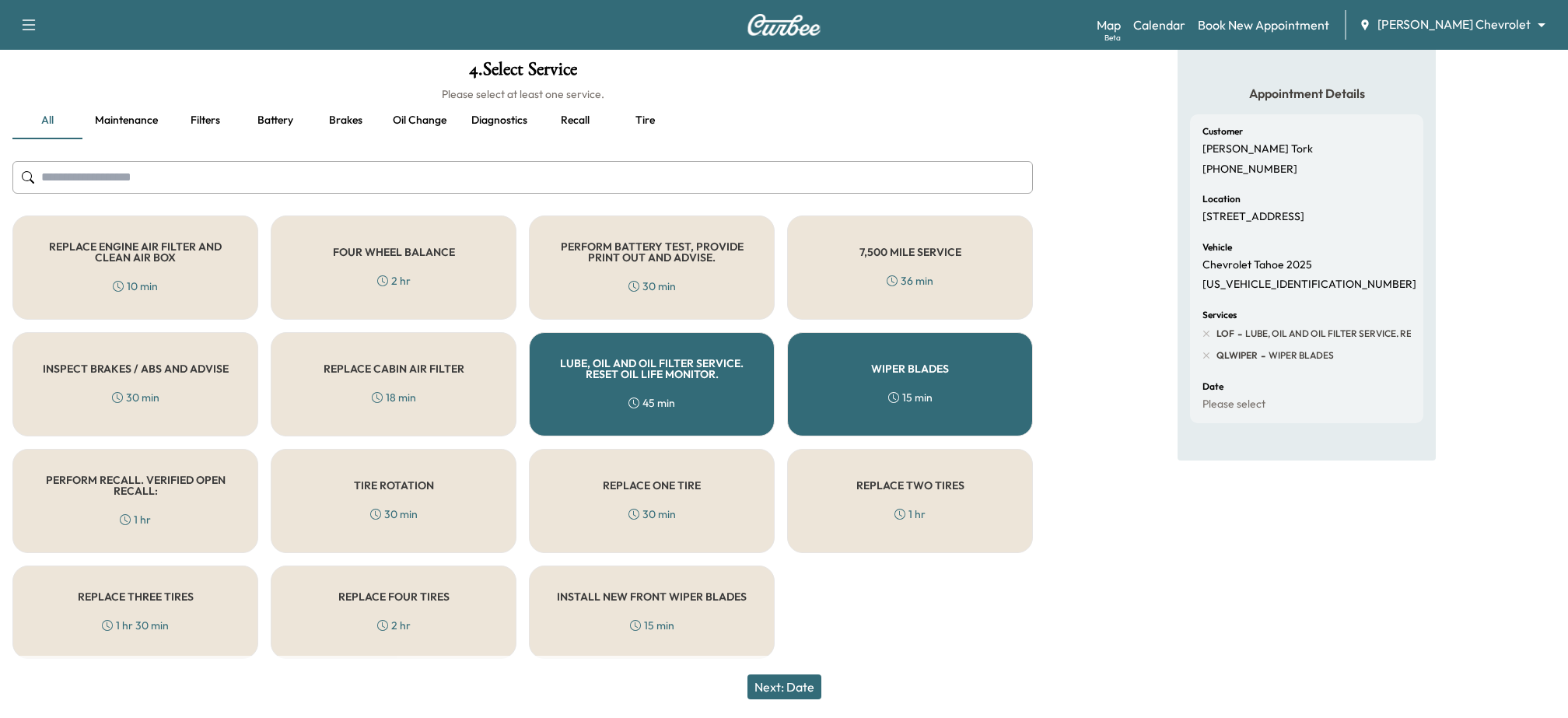
click at [799, 682] on button "Next: Date" at bounding box center [784, 686] width 74 height 25
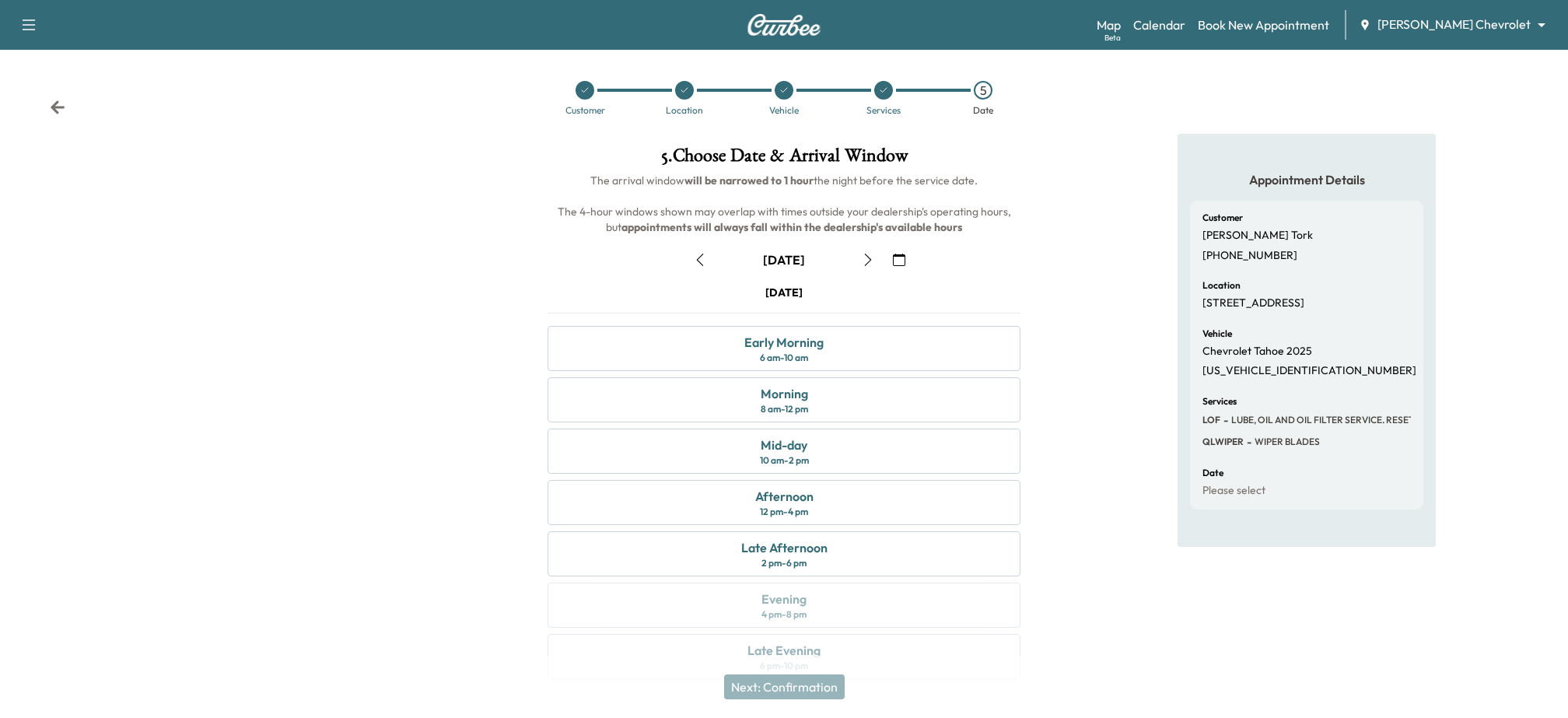
drag, startPoint x: 735, startPoint y: 287, endPoint x: 854, endPoint y: 292, distance: 119.1
click at [854, 292] on div "[DATE]" at bounding box center [784, 293] width 473 height 16
click at [858, 274] on div "August [DATE] S M T W T F S 27 28 29 30 31 1 2 3 4 5 6 7 8 9 10 11 12 13 14 15 …" at bounding box center [784, 460] width 498 height 451
click at [868, 260] on icon "button" at bounding box center [869, 260] width 13 height 13
click at [902, 259] on icon "button" at bounding box center [899, 260] width 13 height 13
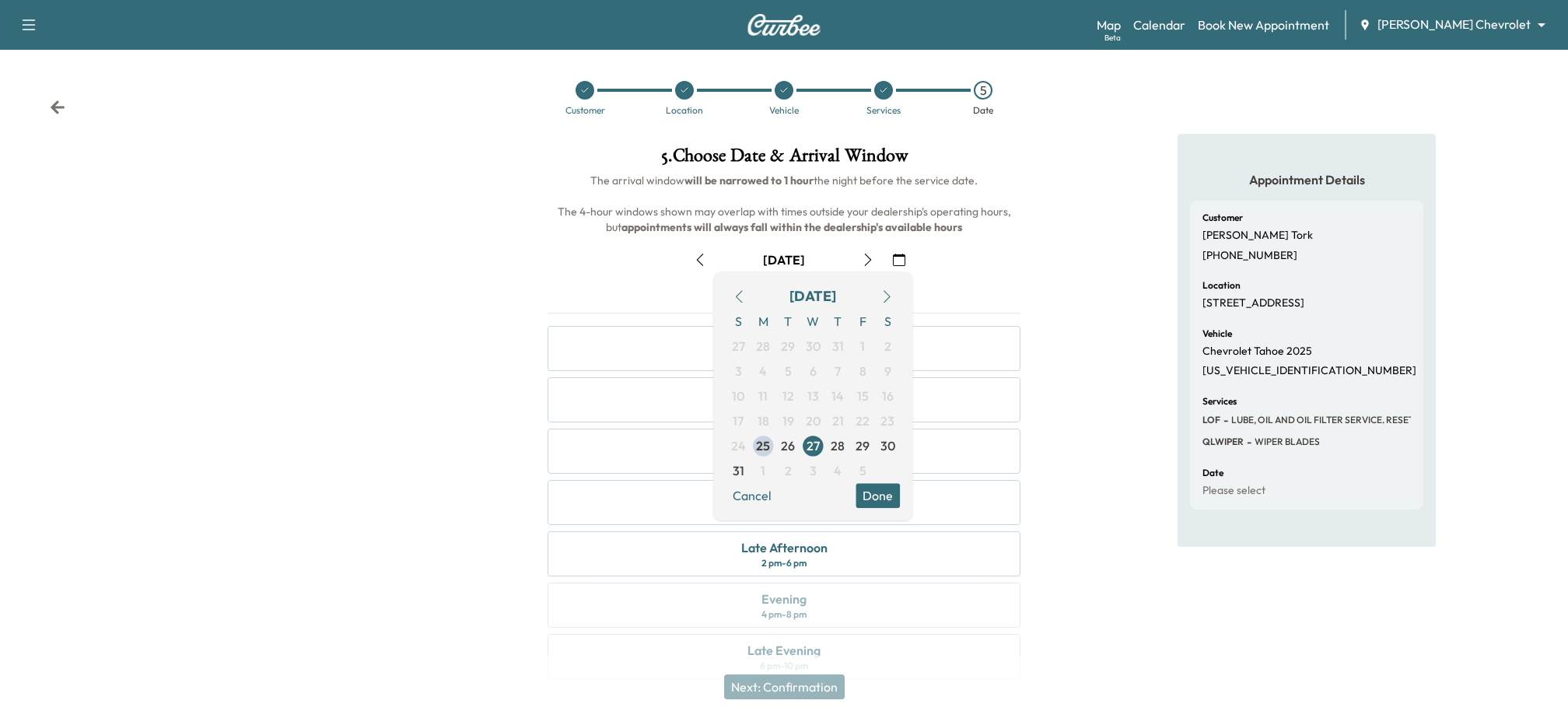
click at [1025, 225] on h6 "The arrival window will be narrowed to 1 hour the night before the service date…" at bounding box center [784, 203] width 498 height 62
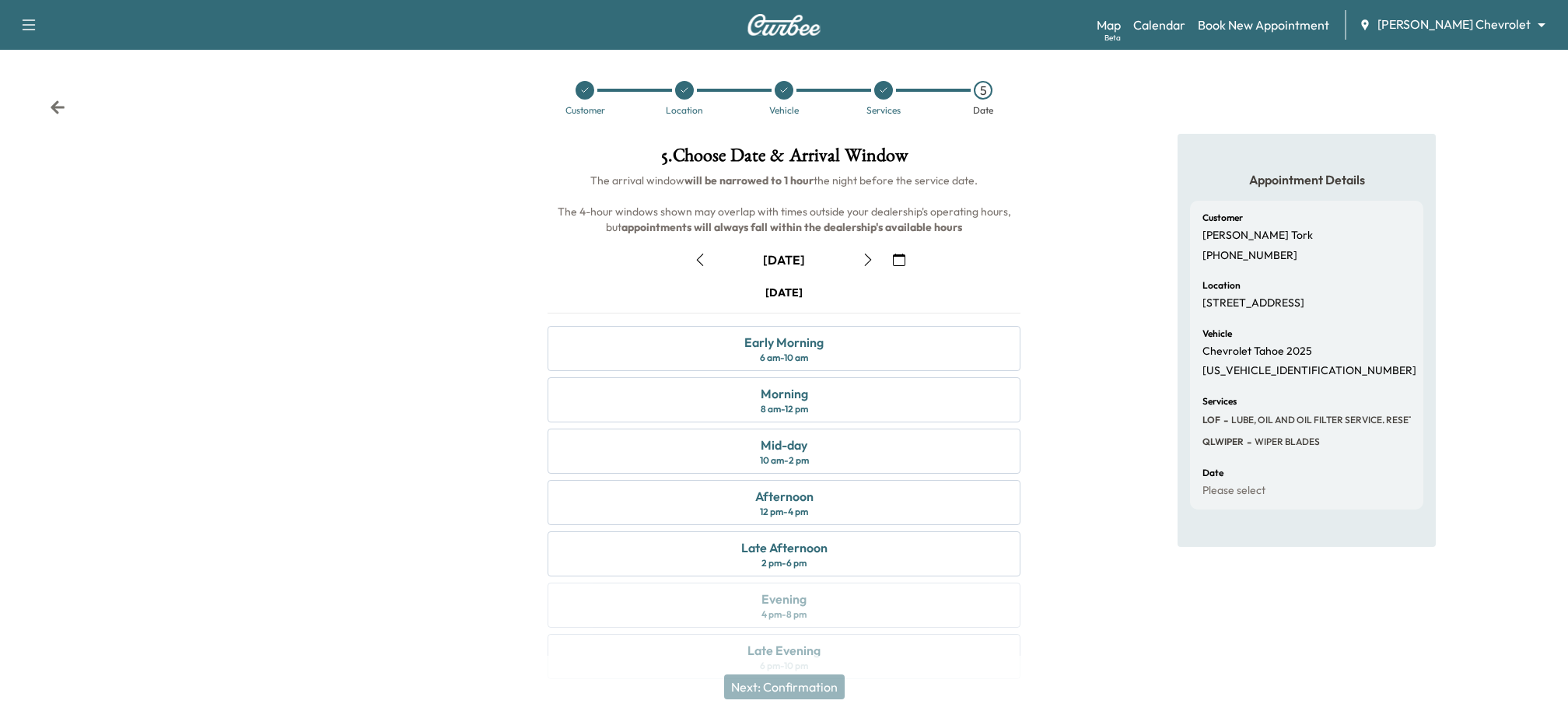
scroll to position [25, 0]
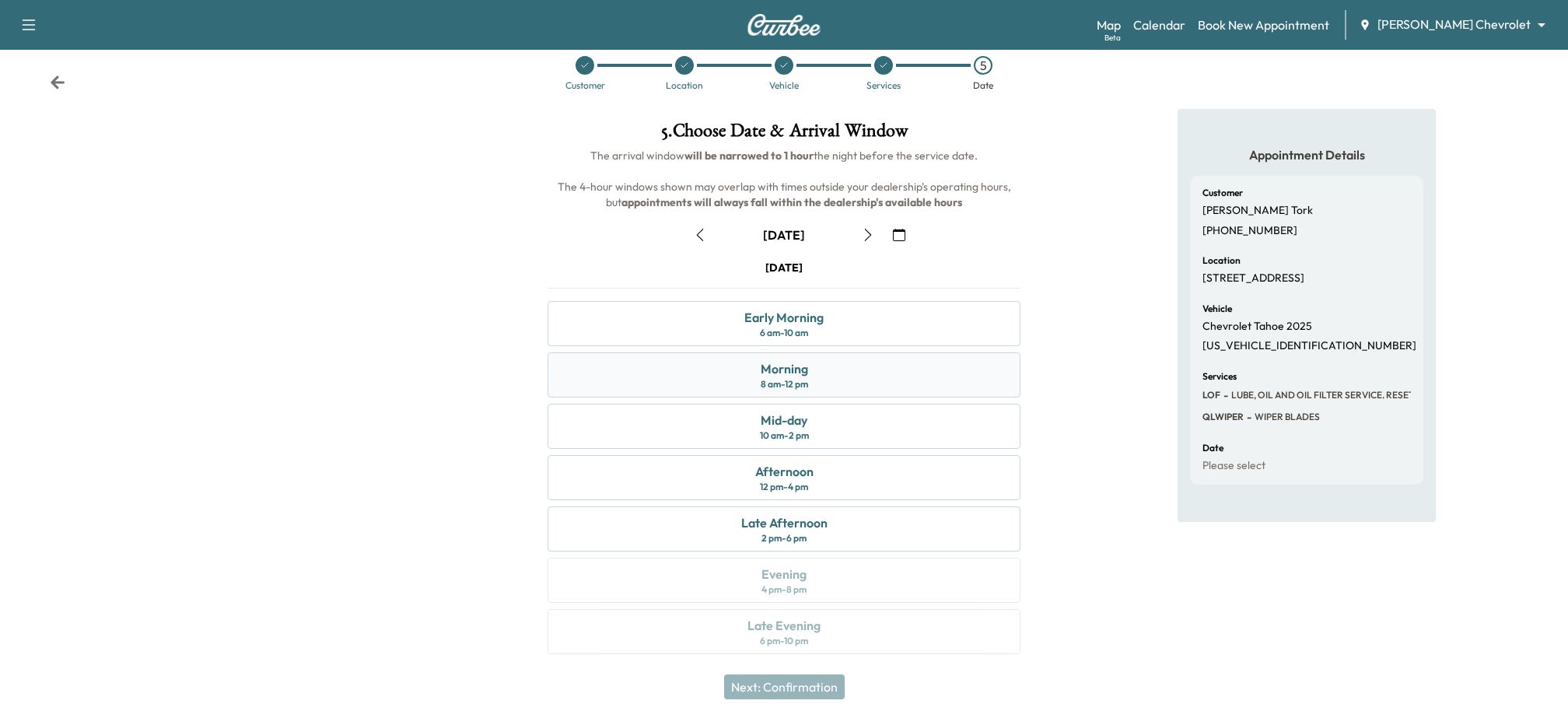
click at [835, 373] on div "Morning 8 am - 12 pm" at bounding box center [784, 375] width 473 height 45
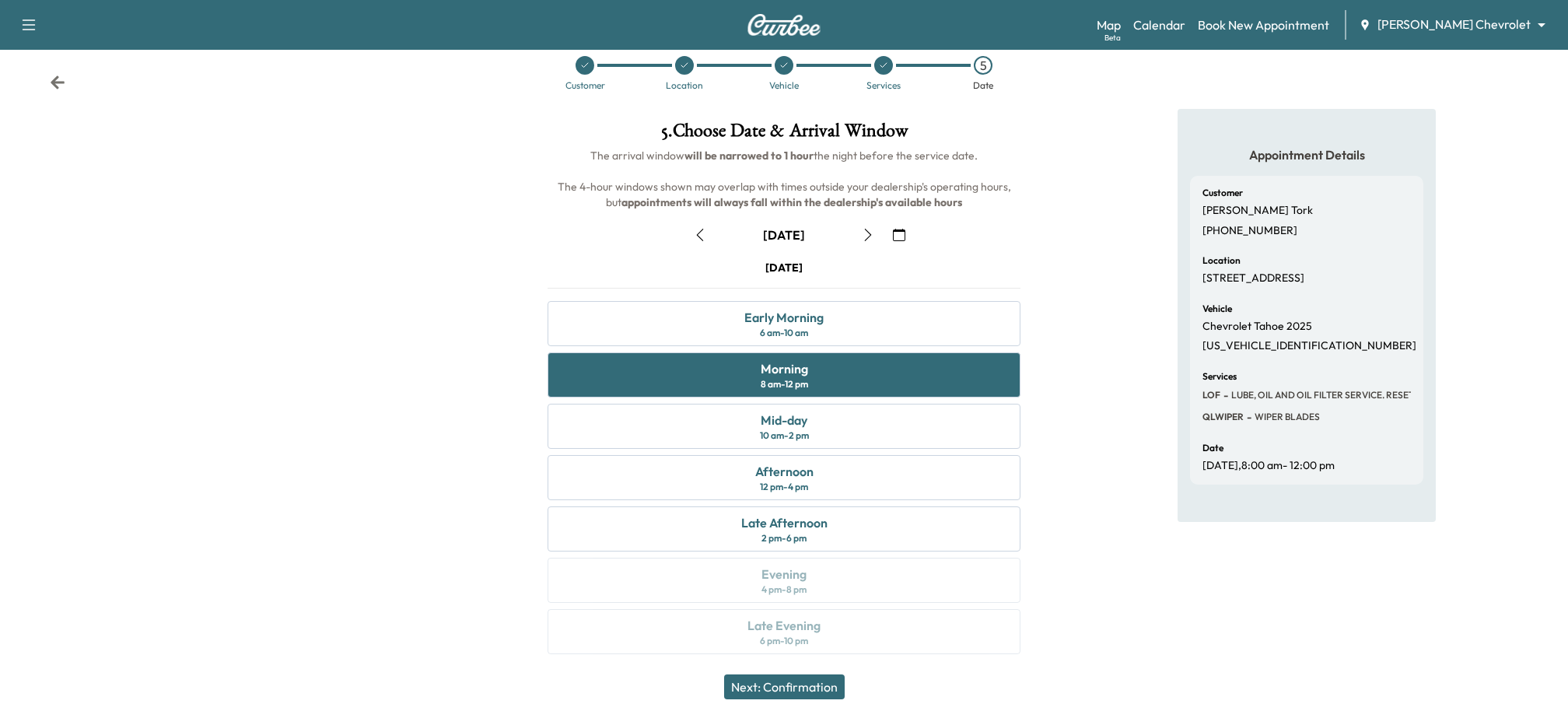
click at [826, 685] on button "Next: Confirmation" at bounding box center [784, 686] width 121 height 25
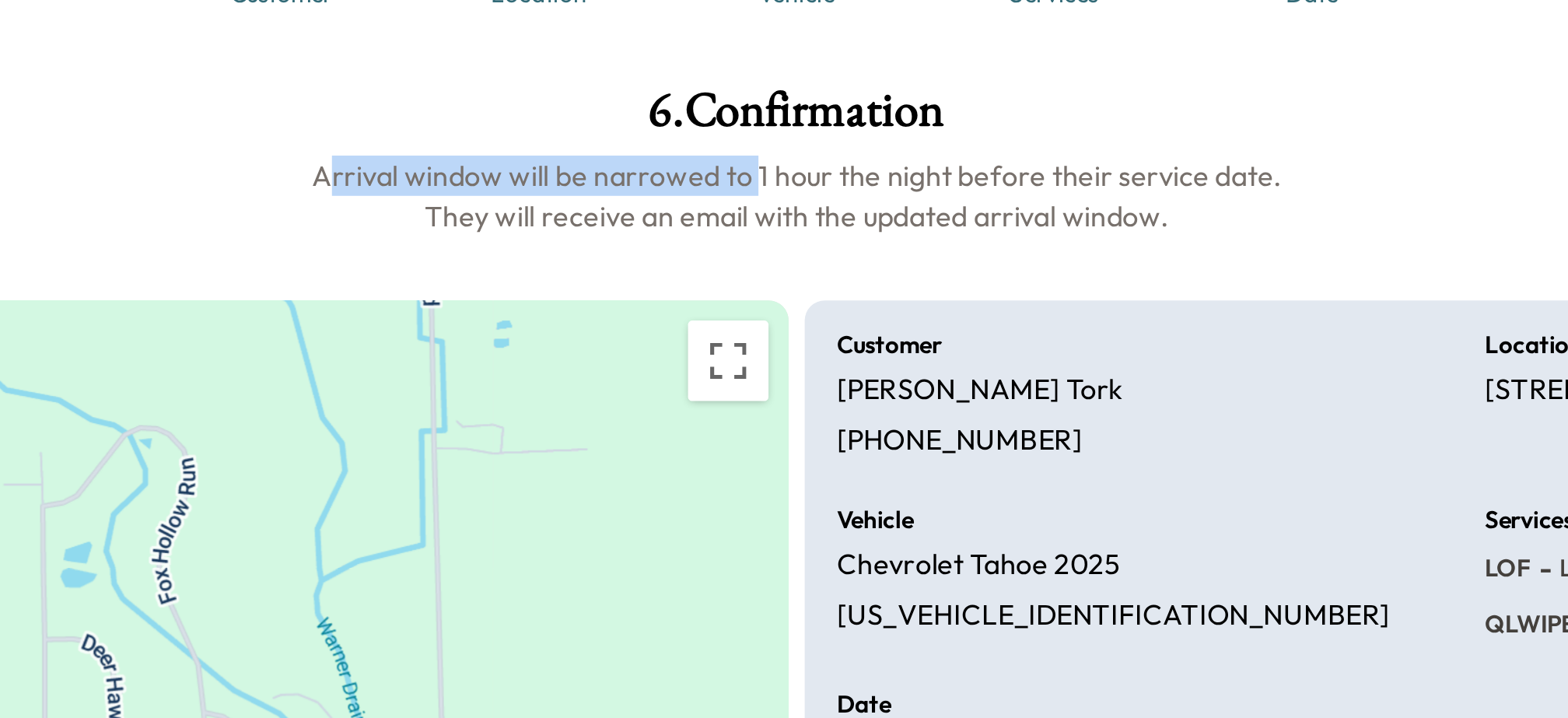
drag, startPoint x: 609, startPoint y: 181, endPoint x: 770, endPoint y: 180, distance: 161.0
click at [770, 180] on h6 "Arrival window will be narrowed to 1 hour the night before their service date. …" at bounding box center [783, 187] width 1020 height 31
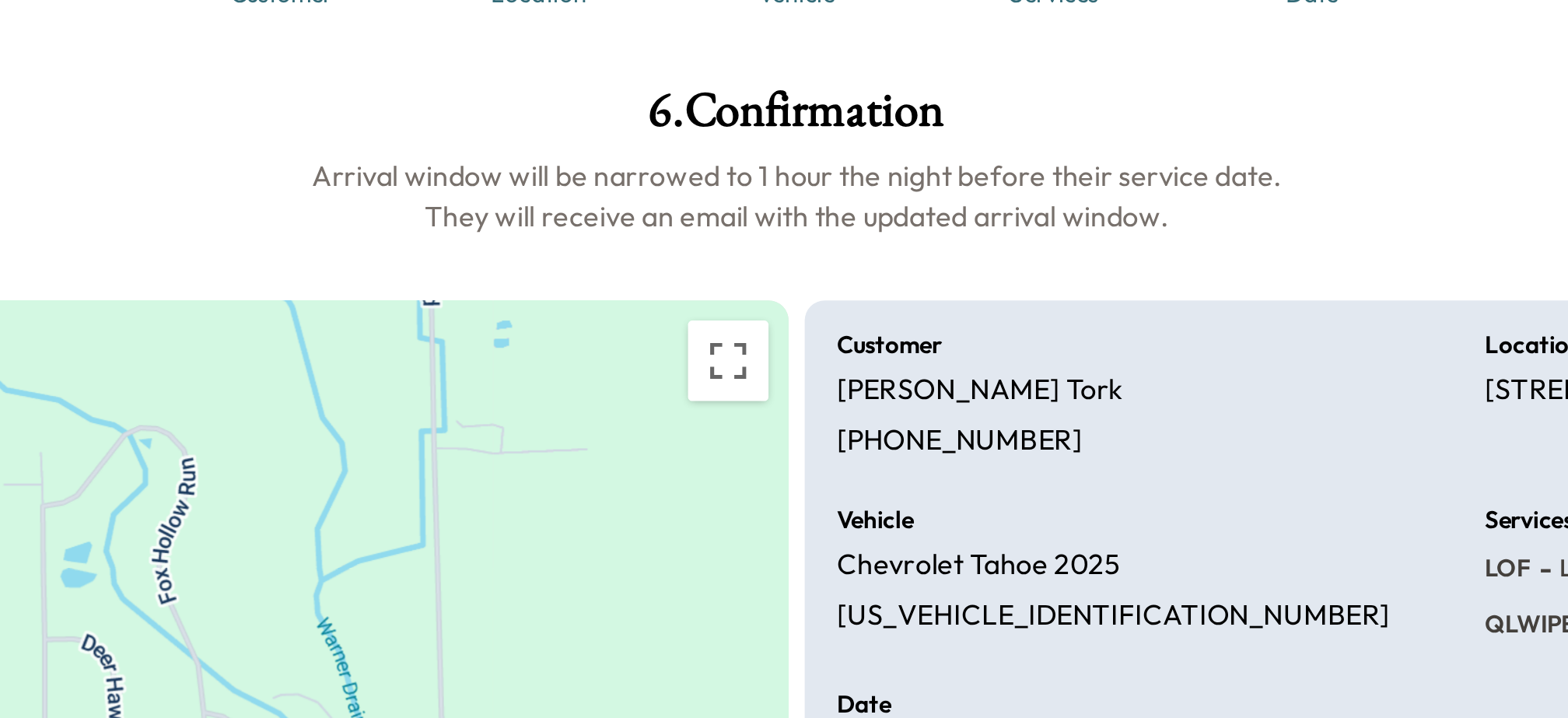
click at [799, 182] on h6 "Arrival window will be narrowed to 1 hour the night before their service date. …" at bounding box center [783, 187] width 1020 height 31
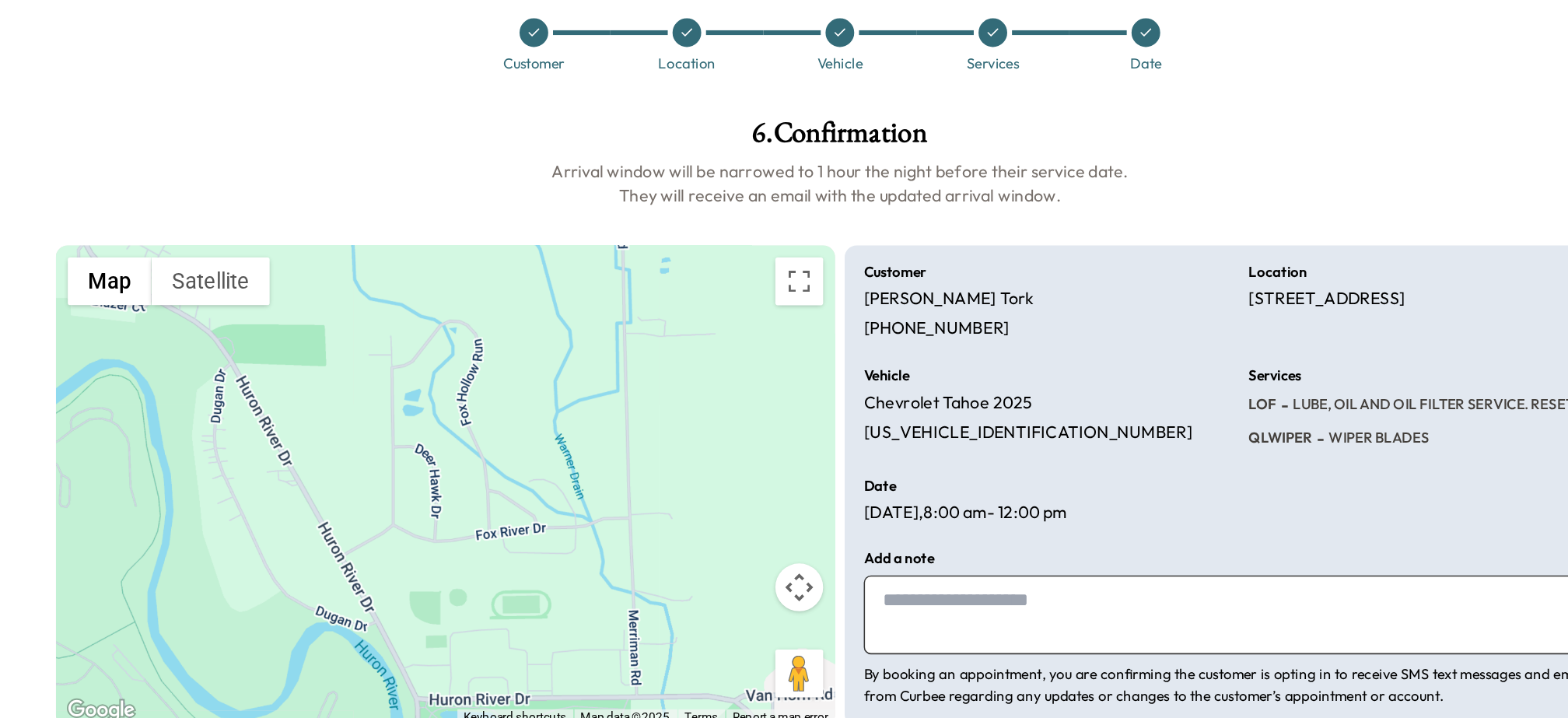
click at [826, 176] on h6 "Arrival window will be narrowed to 1 hour the night before their service date. …" at bounding box center [783, 187] width 1020 height 31
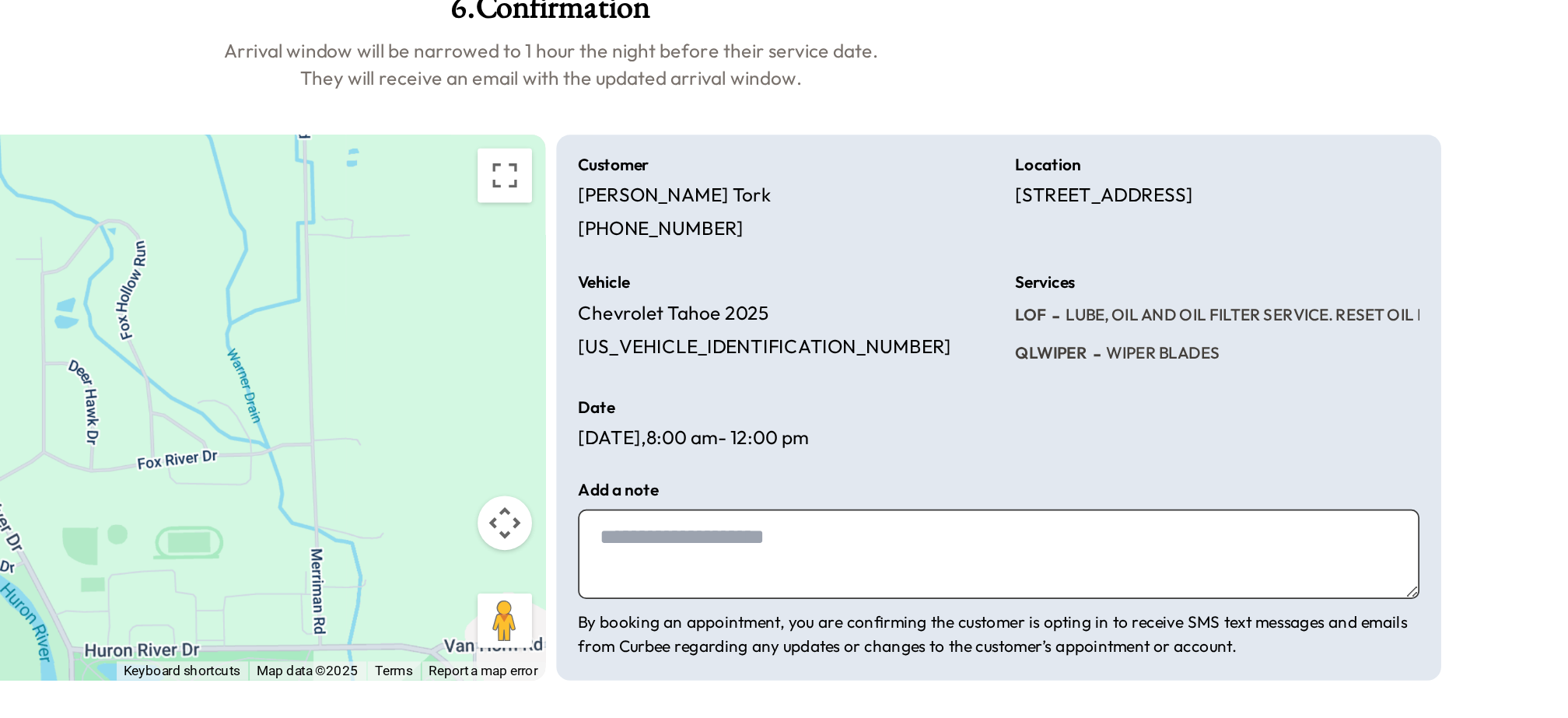
click at [917, 459] on textarea at bounding box center [1041, 469] width 482 height 51
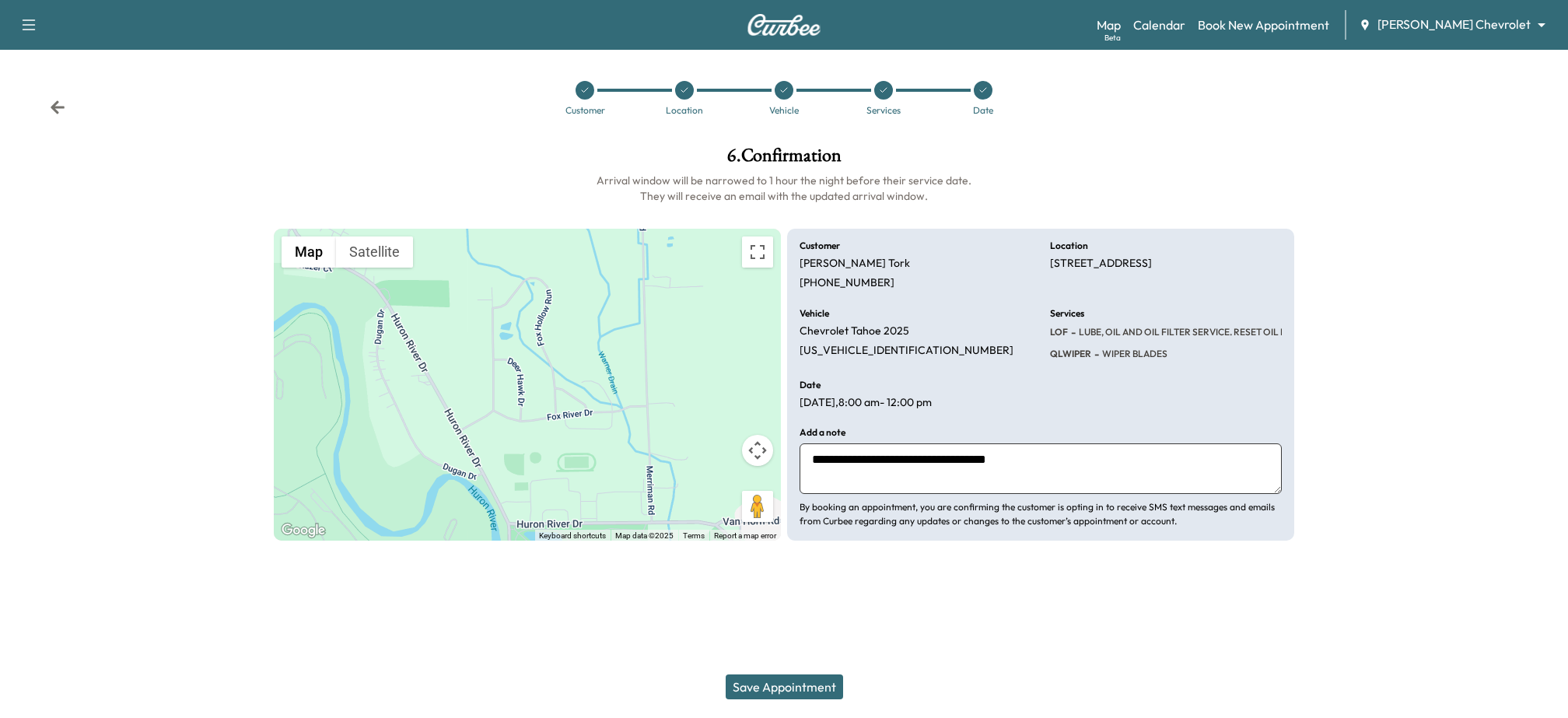
type textarea "**********"
click at [812, 690] on button "Save Appointment" at bounding box center [784, 686] width 118 height 25
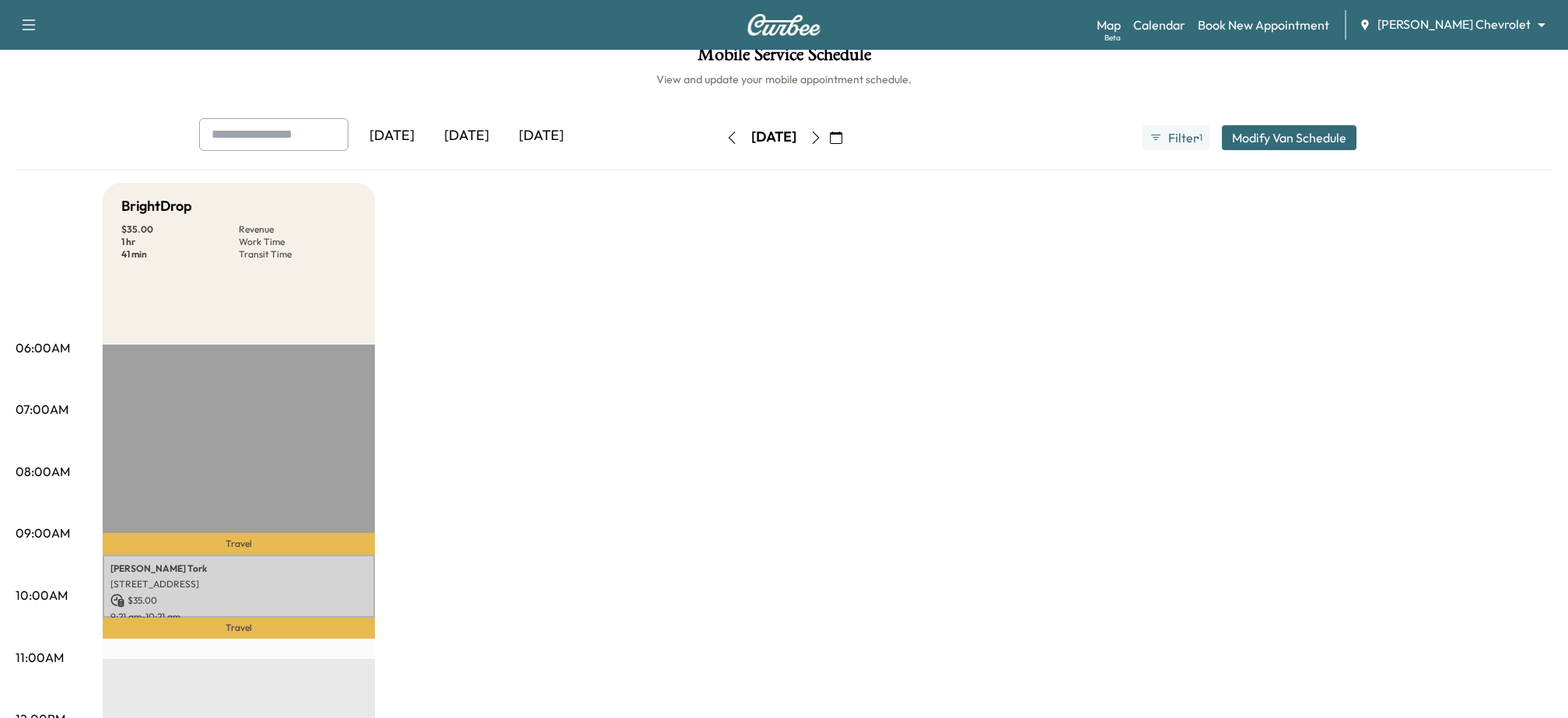
scroll to position [28, 0]
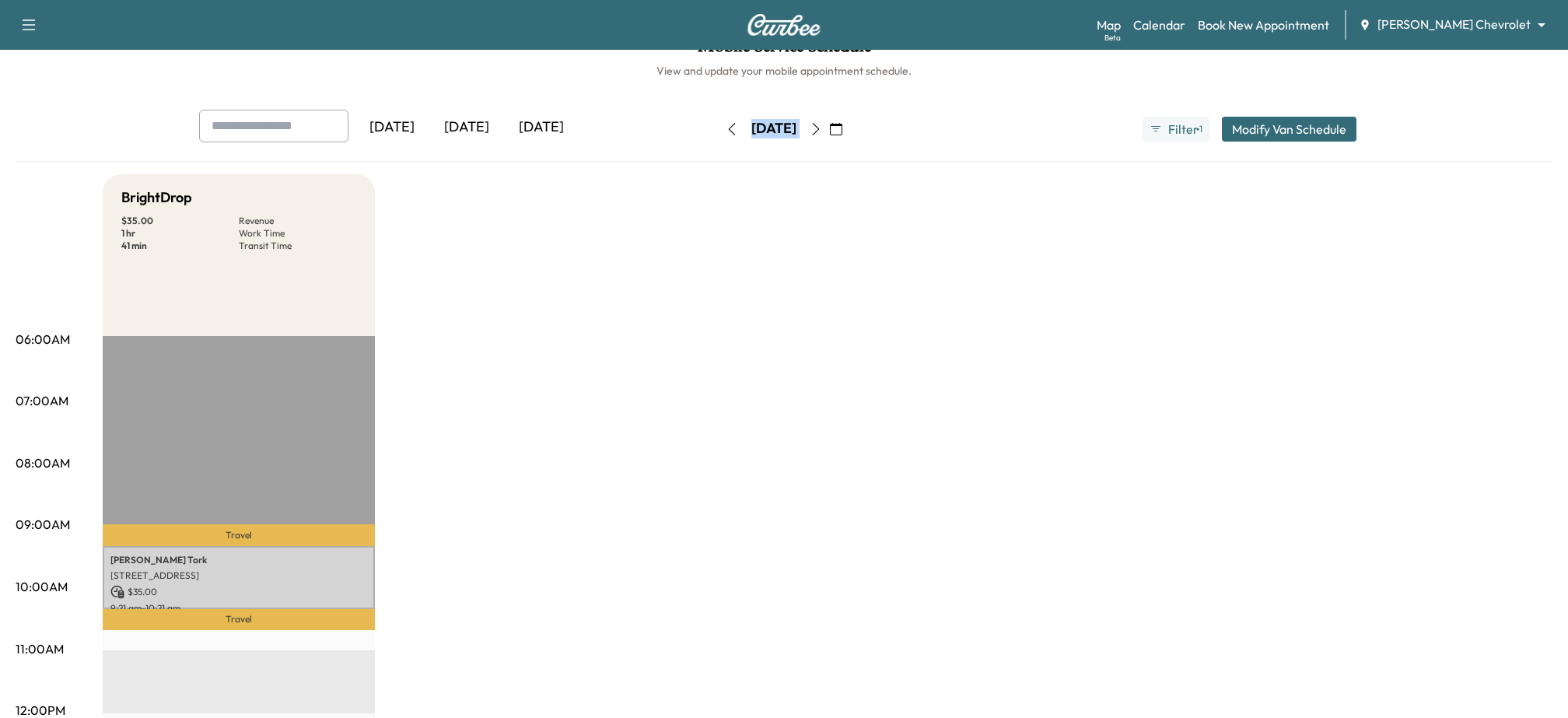
drag, startPoint x: 703, startPoint y: 126, endPoint x: 849, endPoint y: 131, distance: 146.1
click at [829, 131] on div "[DATE]" at bounding box center [774, 129] width 111 height 25
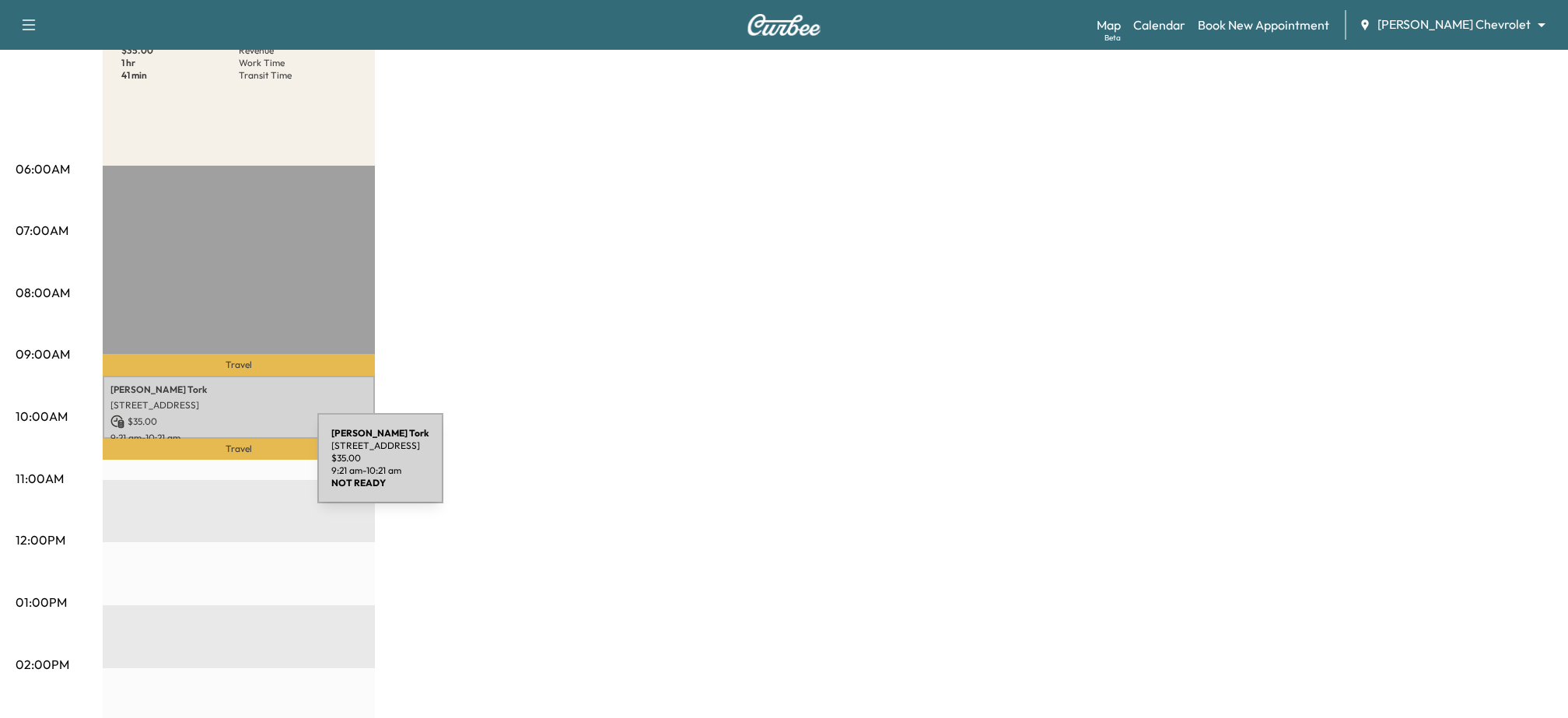
scroll to position [172, 0]
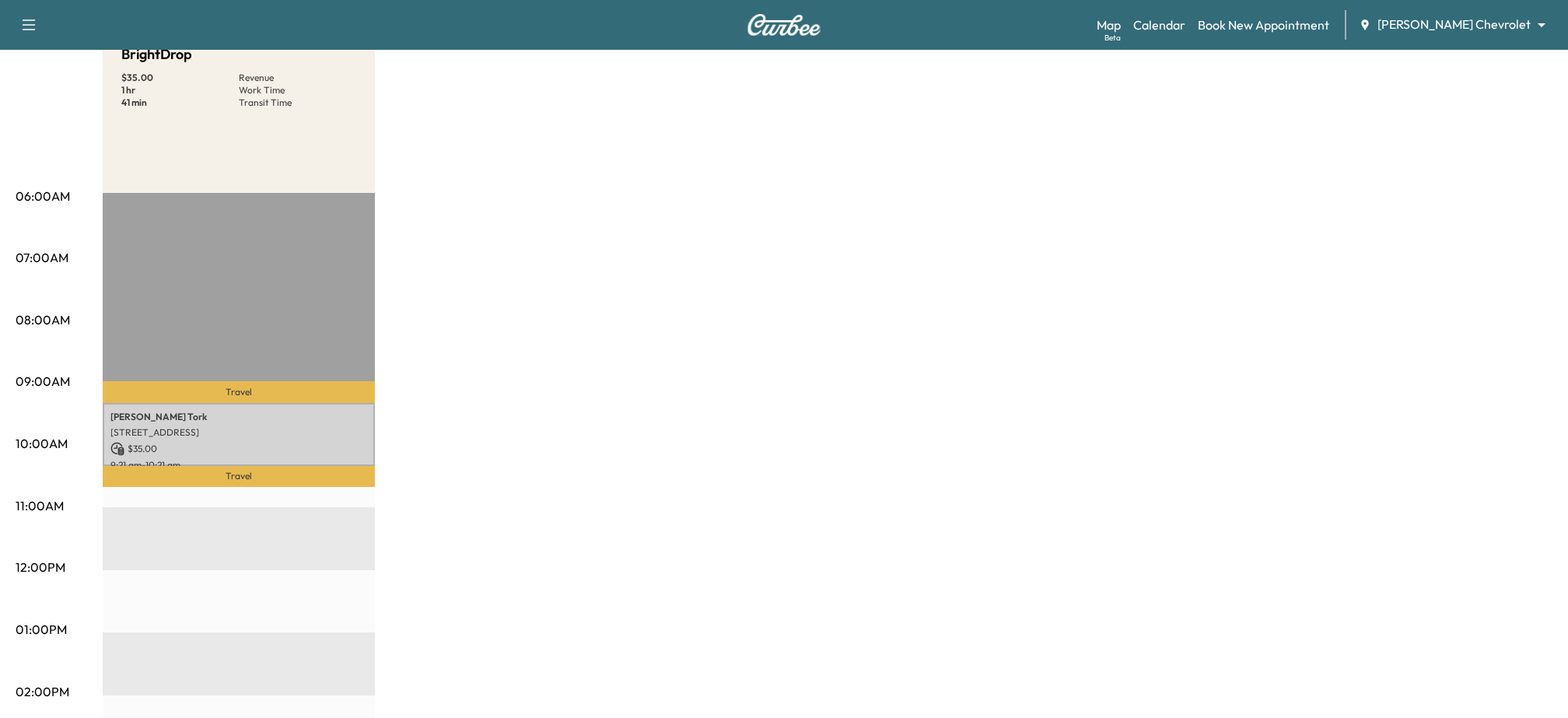
click at [547, 394] on div "BrightDrop $ 35.00 Revenue 1 hr Work Time 41 min Transit Time Travel [PERSON_NA…" at bounding box center [827, 614] width 1450 height 1167
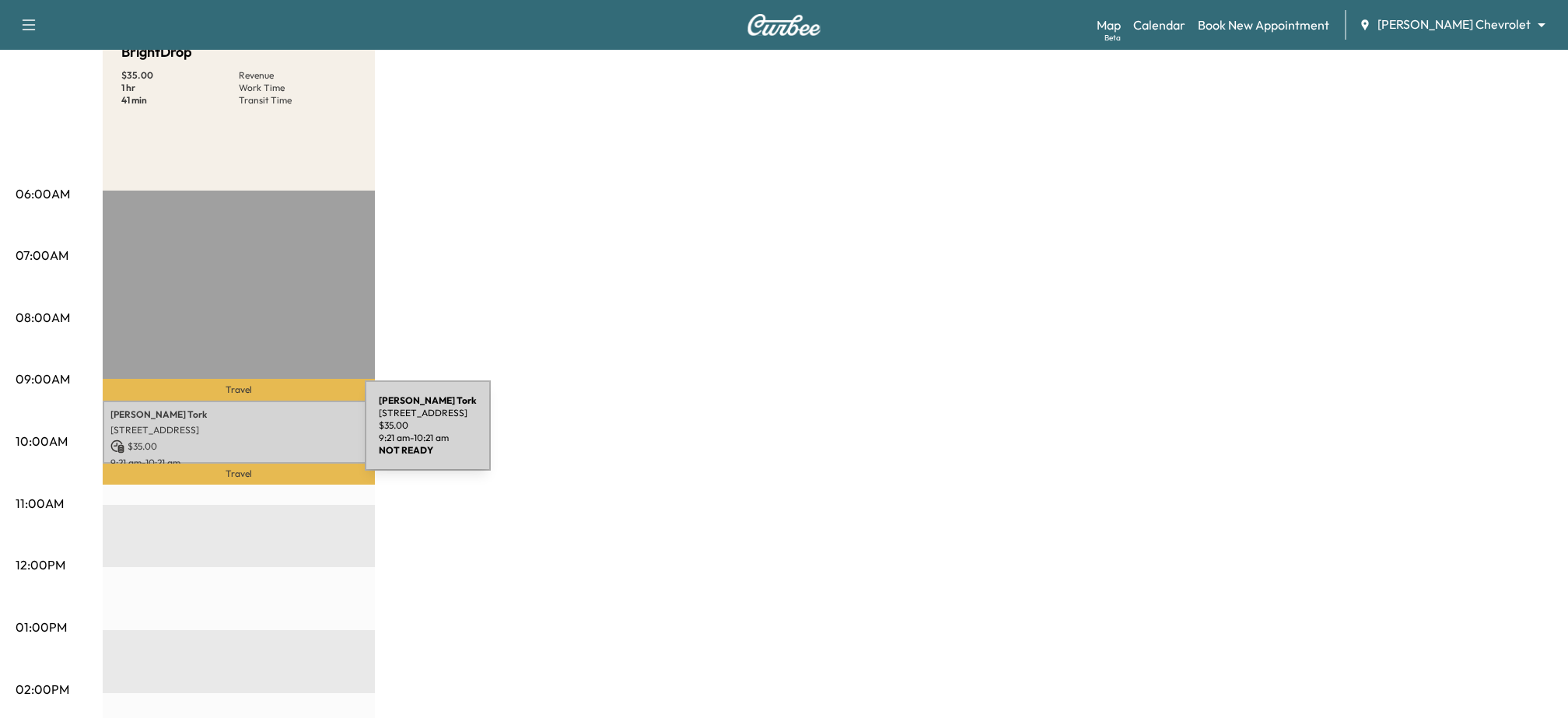
click at [248, 435] on p "[STREET_ADDRESS]" at bounding box center [239, 430] width 257 height 13
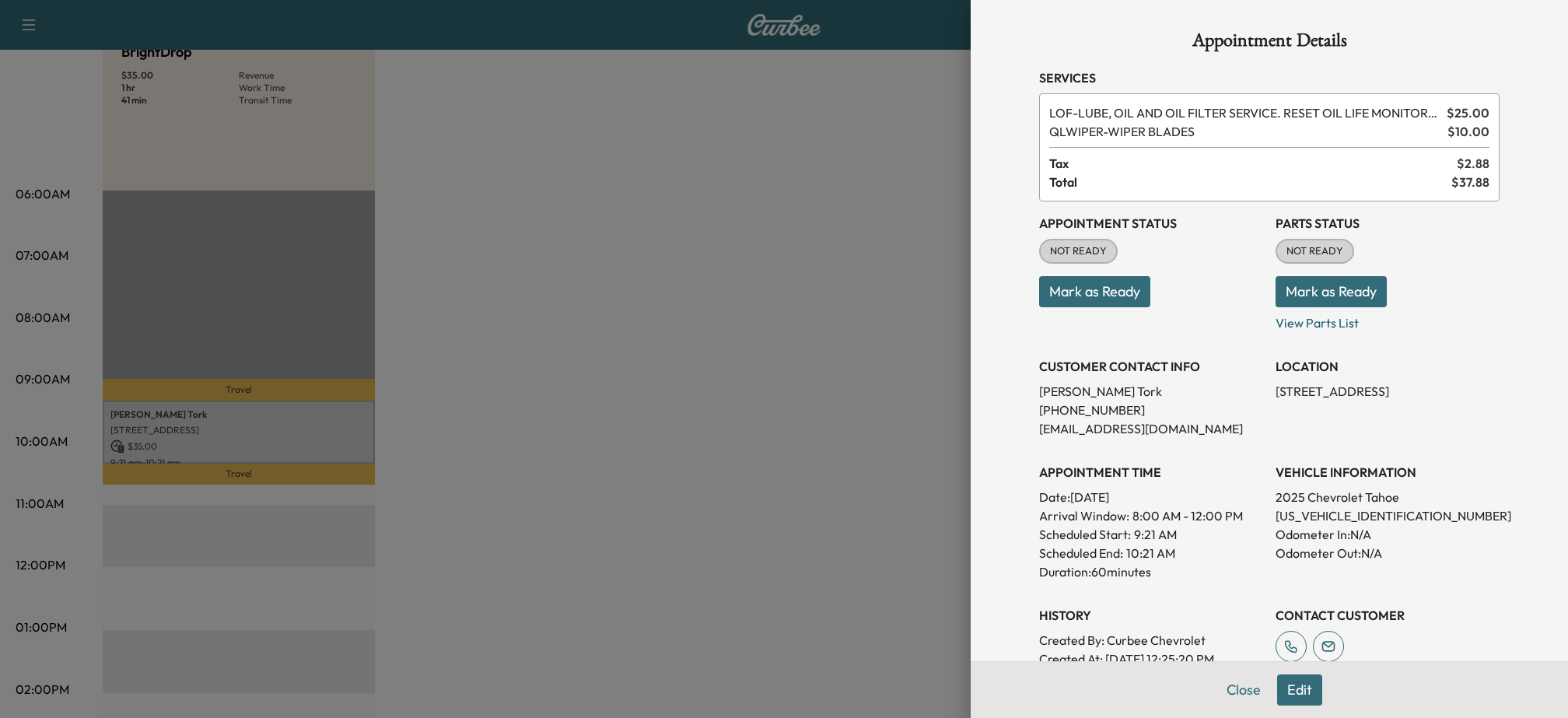
click at [1305, 696] on button "Edit" at bounding box center [1299, 690] width 45 height 31
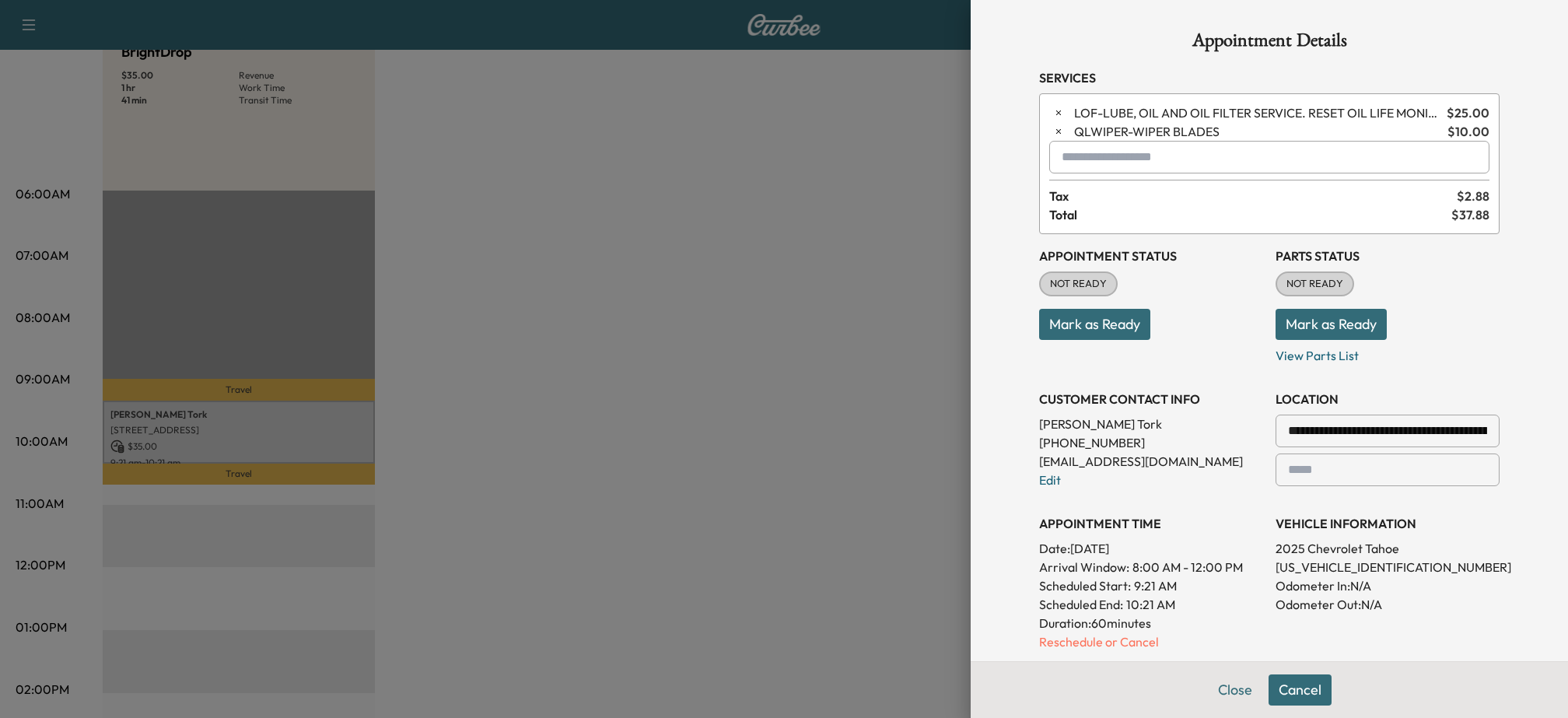
click at [1334, 433] on input "**********" at bounding box center [1387, 431] width 224 height 32
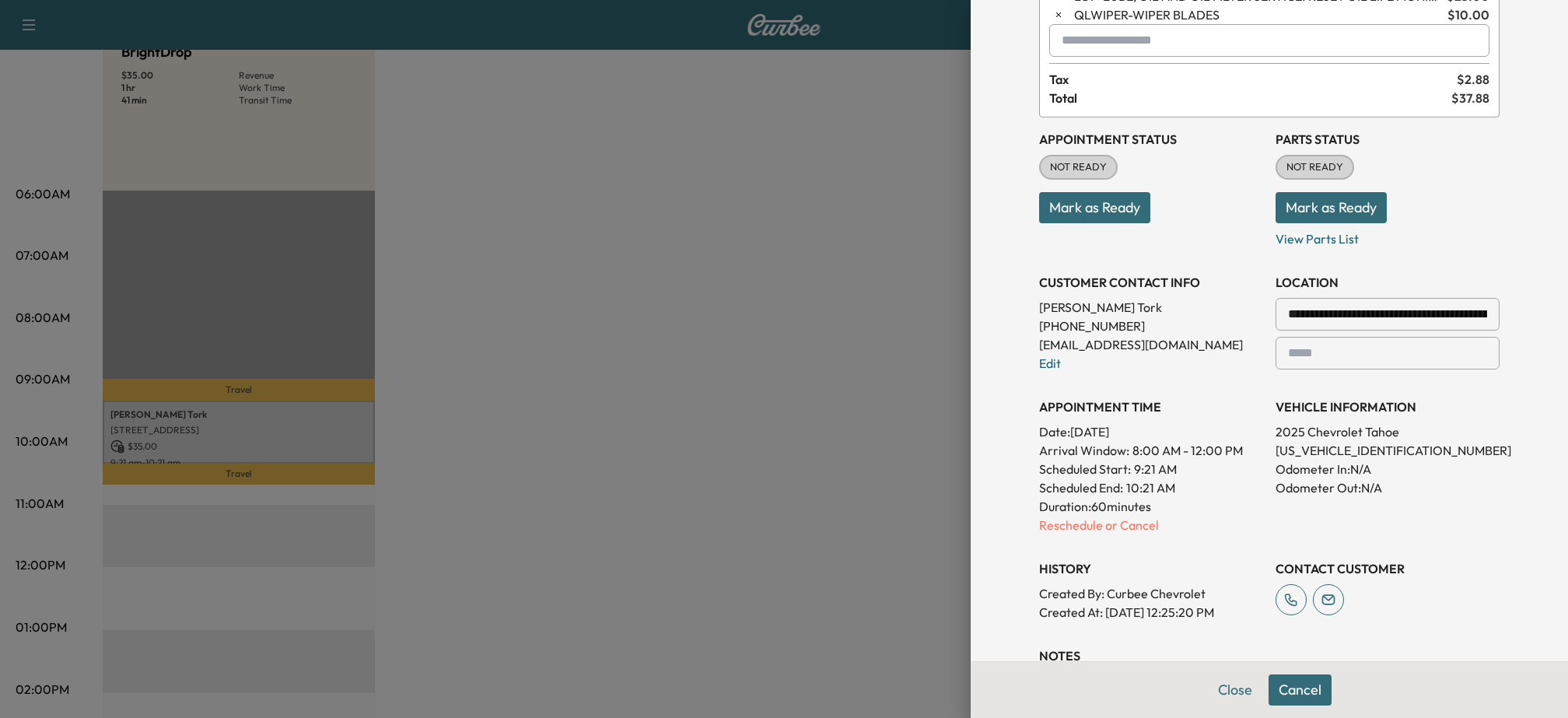
scroll to position [128, 0]
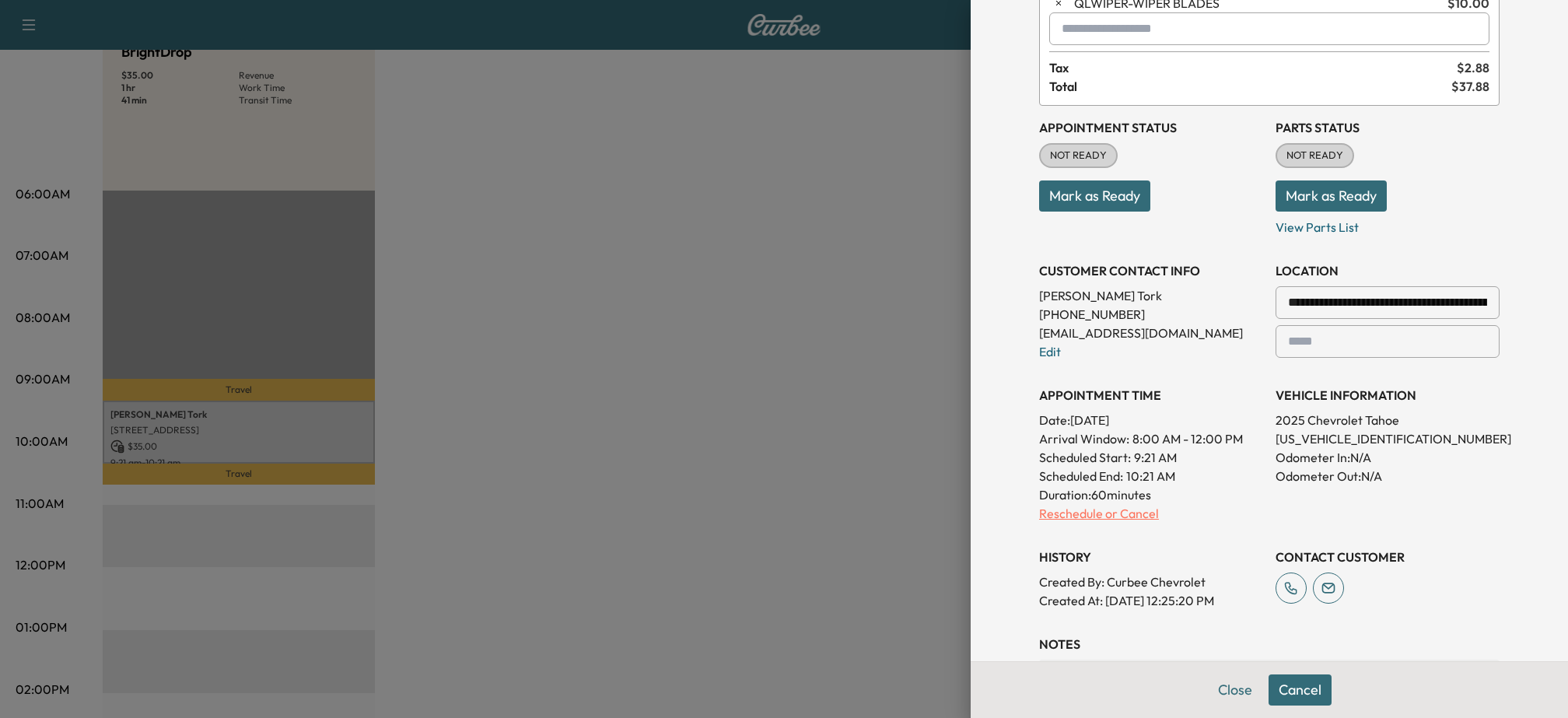
click at [1094, 513] on p "Reschedule or Cancel" at bounding box center [1151, 514] width 224 height 19
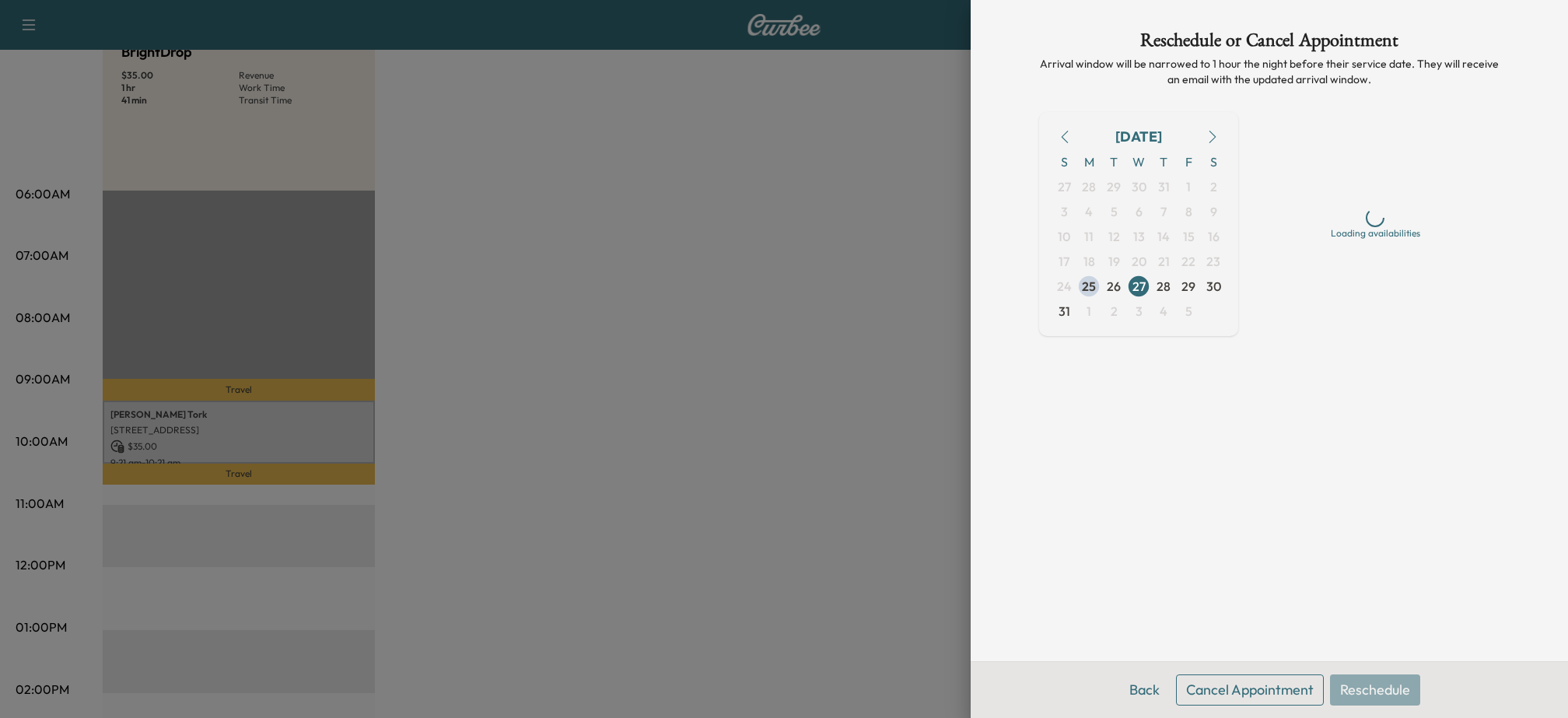
scroll to position [0, 0]
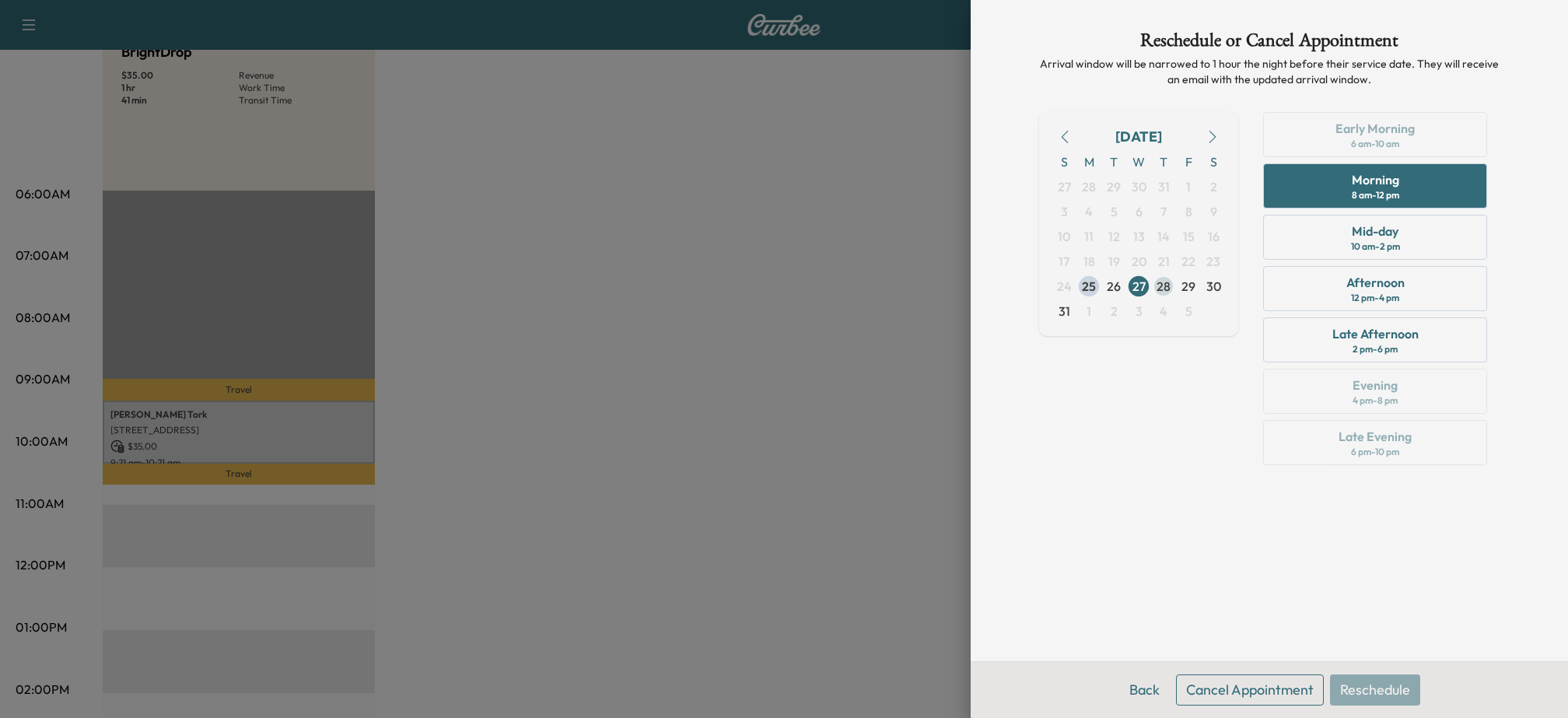
click at [1161, 287] on span "28" at bounding box center [1164, 286] width 14 height 19
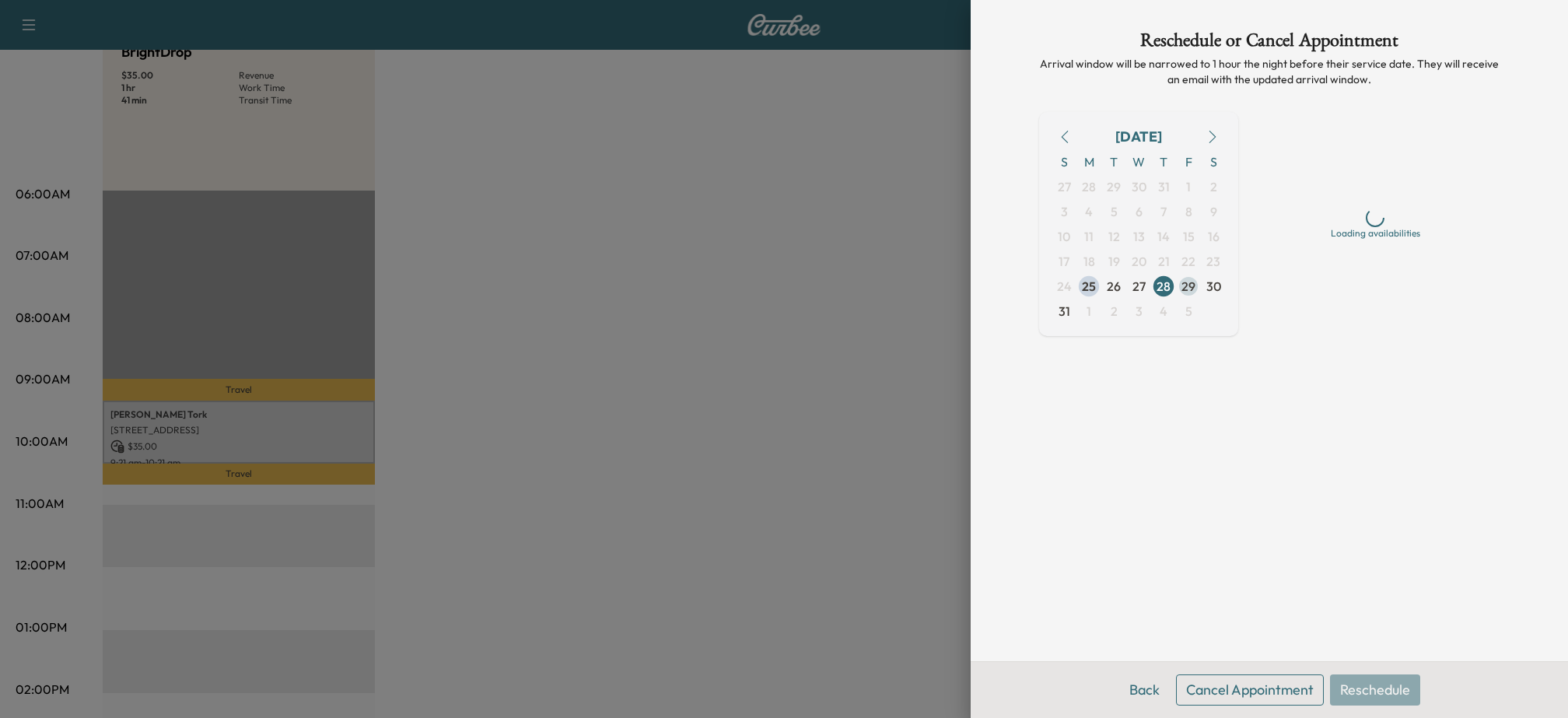
click at [1185, 289] on span "29" at bounding box center [1189, 286] width 14 height 19
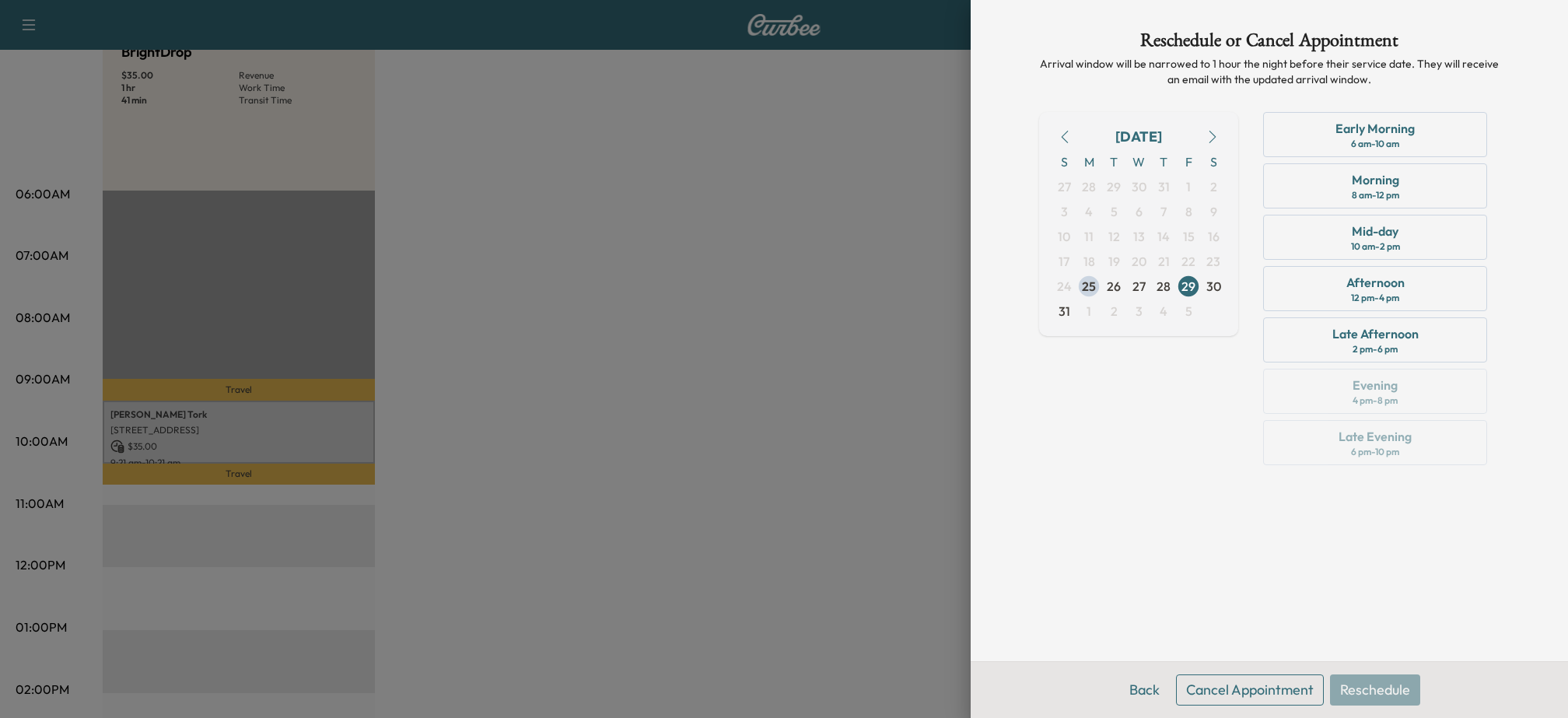
click at [1222, 690] on button "Cancel Appointment" at bounding box center [1250, 690] width 148 height 31
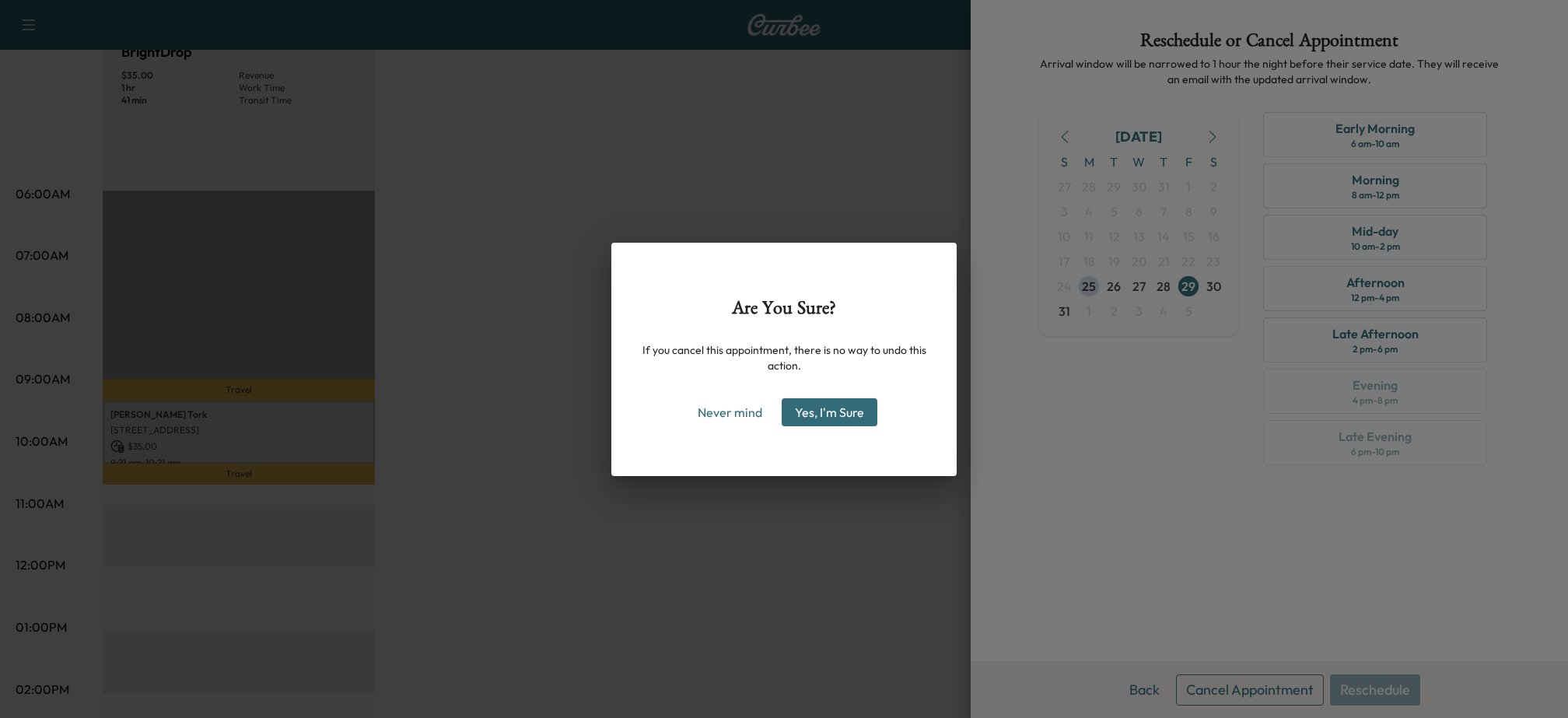
click at [812, 414] on button "Yes, I'm Sure" at bounding box center [829, 412] width 96 height 28
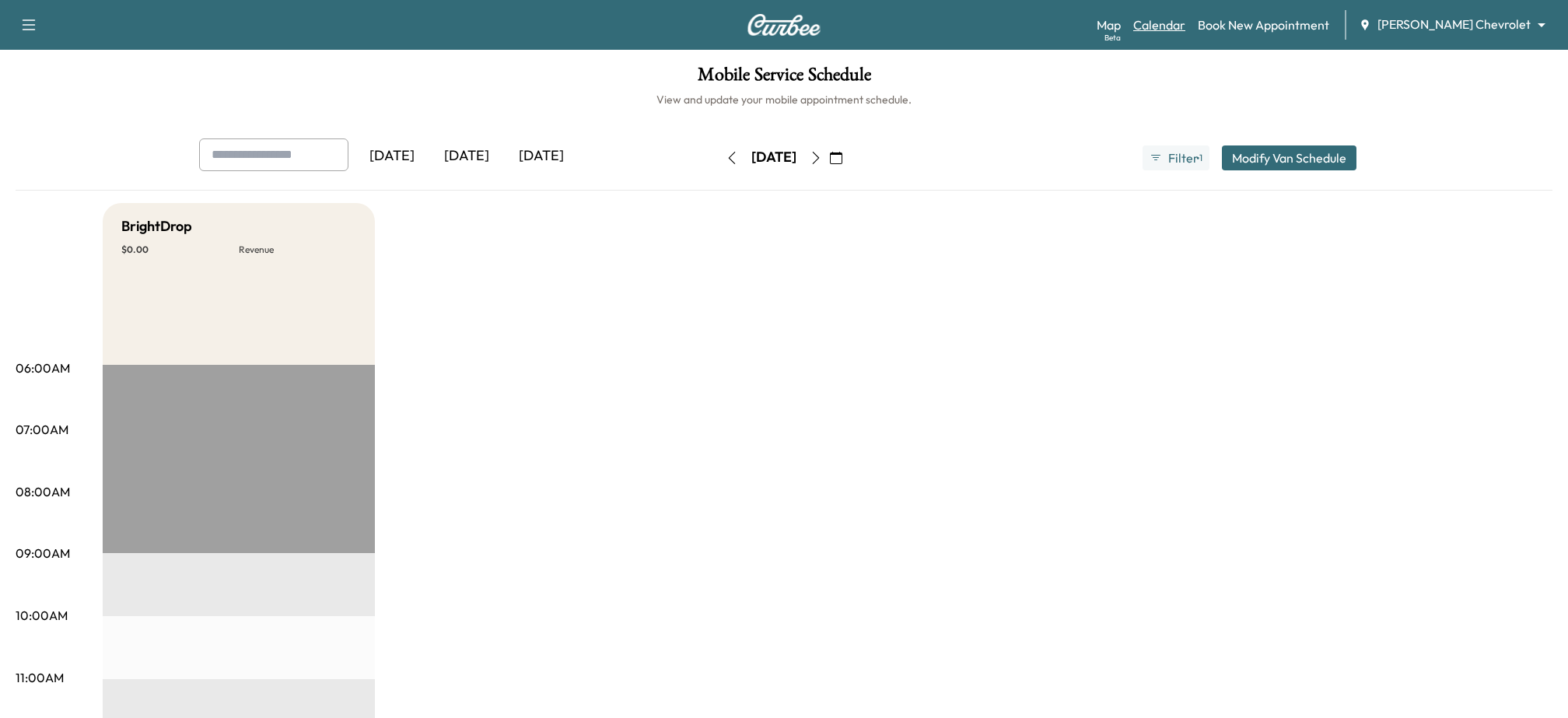
click at [1185, 27] on link "Calendar" at bounding box center [1159, 25] width 52 height 19
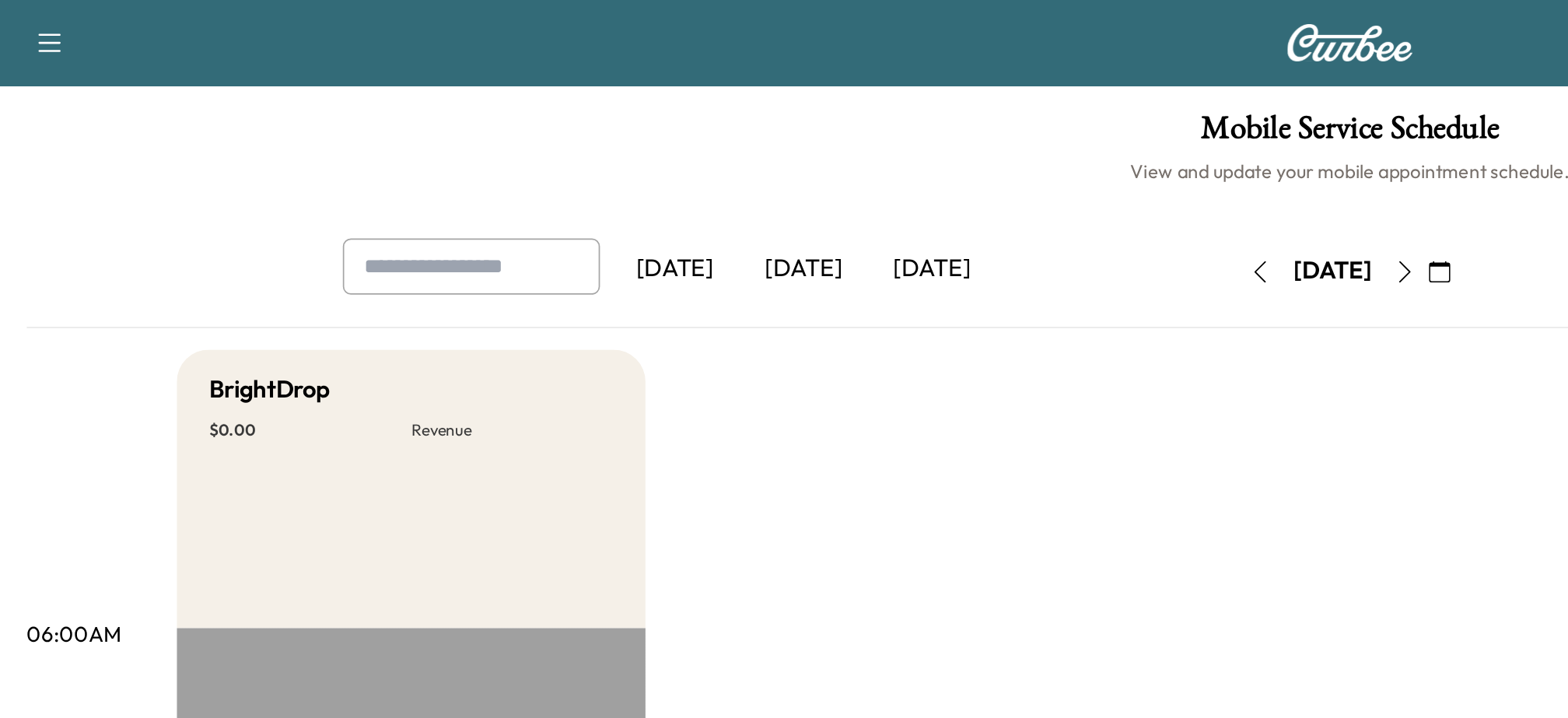
click at [29, 25] on icon "button" at bounding box center [29, 25] width 19 height 19
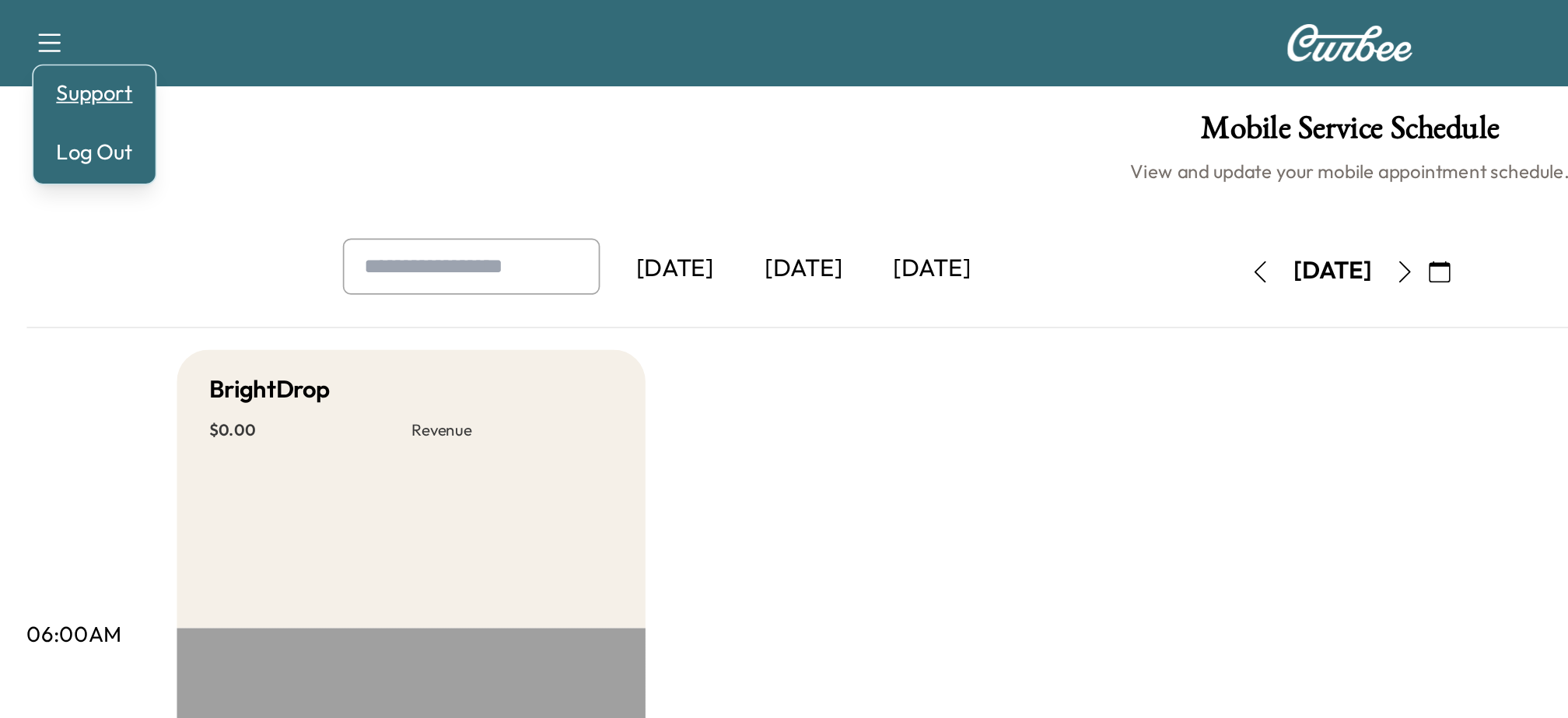
click at [47, 55] on link "Support" at bounding box center [55, 54] width 58 height 19
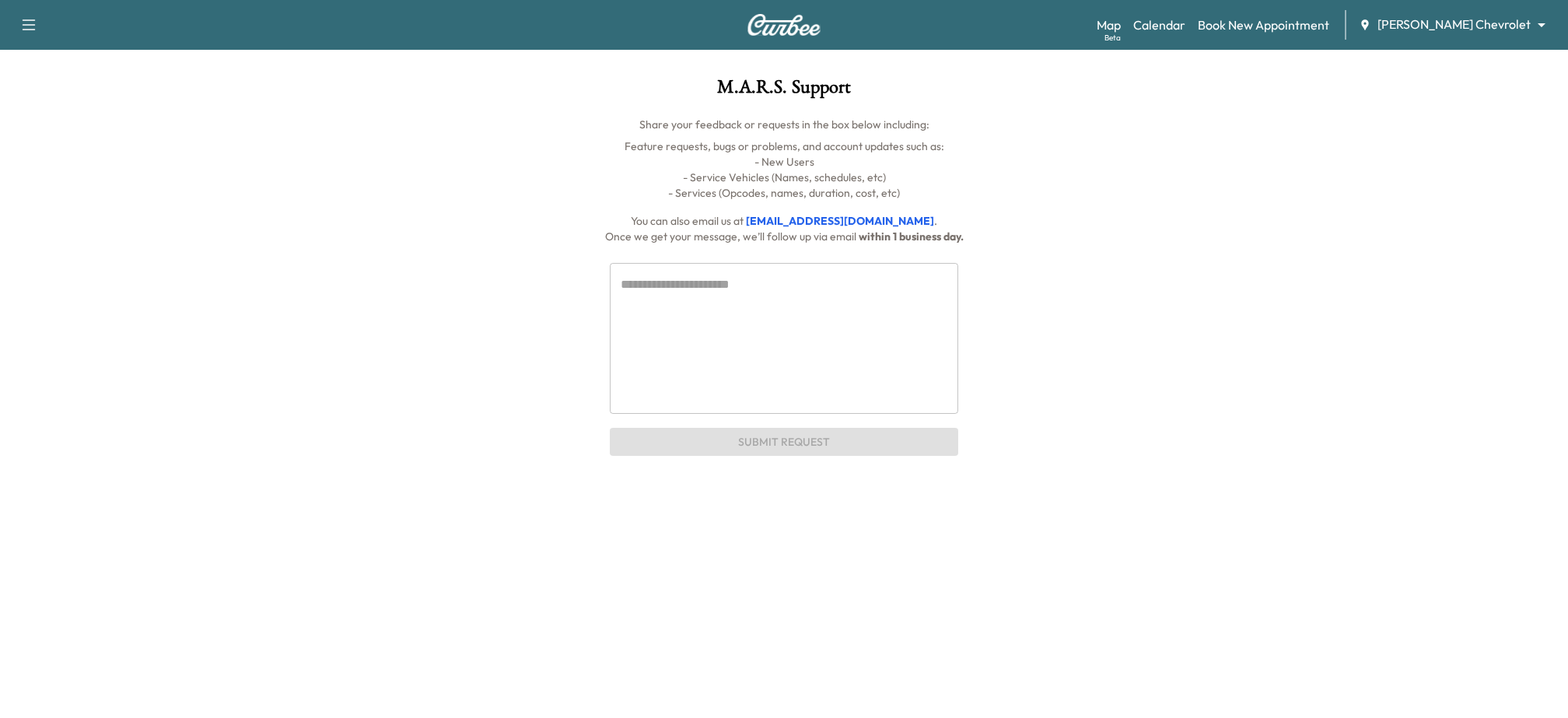
click at [741, 327] on textarea at bounding box center [783, 338] width 326 height 125
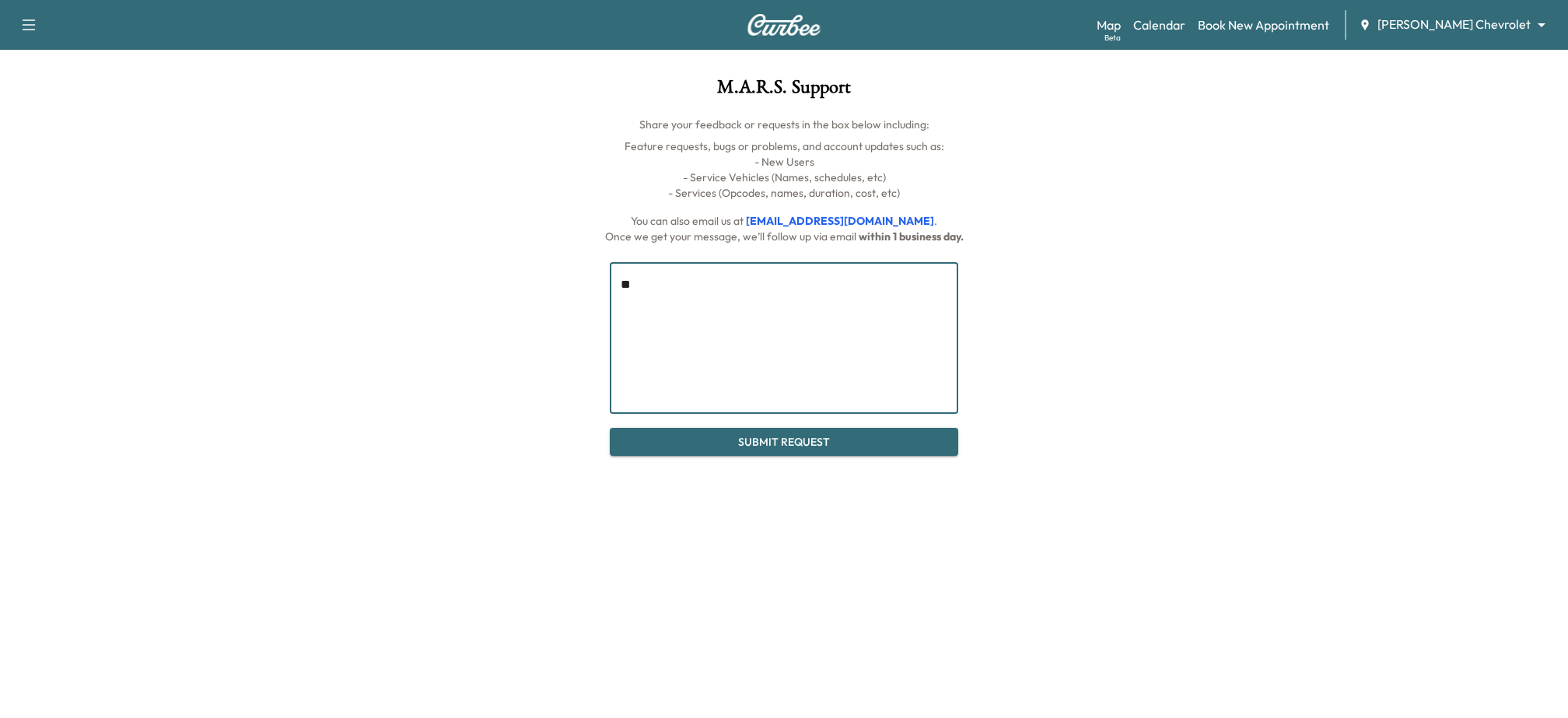
type textarea "***"
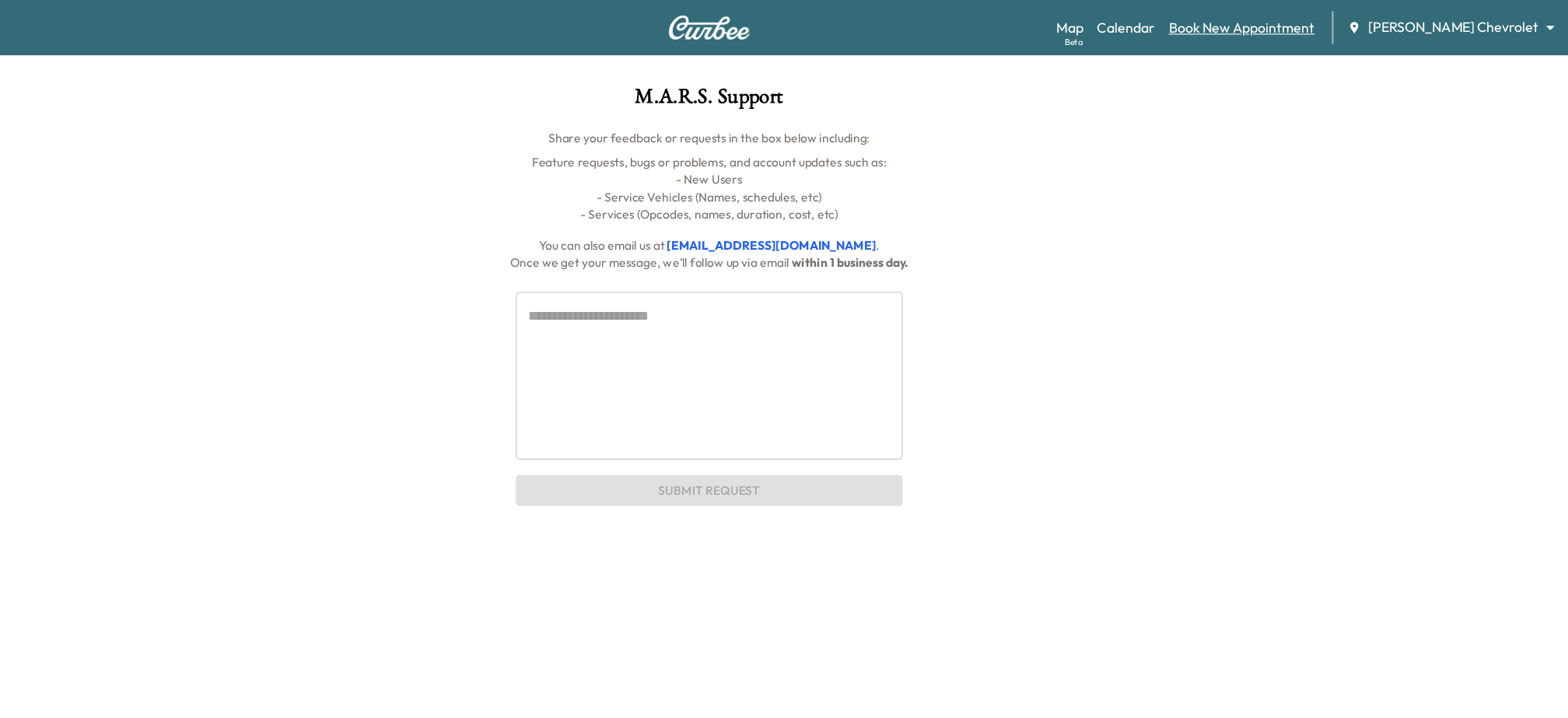
click at [1241, 28] on link "Book New Appointment" at bounding box center [1264, 25] width 131 height 19
